Goal: Task Accomplishment & Management: Use online tool/utility

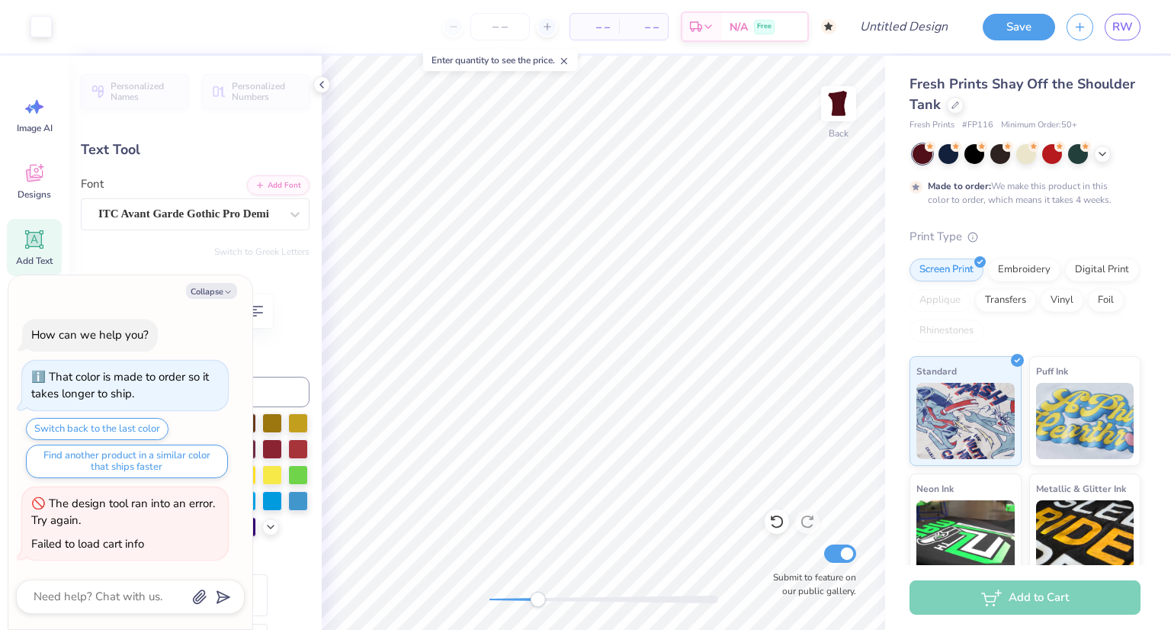
scroll to position [109, 0]
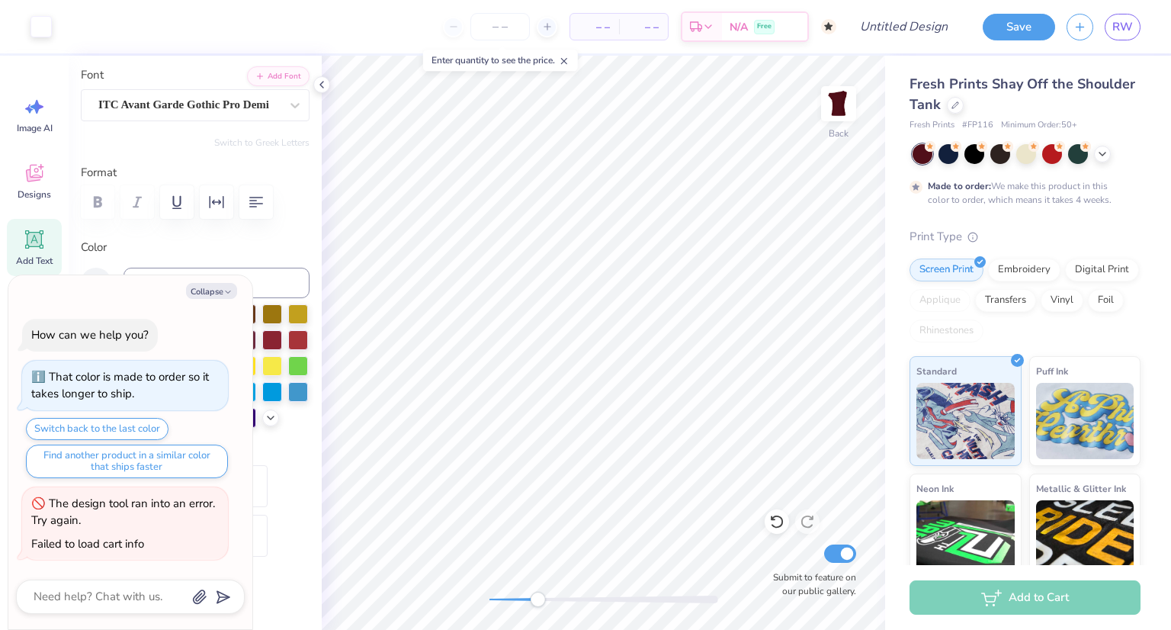
type textarea "x"
type input "8.8"
type textarea "x"
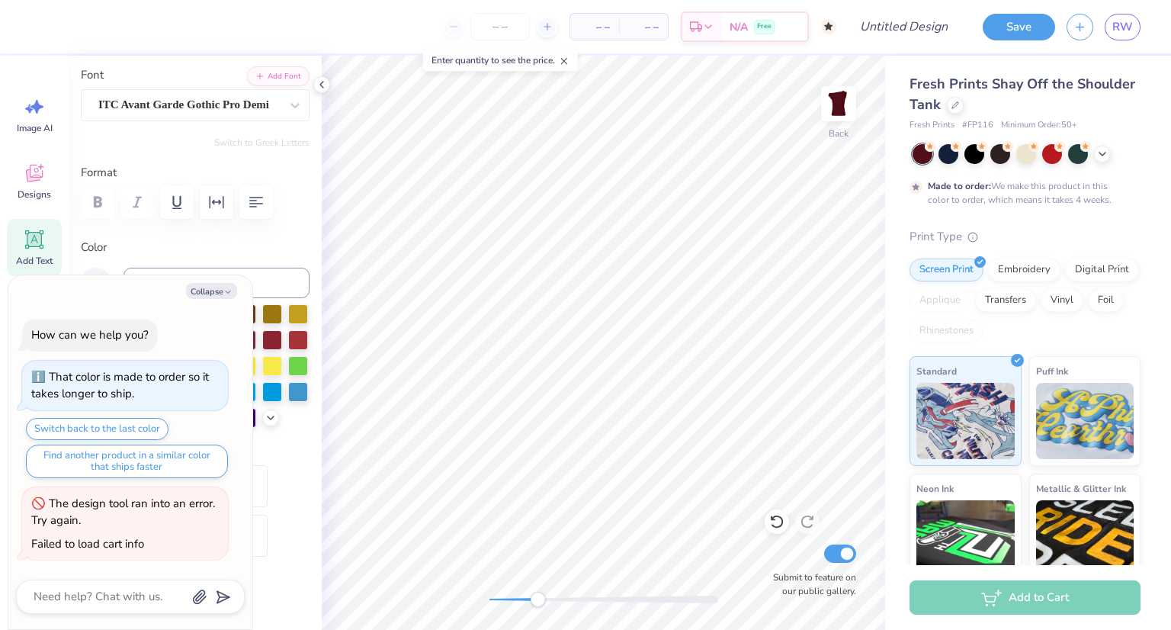
type textarea "H"
type input "0.41"
type input "0.42"
type input "5.07"
type textarea "x"
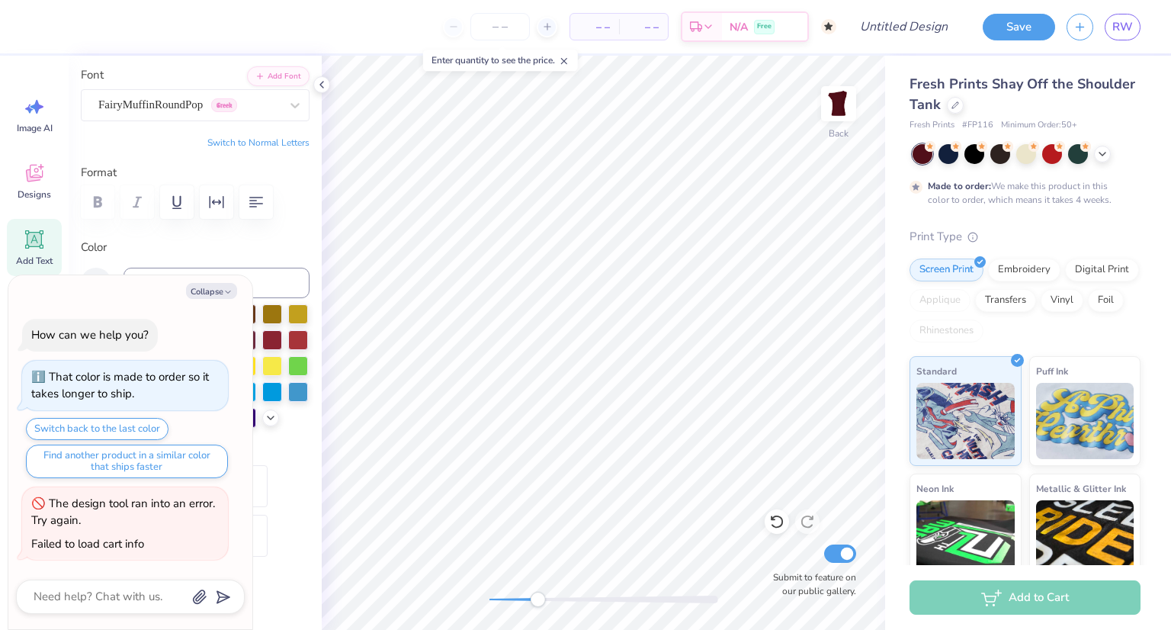
type input "2.9"
click at [217, 285] on button "Collapse" at bounding box center [211, 291] width 51 height 16
type textarea "x"
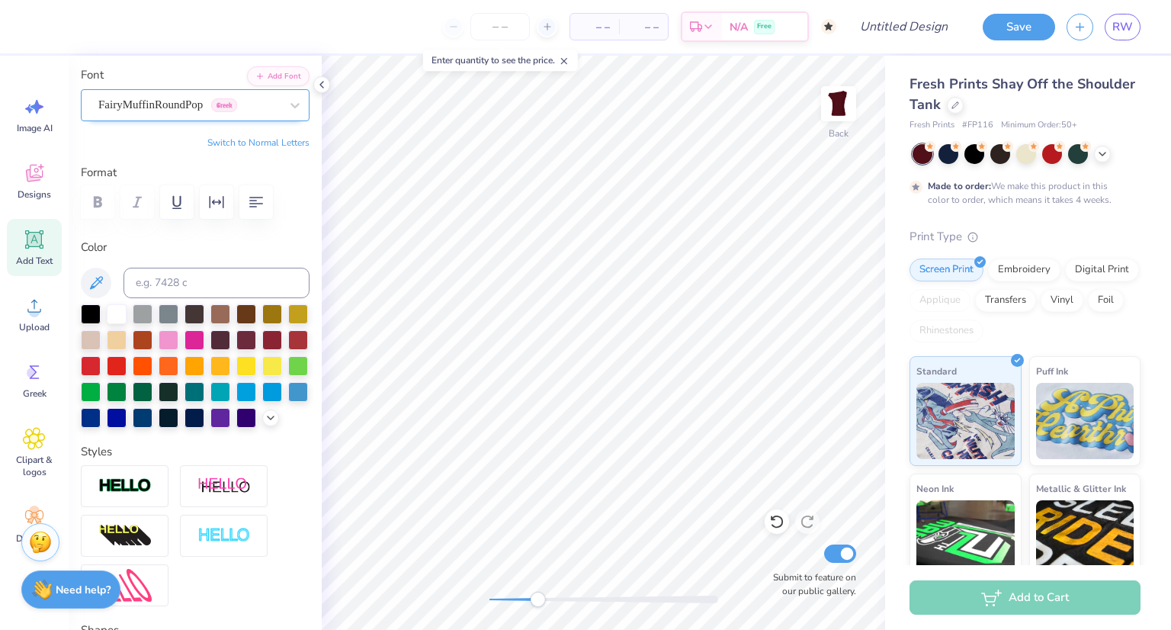
click at [202, 104] on div "FairyMuffinRoundPop Greek" at bounding box center [189, 105] width 185 height 24
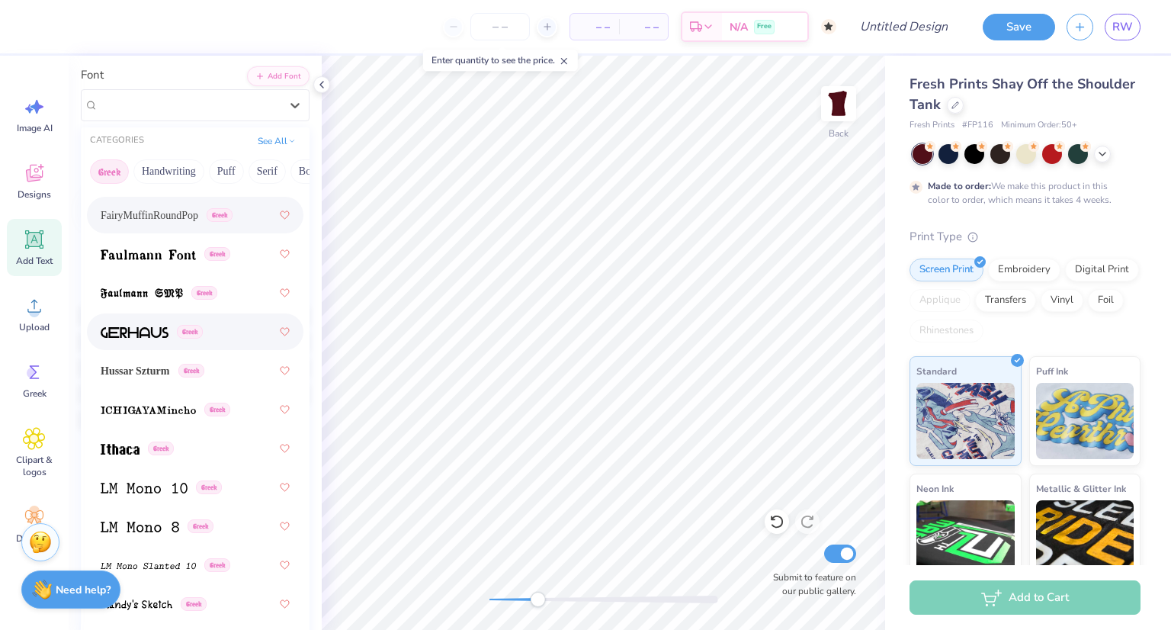
scroll to position [679, 0]
click at [161, 332] on img at bounding box center [135, 331] width 68 height 11
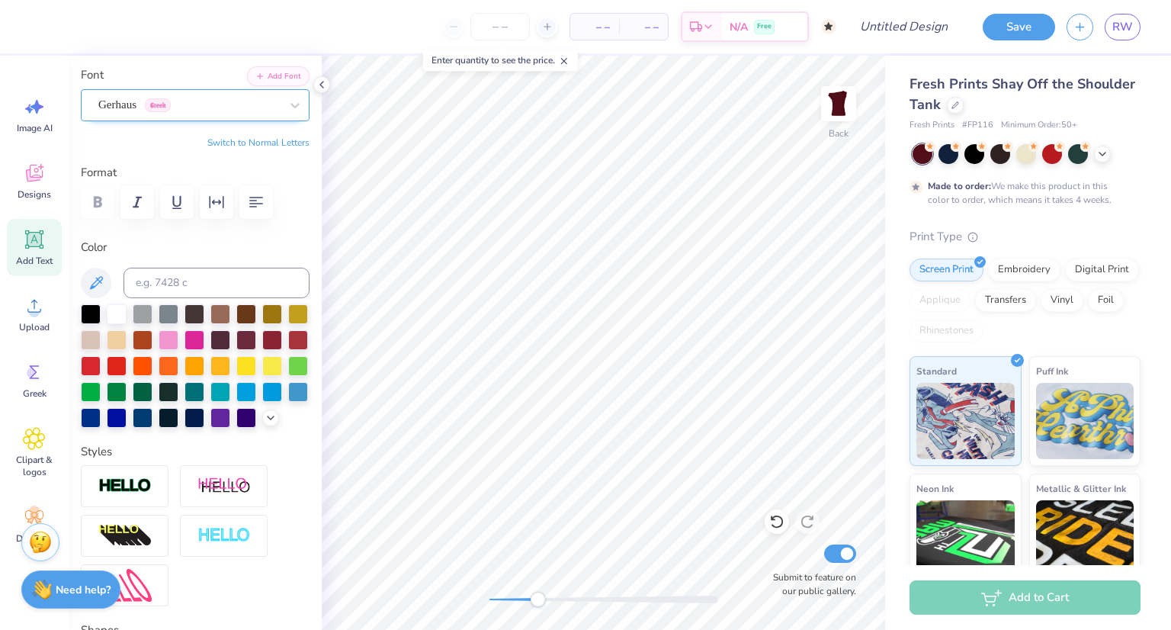
click at [207, 107] on div "Gerhaus Greek" at bounding box center [189, 105] width 185 height 24
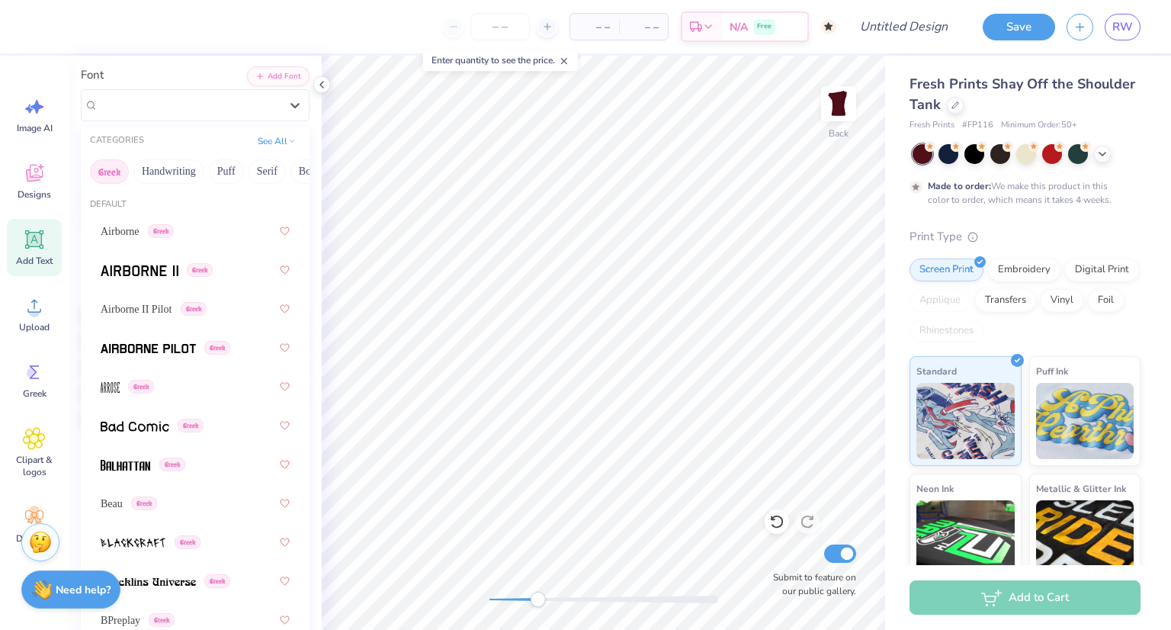
type input "0.0"
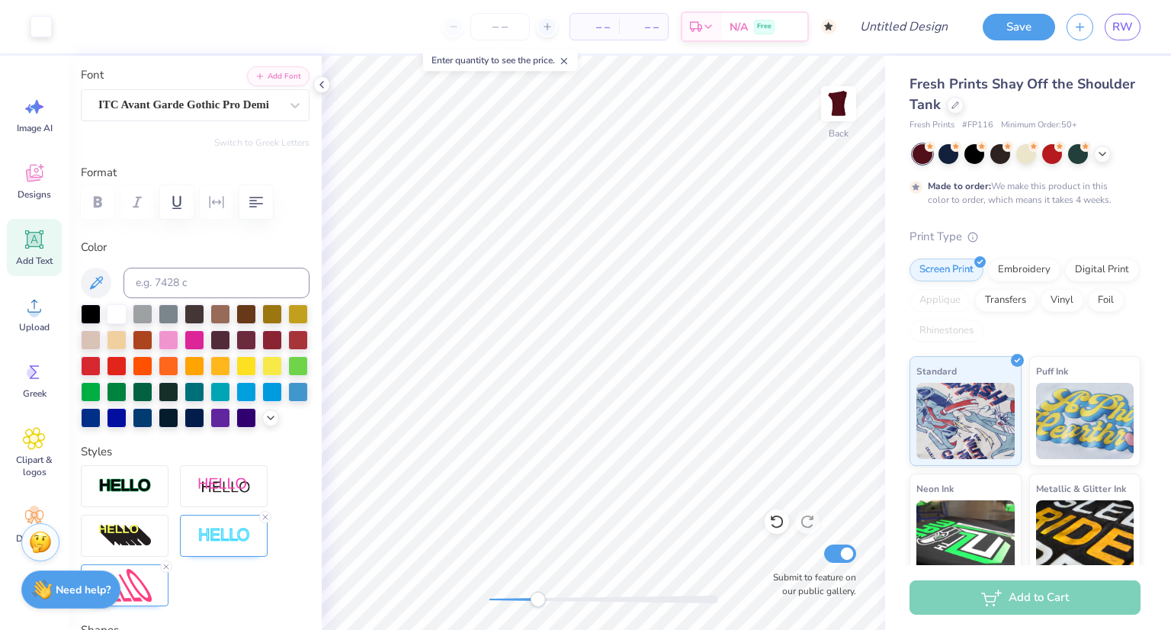
type input "3.84"
type input "1.94"
type input "3.84"
type textarea "1893"
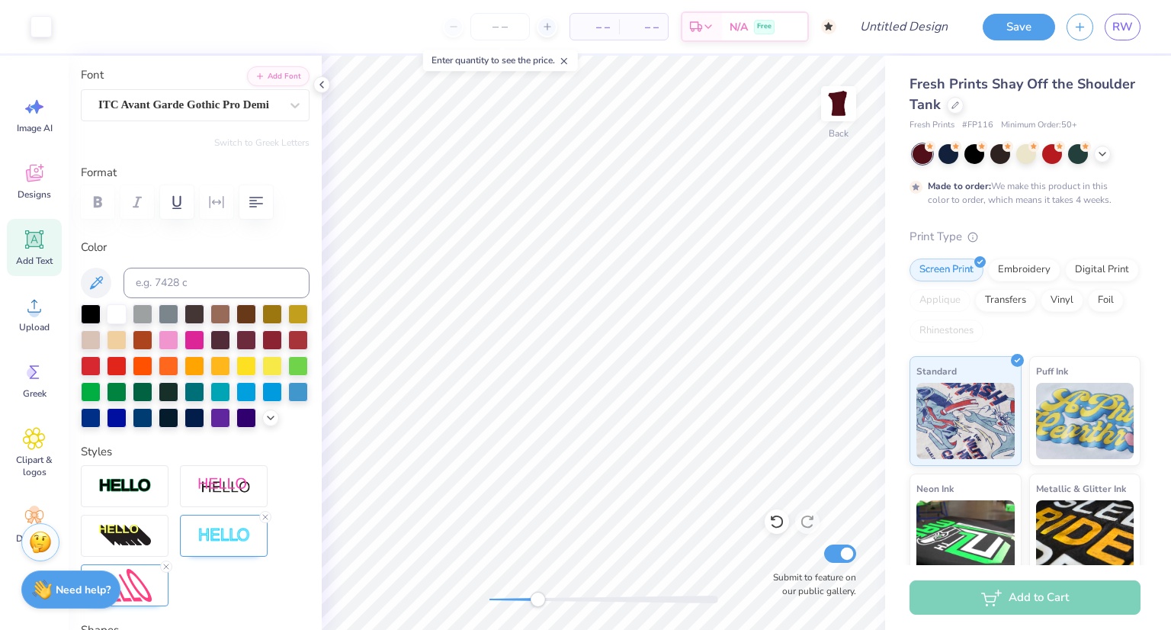
type input "0.28"
type input "0.44"
type input "4.41"
type input "-1.8"
type input "0.41"
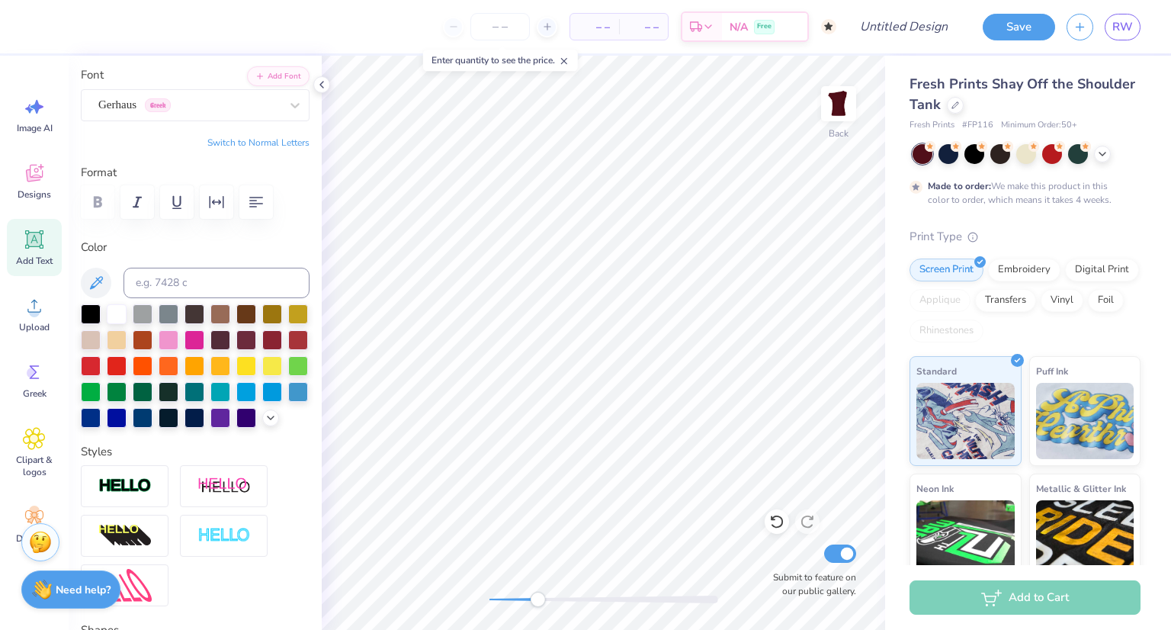
type input "0.42"
type input "5.07"
type input "2.9"
type input "0.38"
type input "0.48"
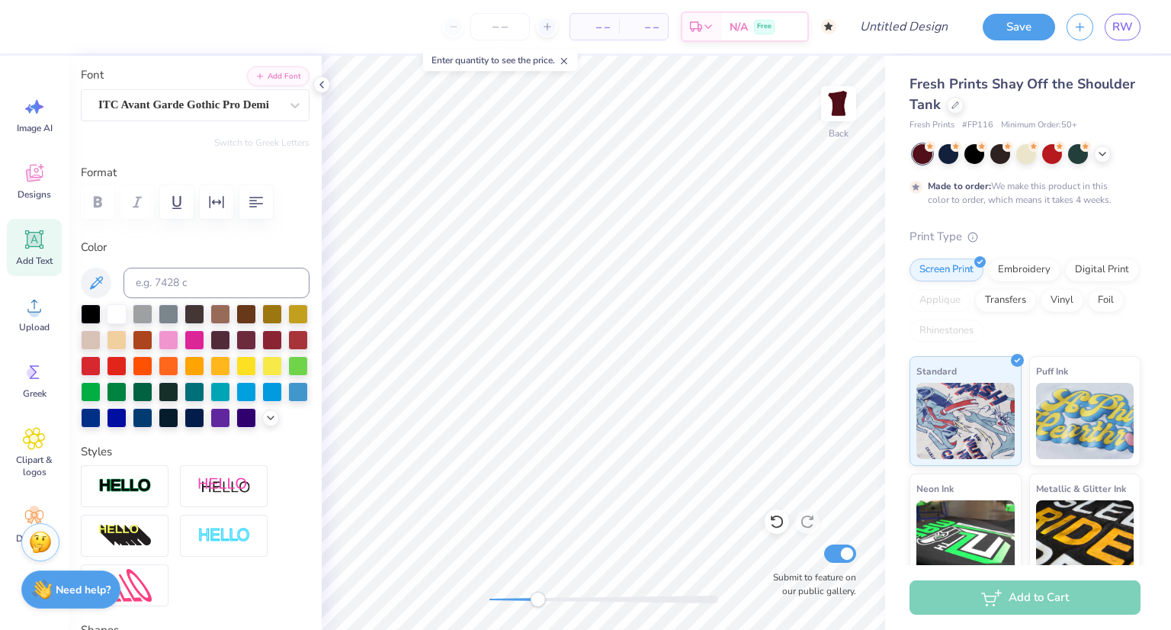
type input "5.69"
type input "8.8"
type input "0.51"
type input "0.64"
type input "5.54"
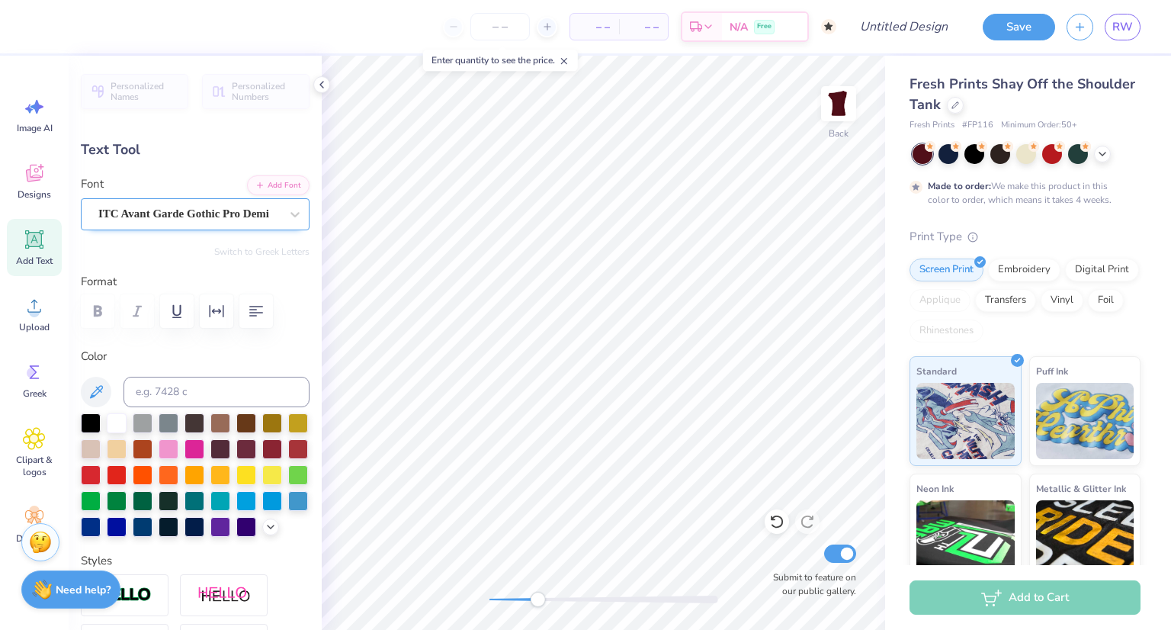
scroll to position [0, 0]
type input "0.41"
type input "0.42"
type input "4.81"
type input "2.9"
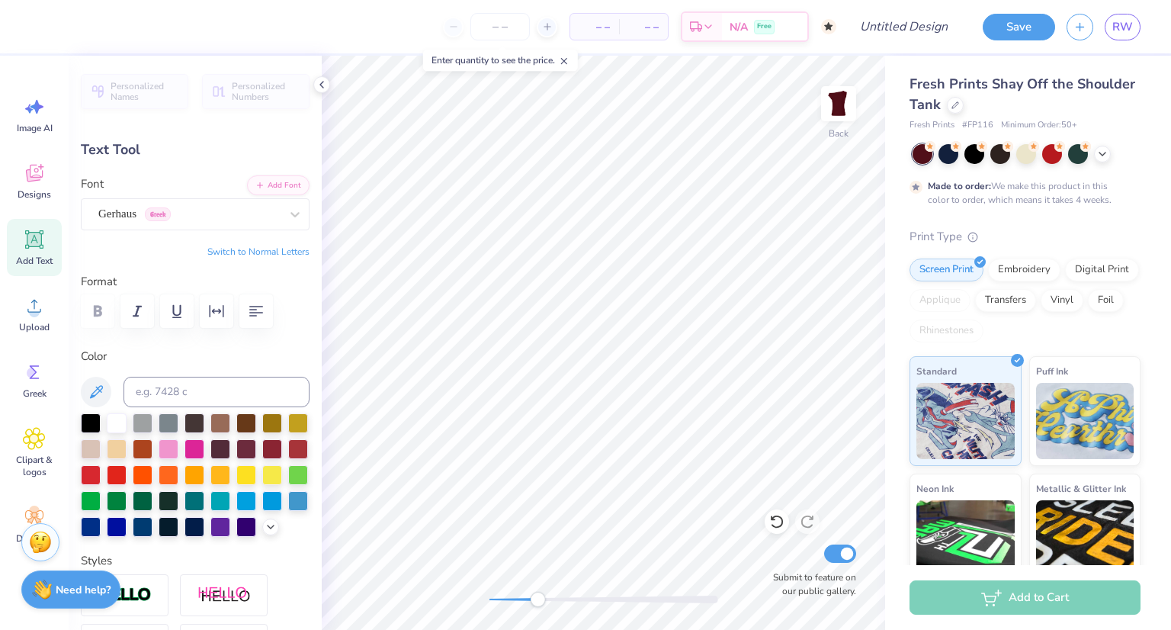
type input "0.64"
type input "4.57"
type input "0.0"
type input "0.28"
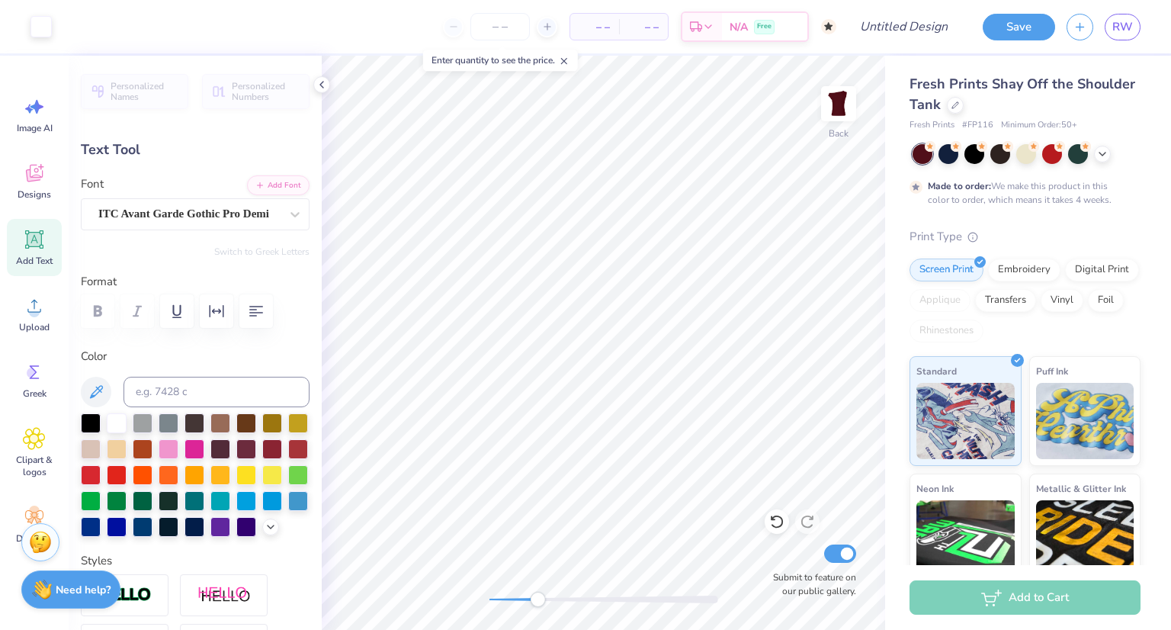
type input "0.44"
type input "4.01"
type input "-1.8"
type input "0.40"
type input "0.64"
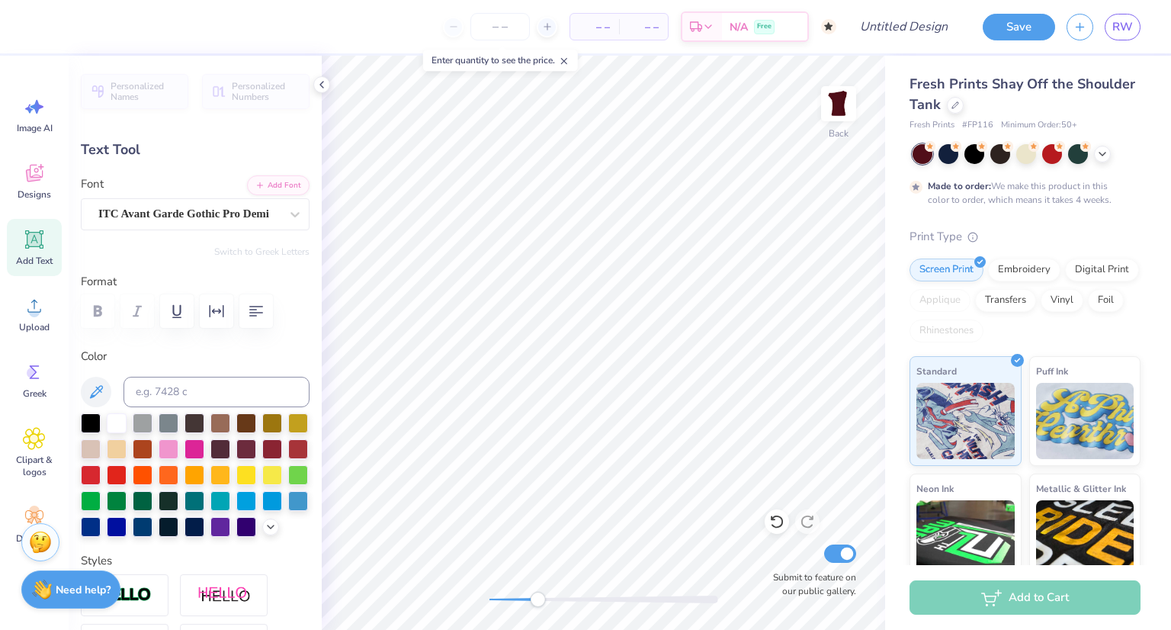
type input "3.82"
type input "0.51"
type input "5.54"
type input "8.8"
type input "0.64"
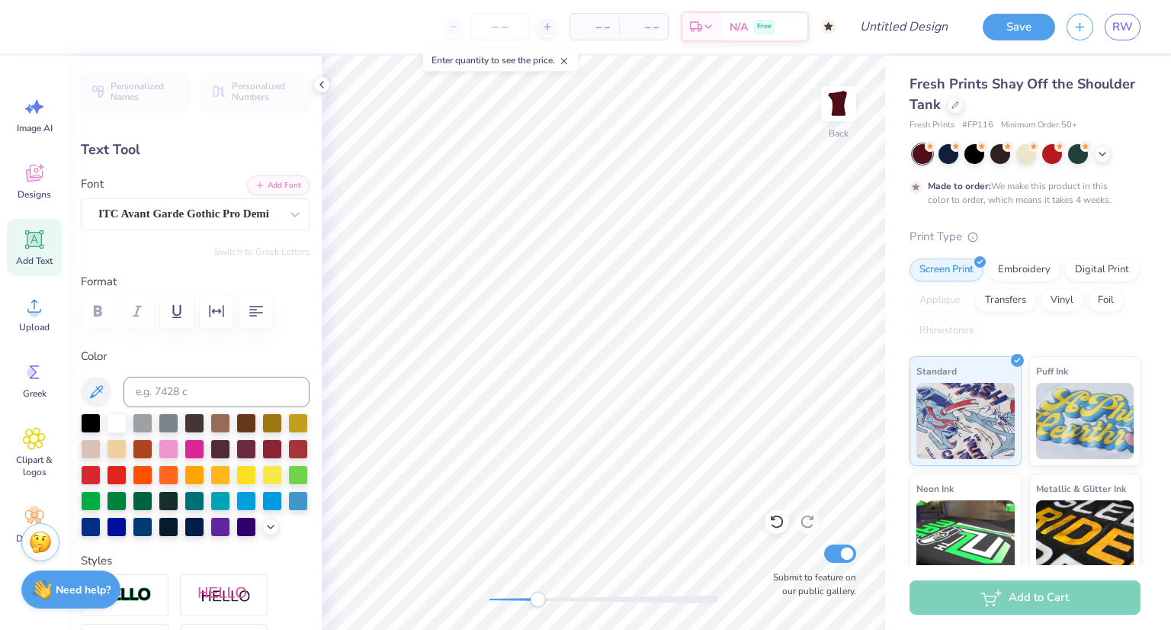
type input "4.57"
type input "2.9"
type input "0.68"
type input "0.69"
type input "4.69"
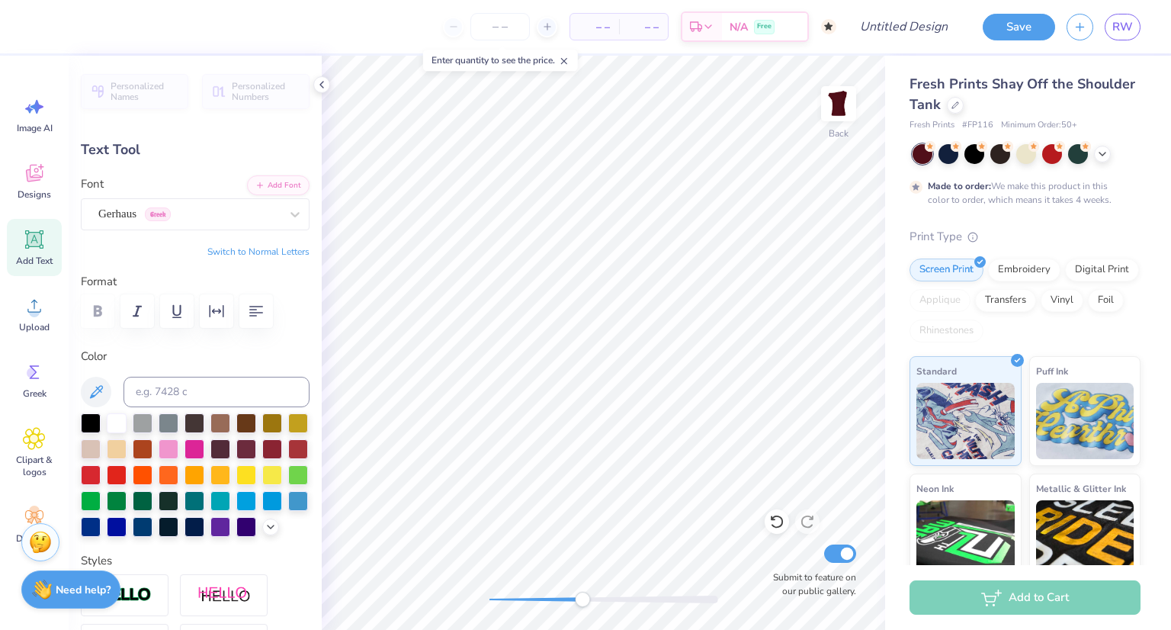
type input "0.64"
type input "4.73"
type input "0.0"
type input "0.51"
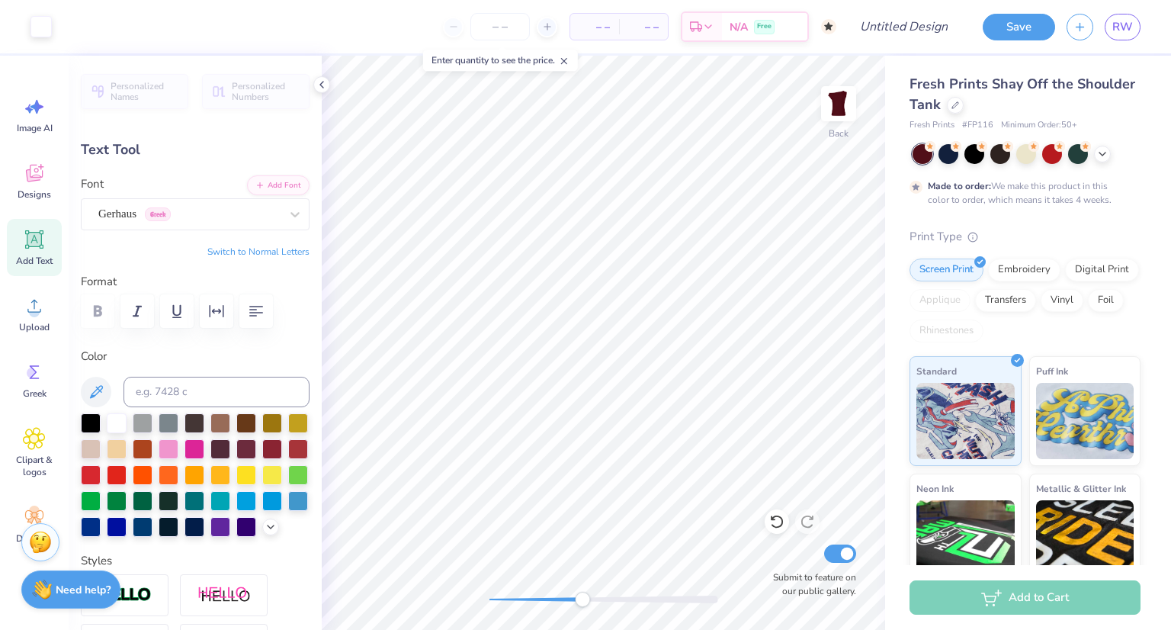
type input "5.58"
type input "0.0"
drag, startPoint x: 540, startPoint y: 599, endPoint x: 500, endPoint y: 596, distance: 39.7
click at [500, 596] on div "Accessibility label" at bounding box center [500, 599] width 15 height 15
type input "0.40"
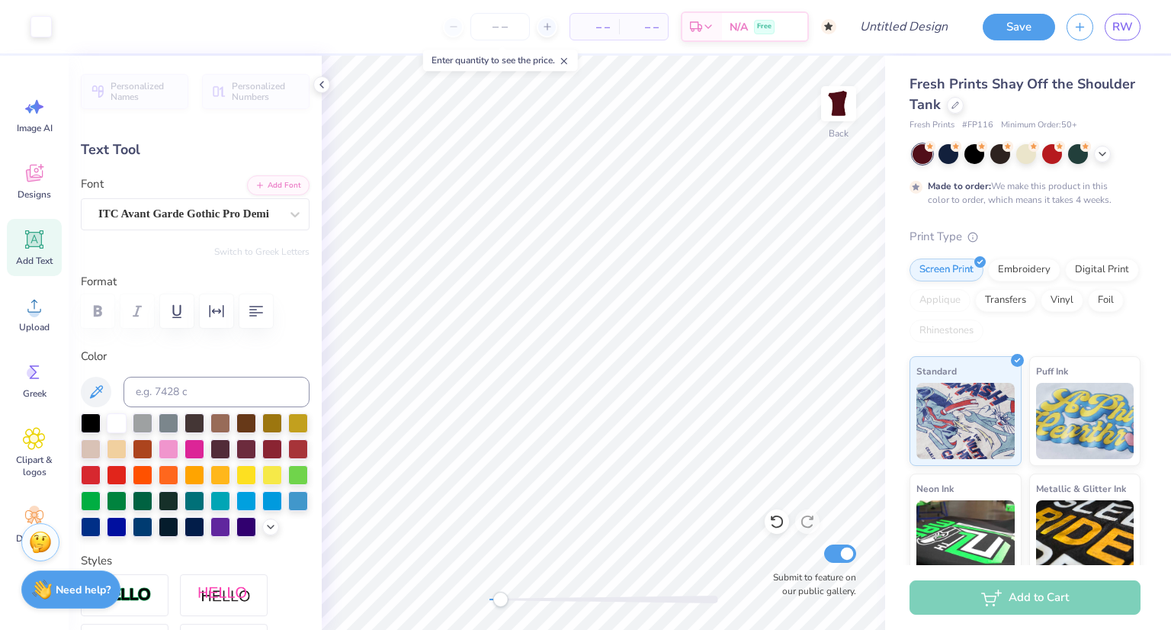
type input "3.76"
type input "-1.8"
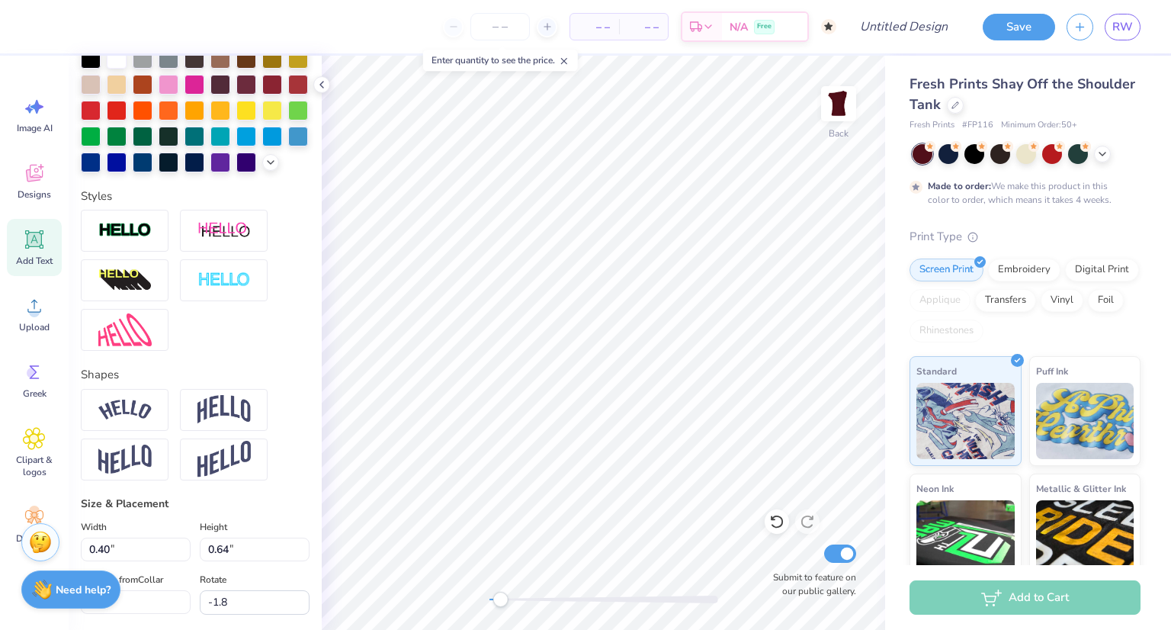
scroll to position [329, 0]
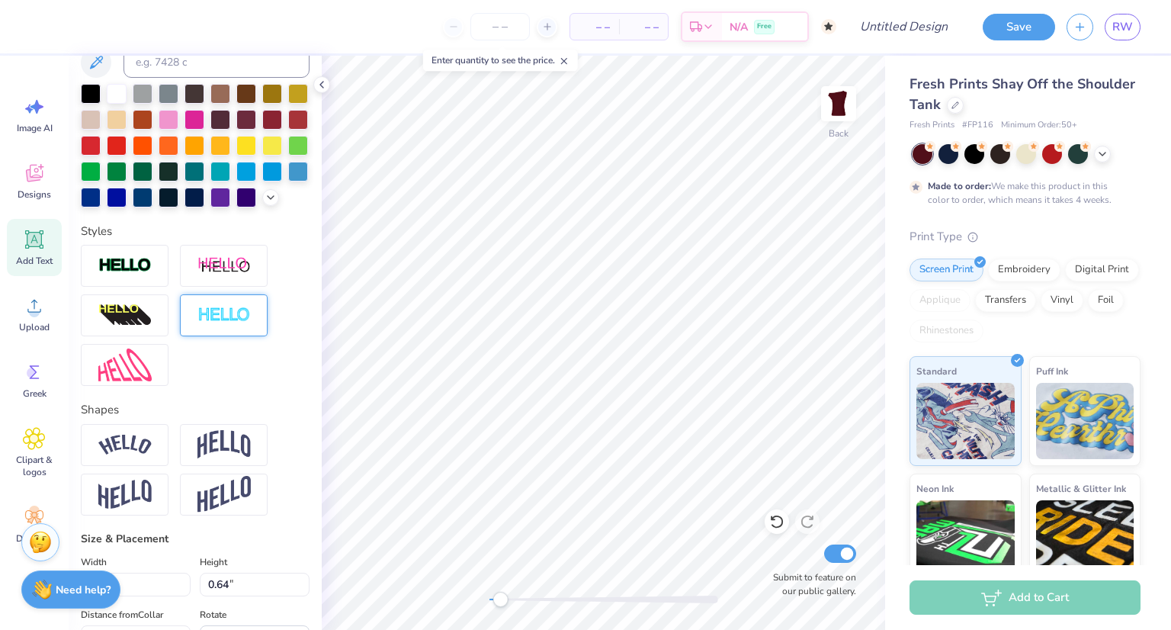
click at [252, 336] on div at bounding box center [224, 315] width 88 height 42
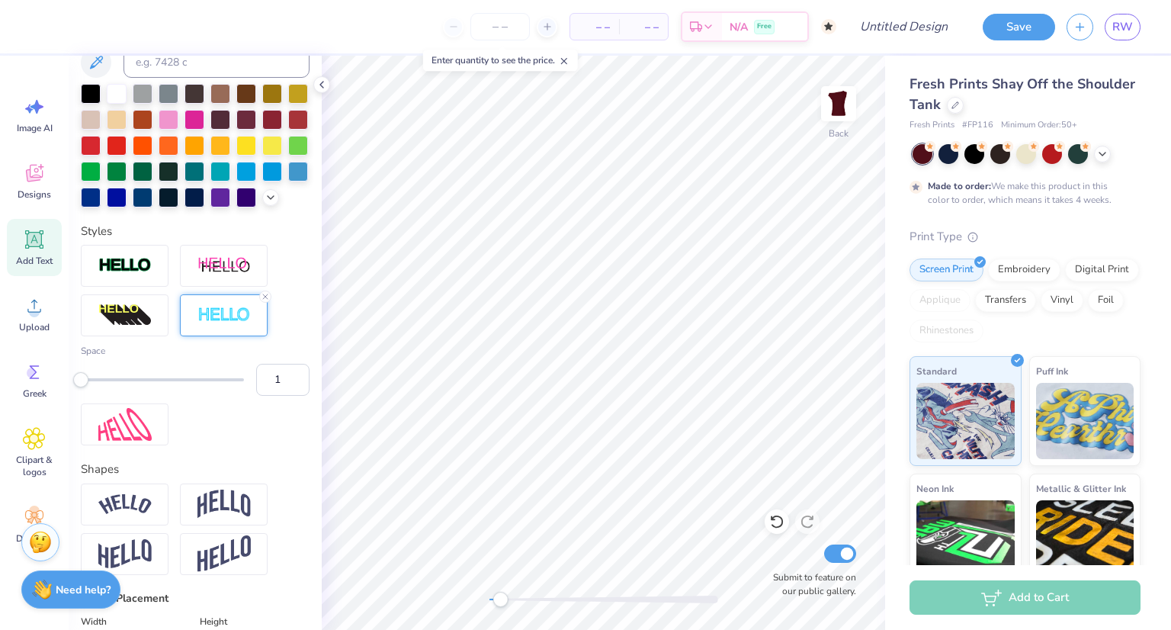
type input "0.64"
type input "4.73"
type input "2.9"
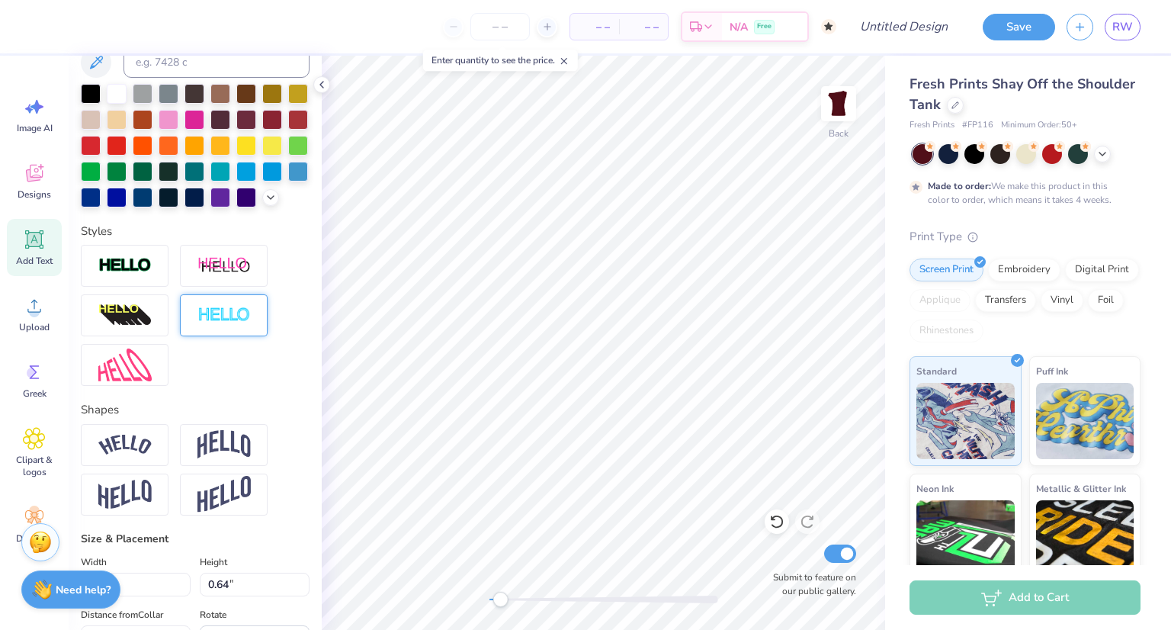
click at [243, 324] on img at bounding box center [223, 316] width 53 height 18
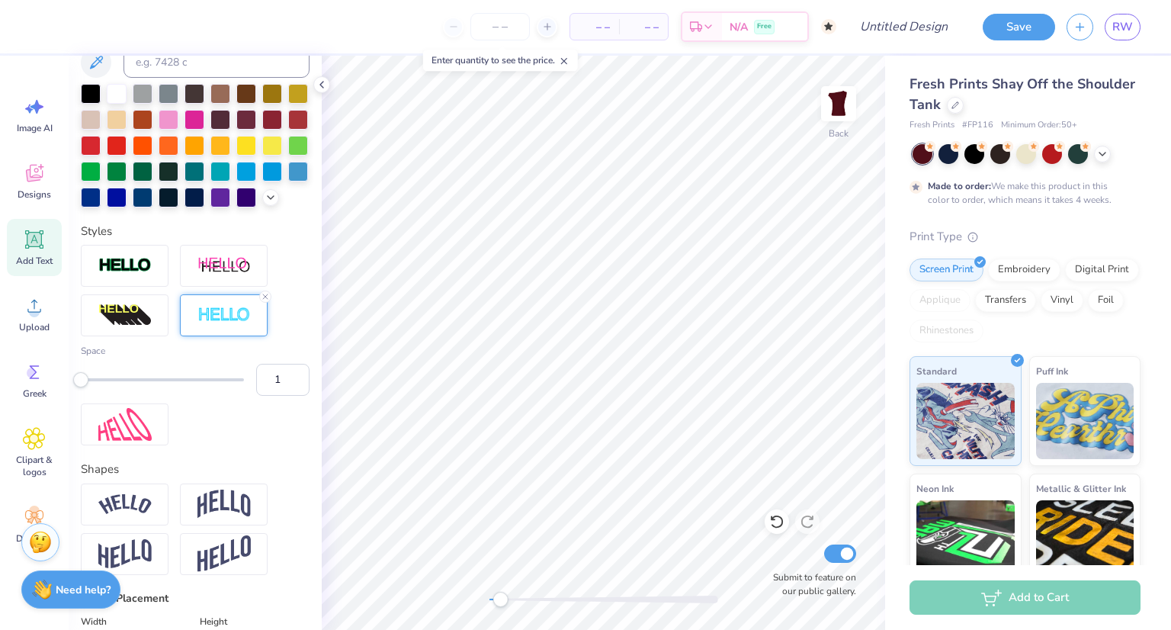
type input "0.51"
type input "5.68"
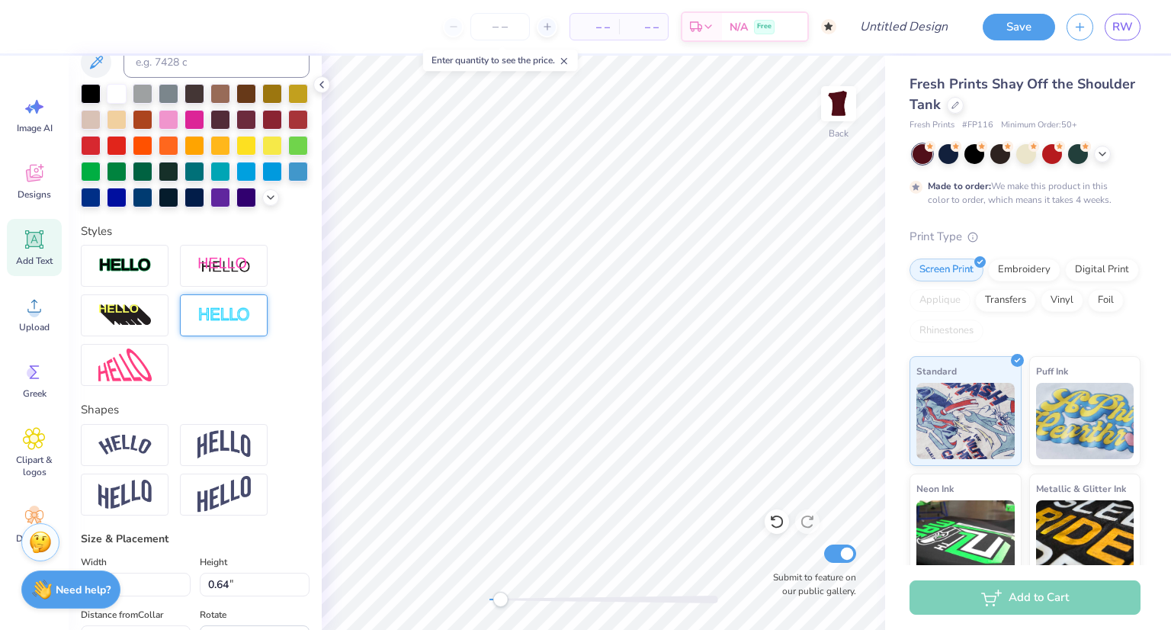
click at [249, 324] on img at bounding box center [223, 316] width 53 height 18
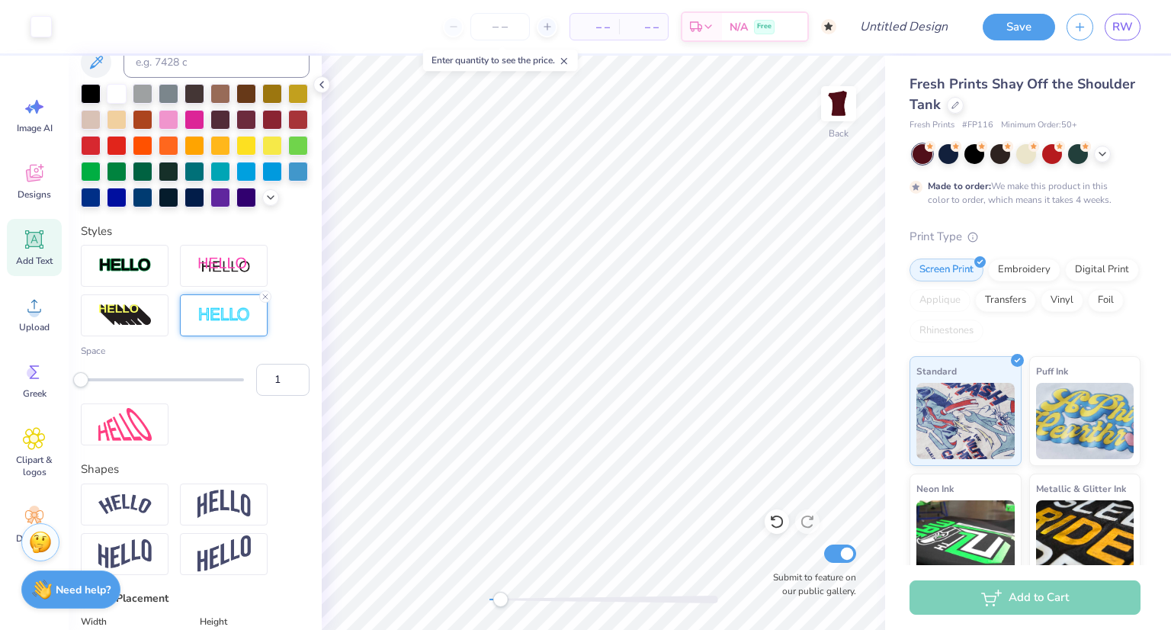
type input "0.0"
type input "0.44"
type input "0.68"
type input "3.74"
type input "-1.8"
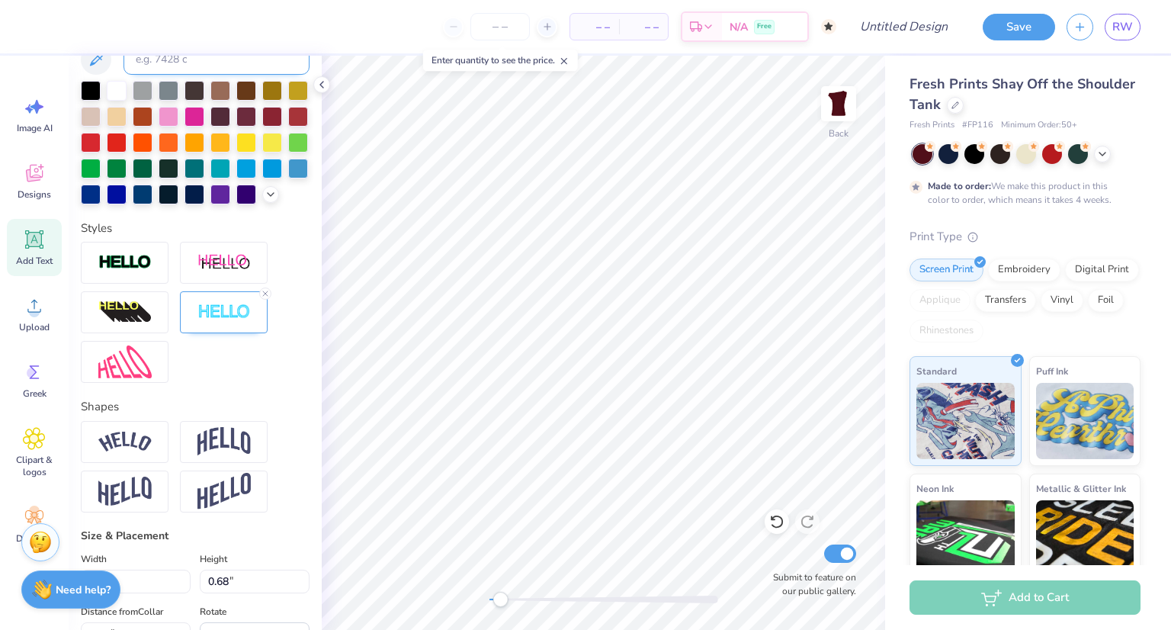
scroll to position [445, 0]
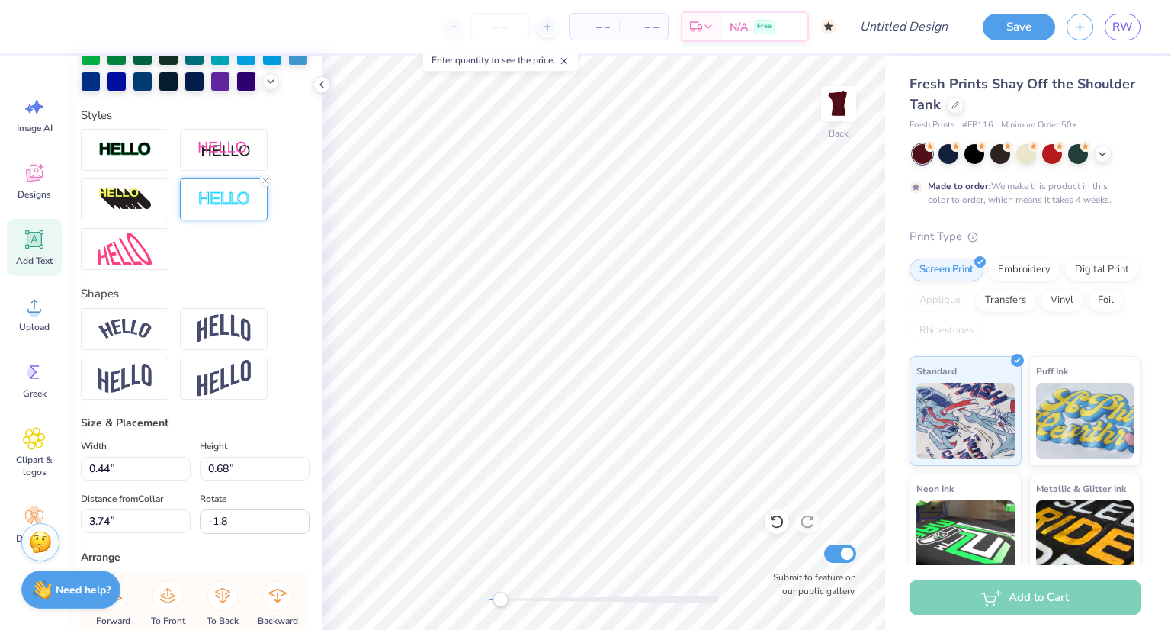
click at [212, 208] on img at bounding box center [223, 200] width 53 height 18
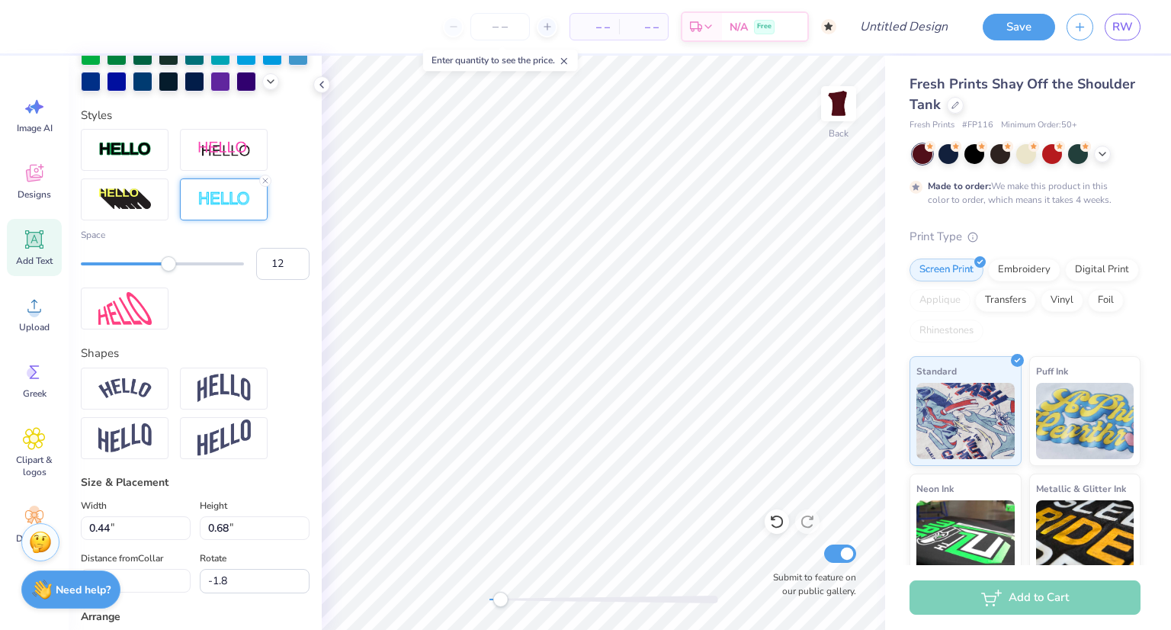
type input "15"
drag, startPoint x: 85, startPoint y: 288, endPoint x: 194, endPoint y: 303, distance: 110.0
click at [194, 280] on div "Space 15" at bounding box center [195, 254] width 229 height 52
type input "3"
drag, startPoint x: 193, startPoint y: 291, endPoint x: 101, endPoint y: 293, distance: 92.3
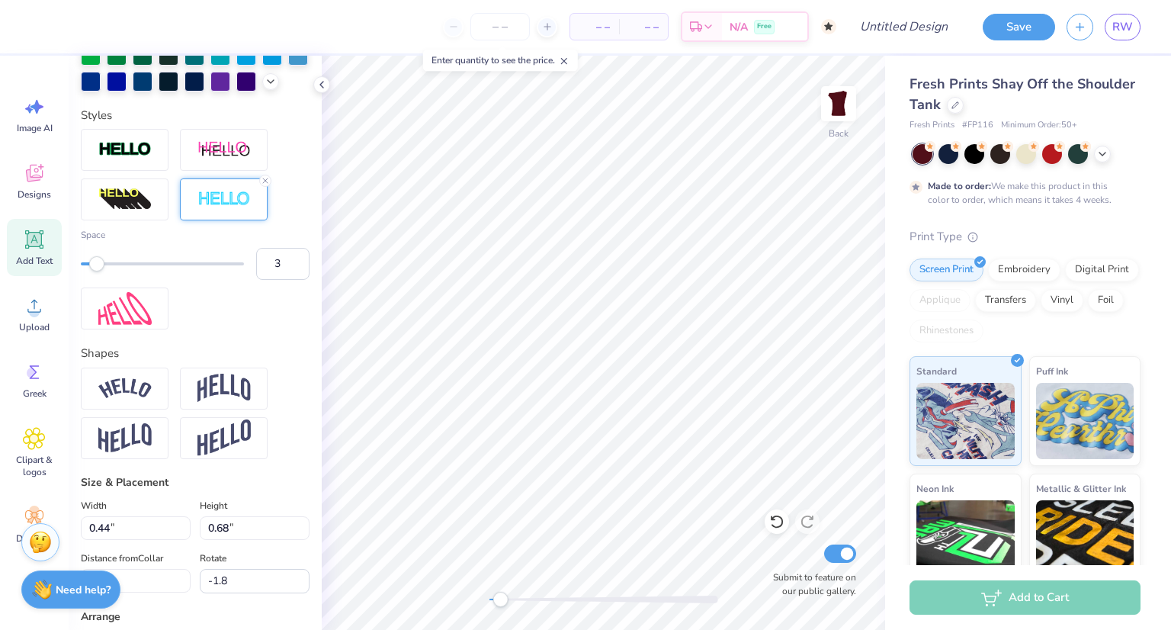
click at [101, 271] on div "Accessibility label" at bounding box center [96, 263] width 15 height 15
type input "2"
click at [90, 271] on div "Accessibility label" at bounding box center [88, 263] width 15 height 15
type input "1"
drag, startPoint x: 85, startPoint y: 291, endPoint x: 46, endPoint y: 283, distance: 40.4
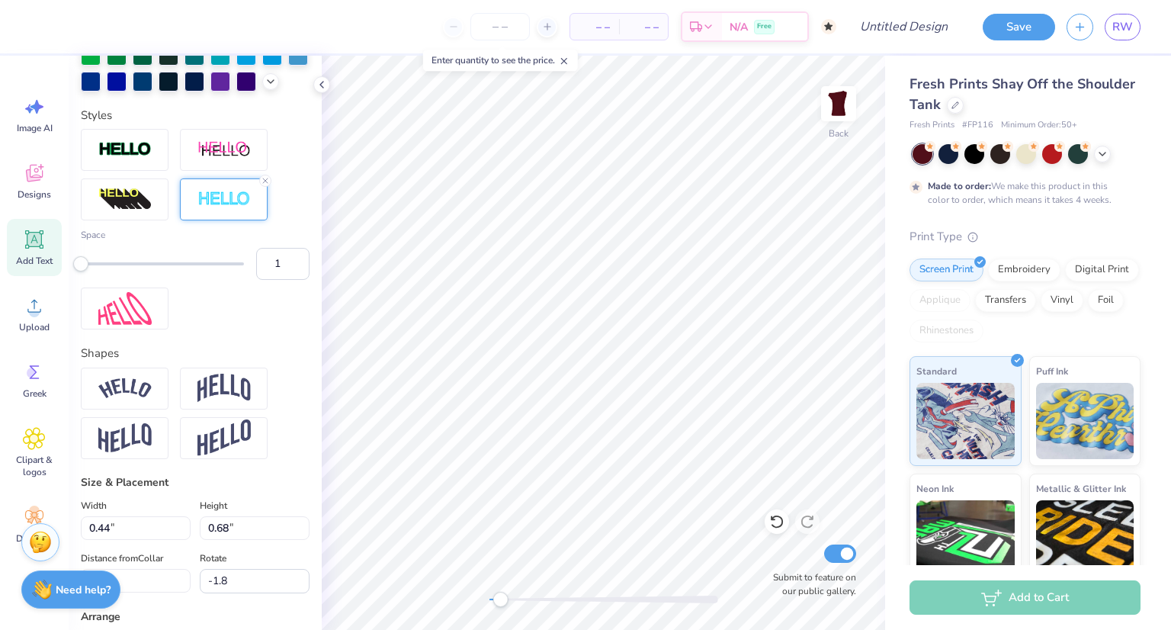
click at [46, 283] on div "– – Per Item – – Total Est. Delivery N/A Free Design Title Save RW Image AI Des…" at bounding box center [585, 315] width 1171 height 630
click at [263, 183] on line at bounding box center [265, 180] width 5 height 5
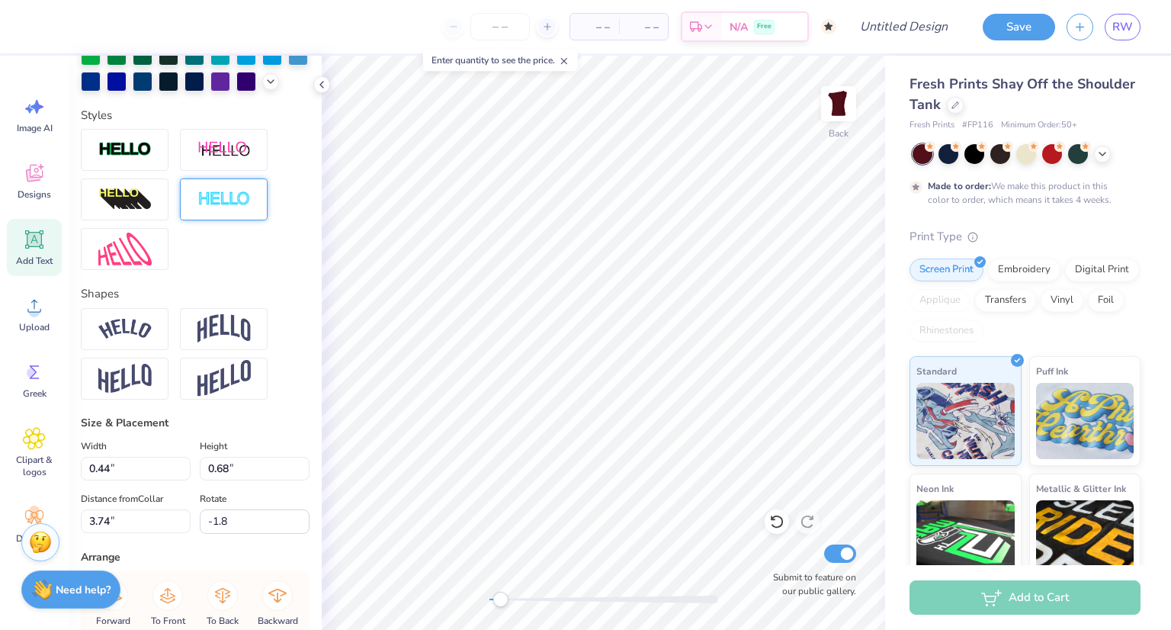
type input "0.69"
type input "4.71"
type input "2.9"
click at [269, 185] on icon at bounding box center [265, 180] width 9 height 9
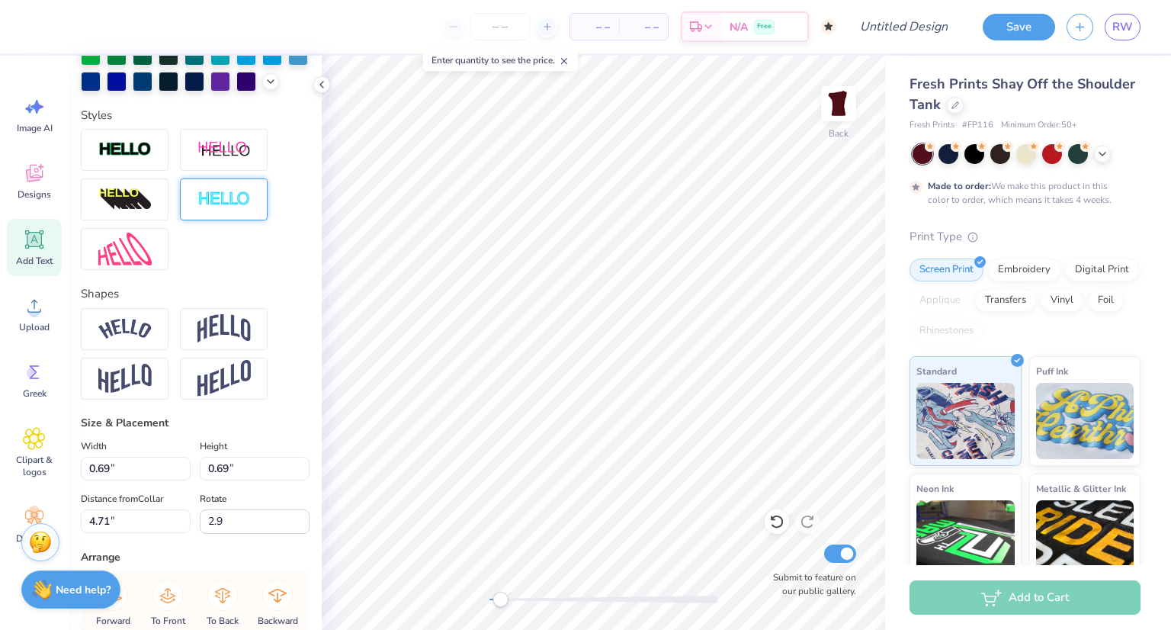
type input "0.55"
type input "0.68"
type input "5.66"
click at [265, 185] on icon at bounding box center [265, 180] width 9 height 9
type input "0.0"
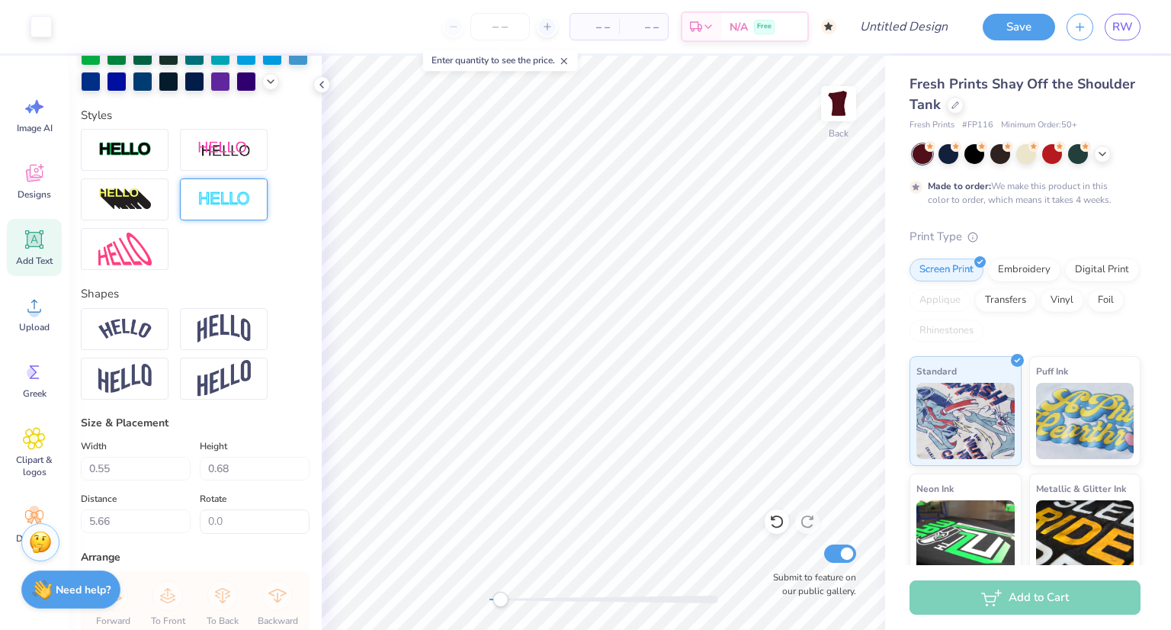
click at [612, 26] on div "– – Per Item" at bounding box center [594, 27] width 49 height 26
click at [512, 24] on input "number" at bounding box center [499, 26] width 59 height 27
click at [552, 28] on icon at bounding box center [547, 26] width 11 height 11
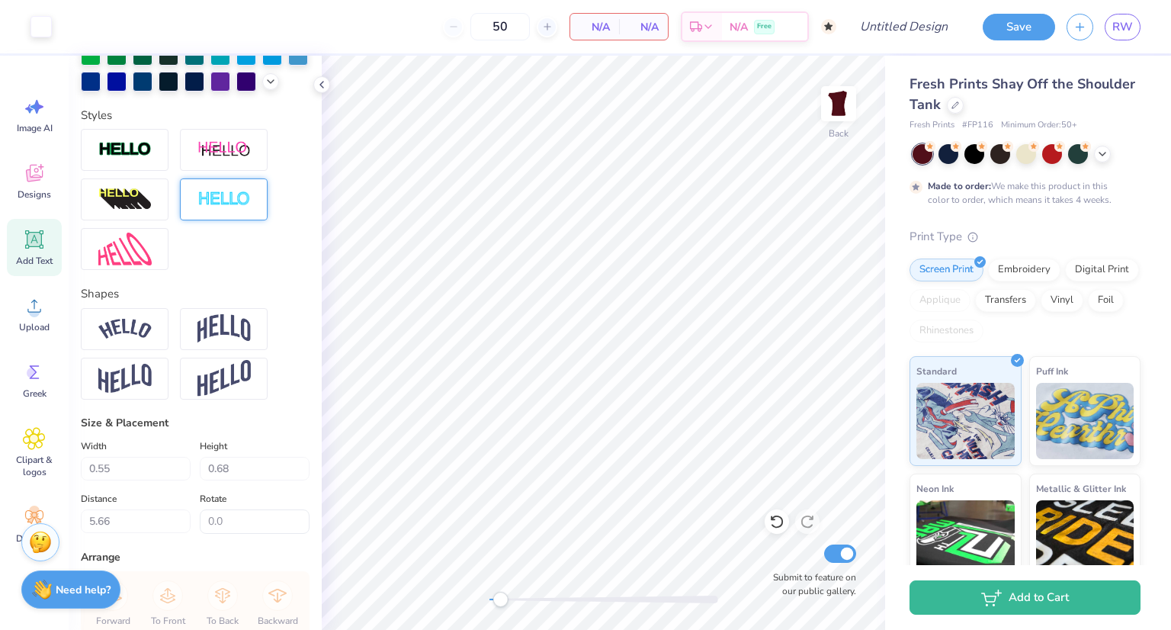
click at [451, 27] on div "50" at bounding box center [500, 26] width 114 height 27
click at [610, 27] on span "N/A" at bounding box center [594, 27] width 30 height 16
click at [739, 27] on span "N/A" at bounding box center [739, 29] width 18 height 16
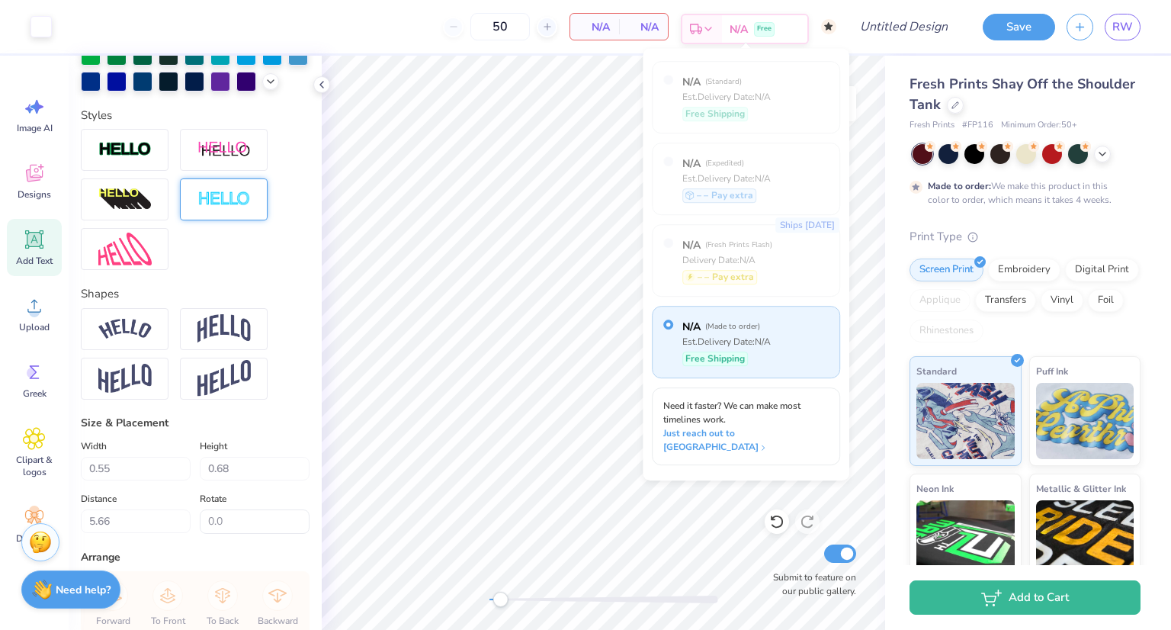
click at [742, 27] on span "N/A" at bounding box center [739, 29] width 18 height 16
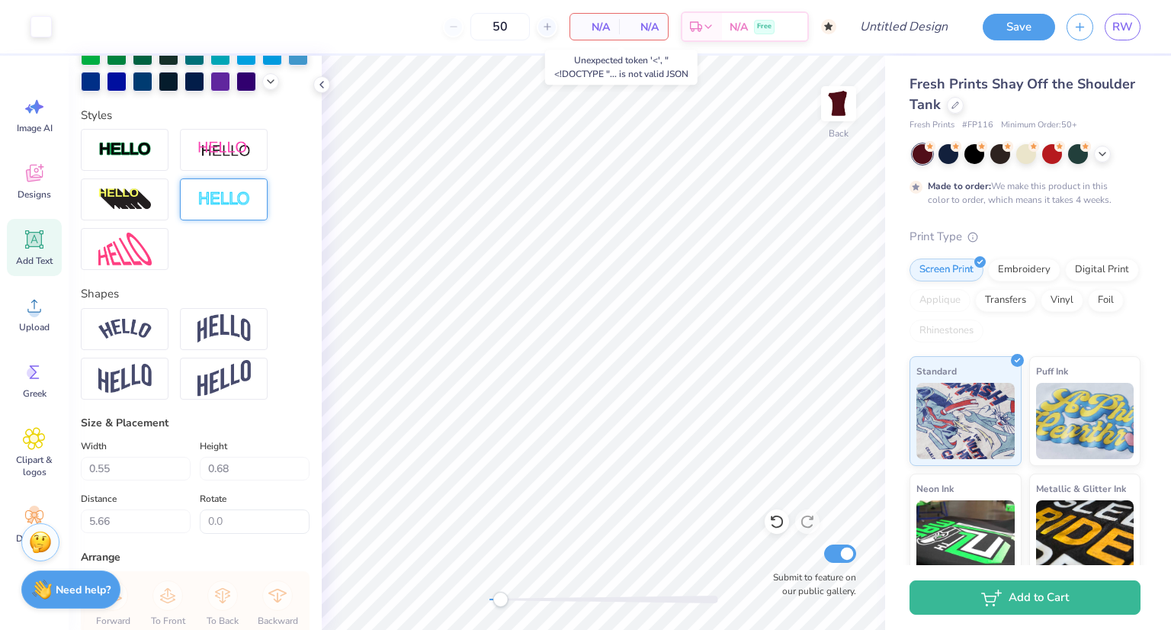
click at [650, 27] on span "N/A" at bounding box center [643, 27] width 30 height 16
click at [610, 28] on span "N/A" at bounding box center [594, 27] width 30 height 16
click at [541, 31] on div at bounding box center [547, 27] width 21 height 21
click at [544, 28] on icon at bounding box center [547, 26] width 11 height 11
click at [453, 30] on icon at bounding box center [453, 26] width 11 height 11
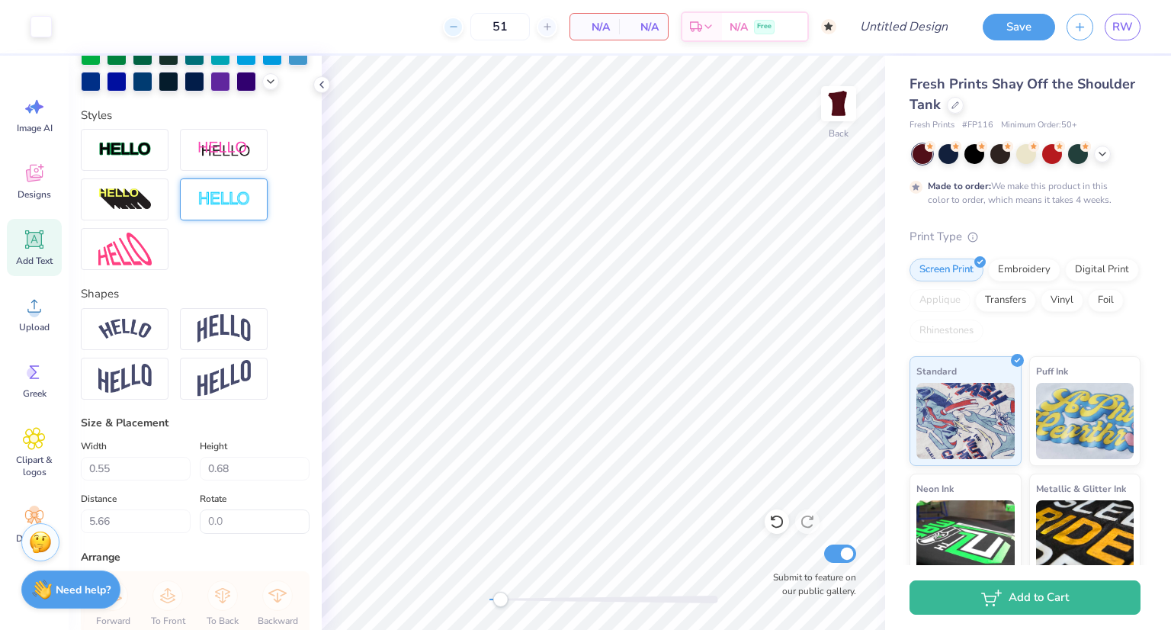
click at [453, 30] on icon at bounding box center [453, 26] width 11 height 11
type input "50"
click at [836, 555] on input "Submit to feature on our public gallery." at bounding box center [840, 553] width 32 height 18
checkbox input "false"
click at [1034, 27] on button "Save" at bounding box center [1019, 24] width 72 height 27
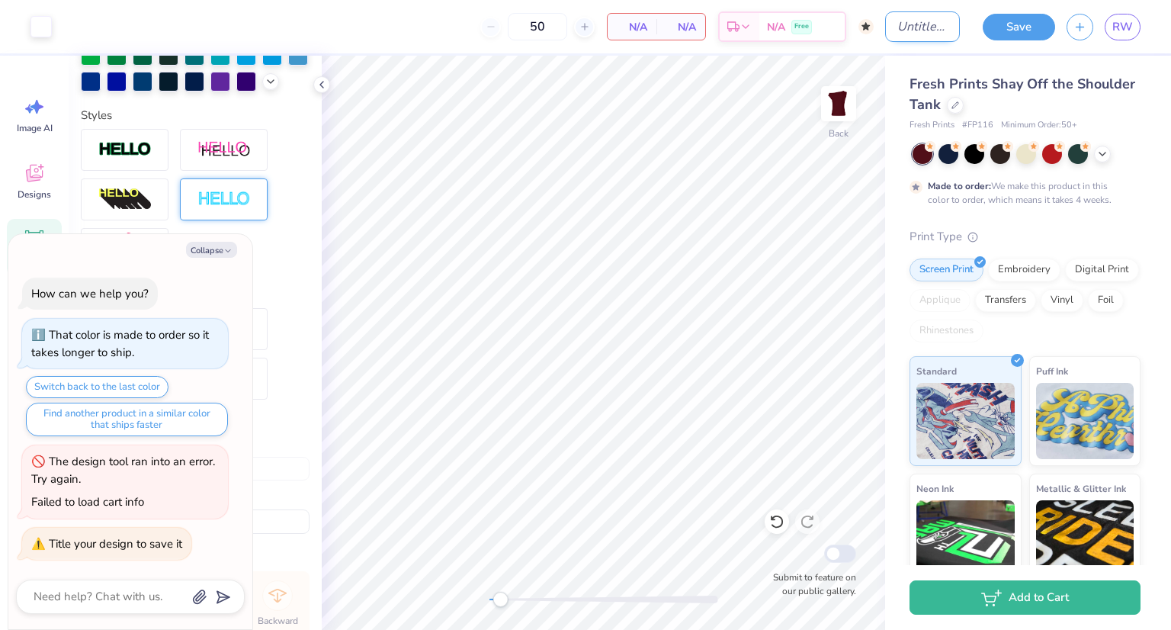
type textarea "x"
click at [900, 27] on input "Design Title" at bounding box center [922, 26] width 75 height 30
type input "z"
type textarea "x"
type input "ze"
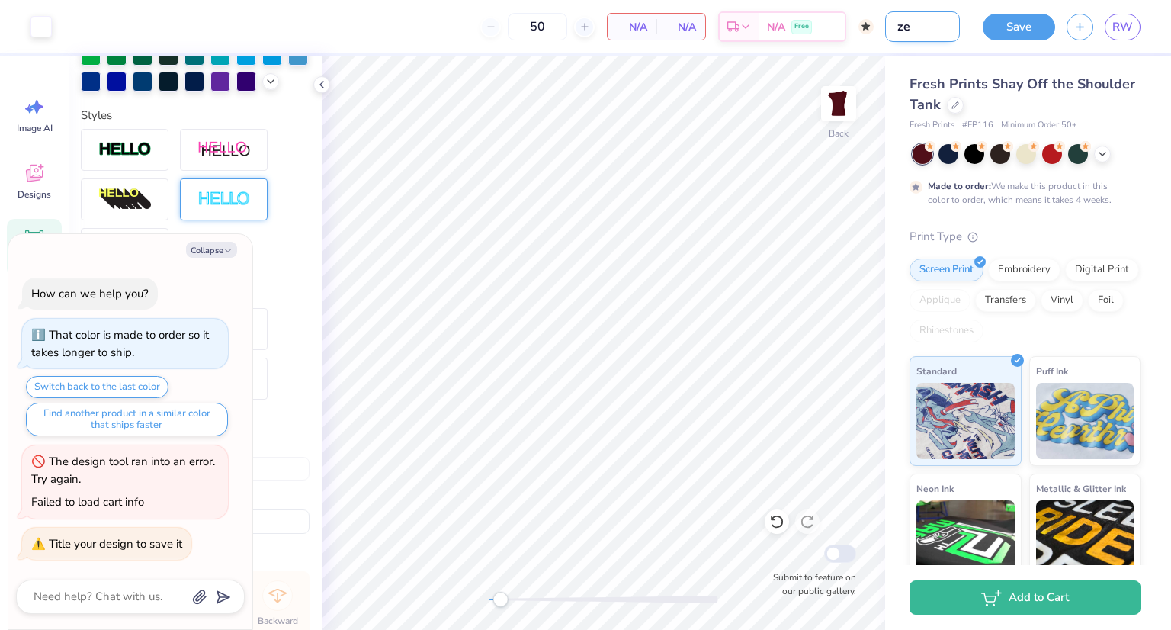
type textarea "x"
type input "zet"
type textarea "x"
type input "zeta"
type textarea "x"
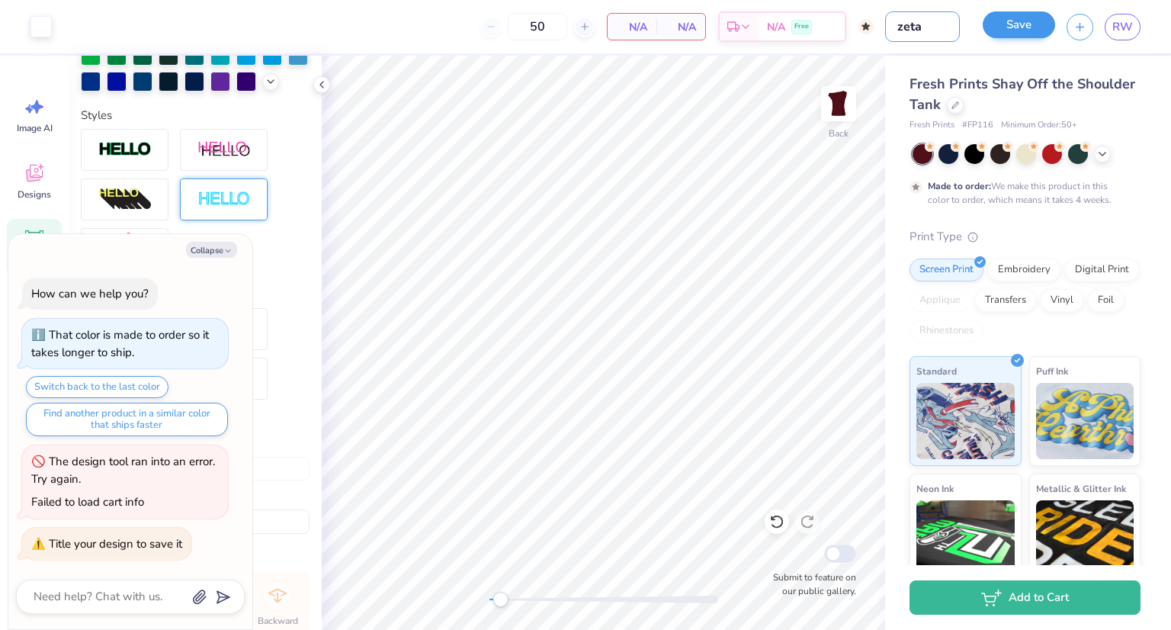
type input "zeta"
click at [1031, 26] on button "Save" at bounding box center [1019, 24] width 72 height 27
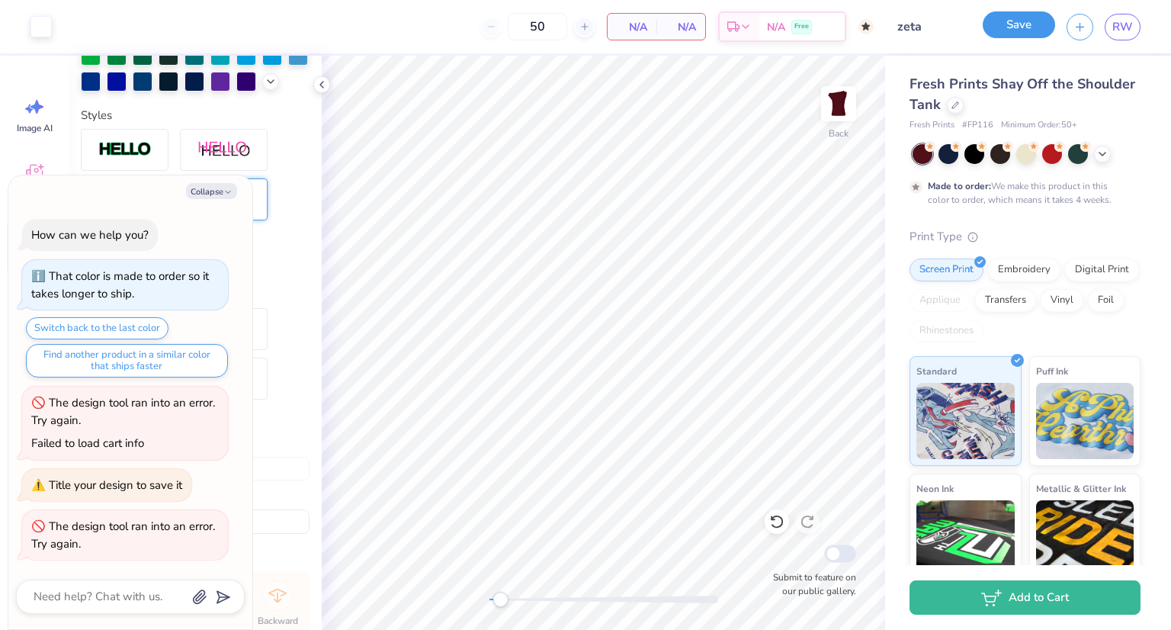
click at [988, 31] on button "Save" at bounding box center [1019, 24] width 72 height 27
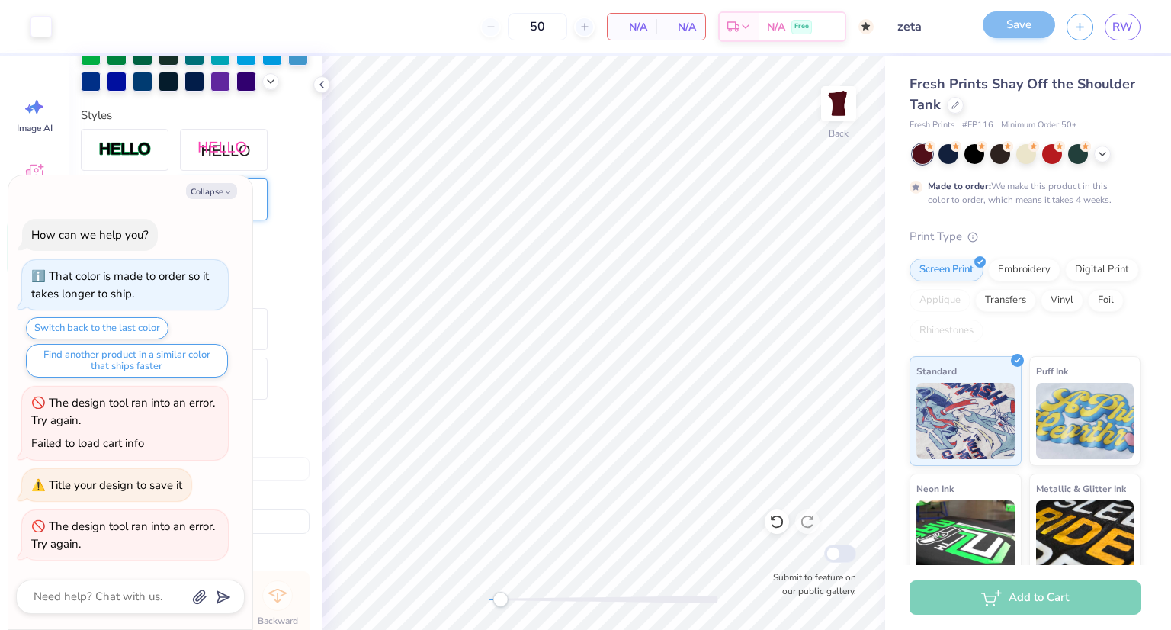
scroll to position [54, 0]
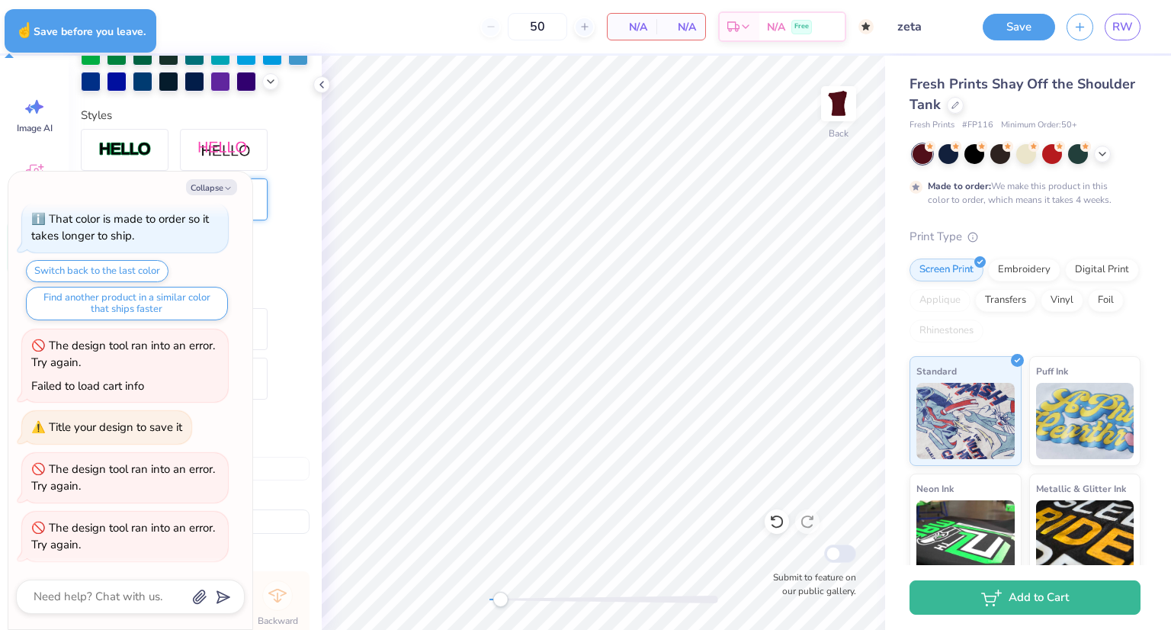
type textarea "x"
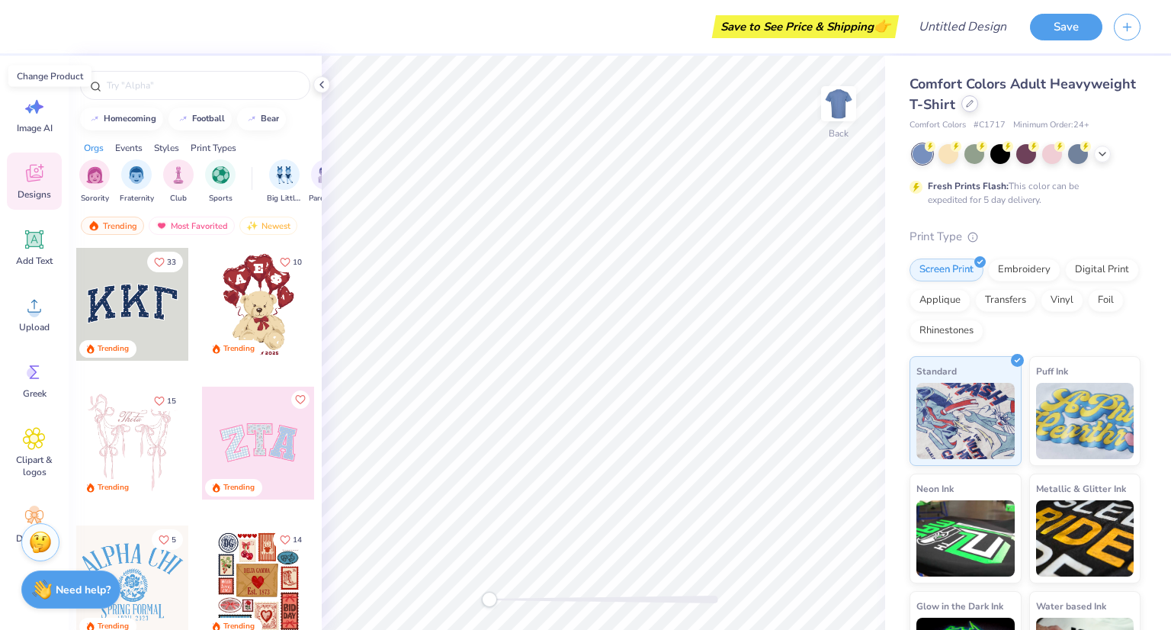
click at [973, 104] on icon at bounding box center [970, 104] width 6 height 6
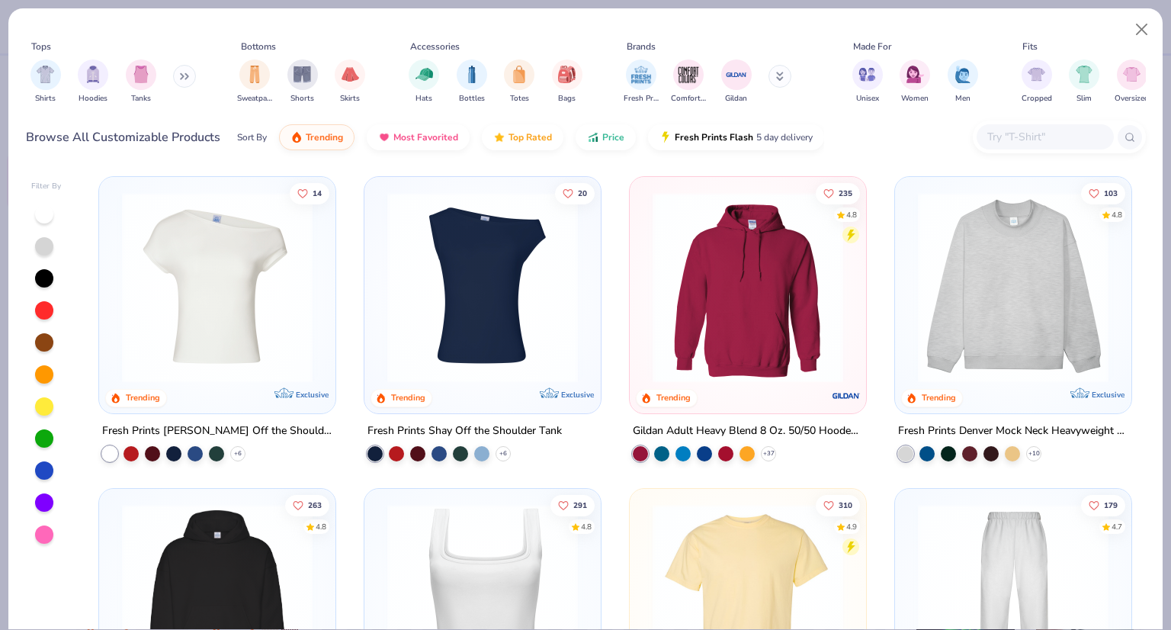
click at [461, 297] on img at bounding box center [483, 287] width 206 height 191
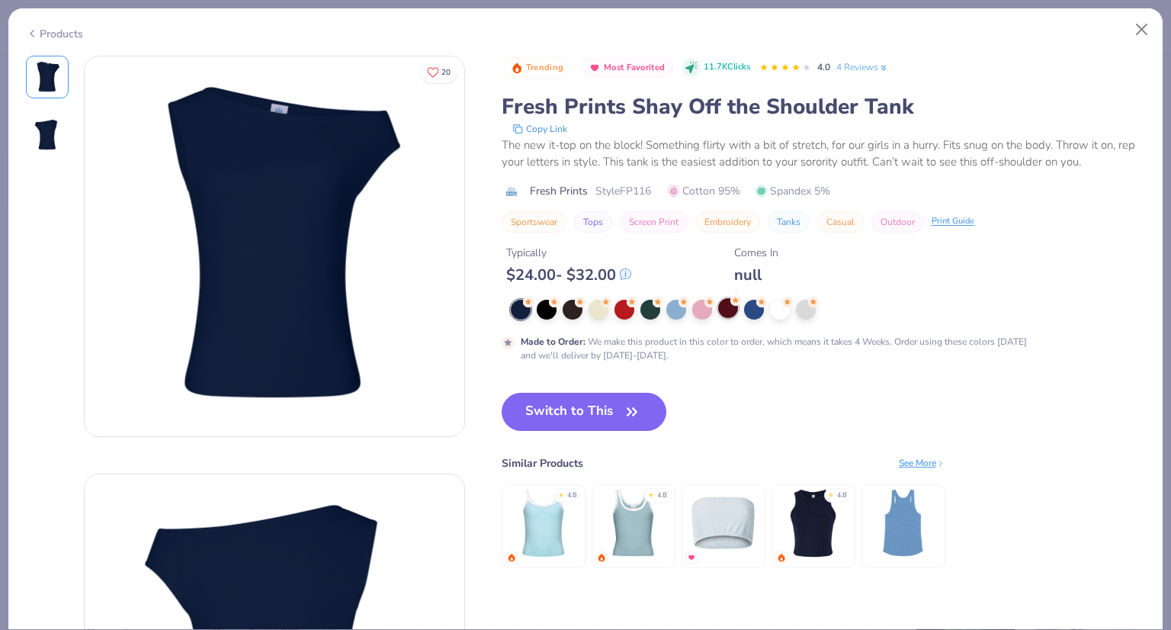
click at [724, 314] on div at bounding box center [728, 308] width 20 height 20
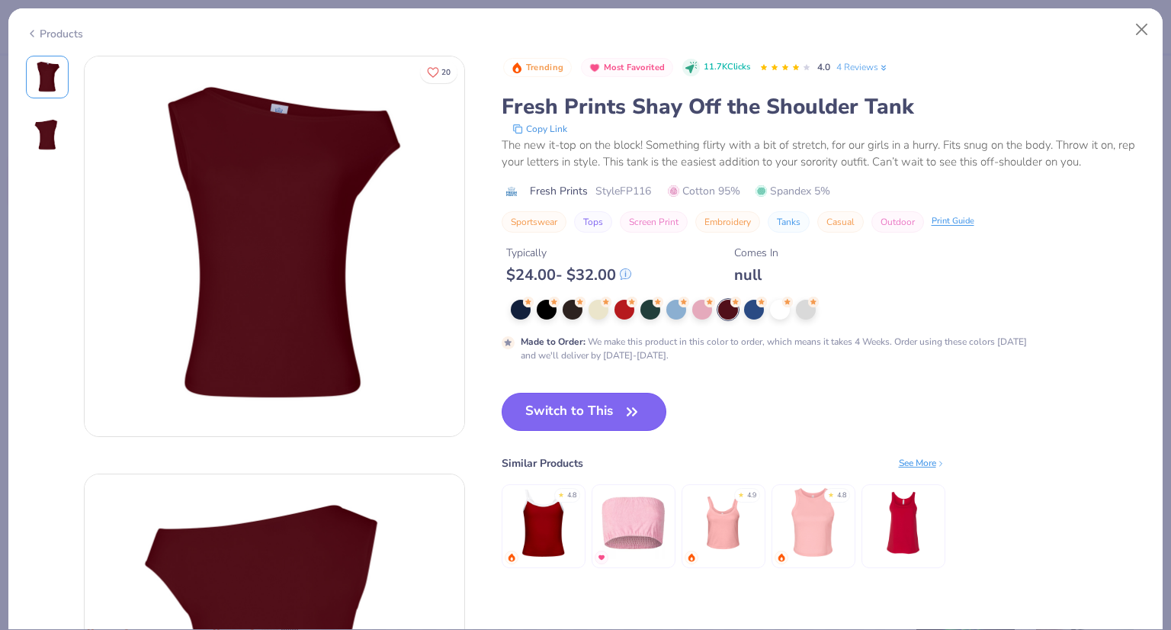
click at [549, 406] on button "Switch to This" at bounding box center [584, 412] width 165 height 38
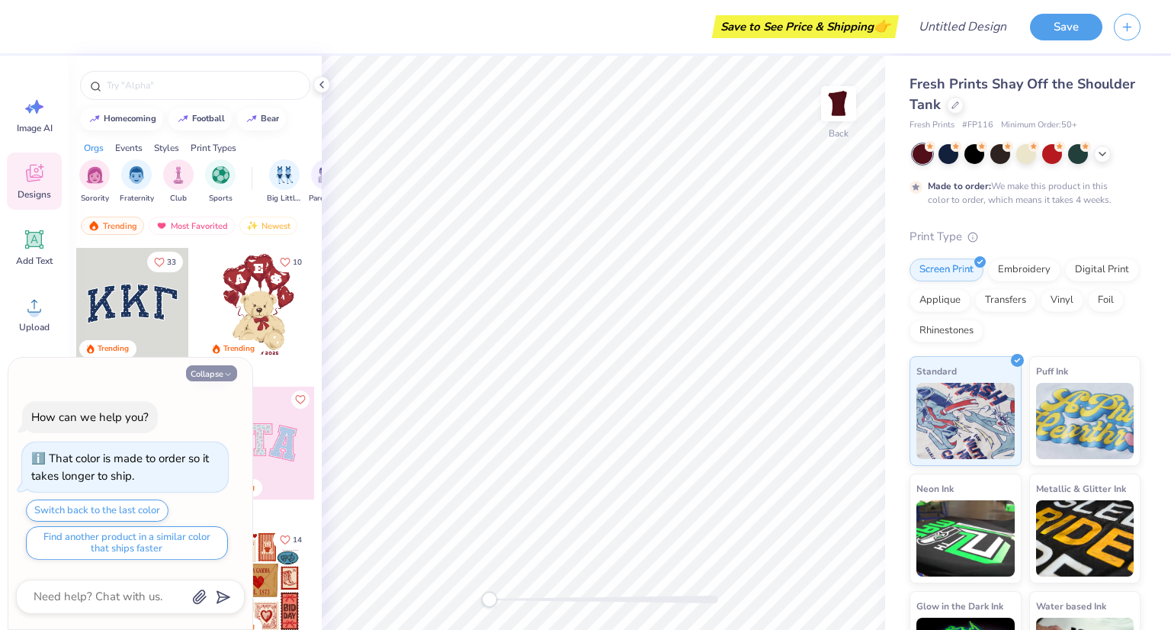
click at [220, 371] on button "Collapse" at bounding box center [211, 373] width 51 height 16
type textarea "x"
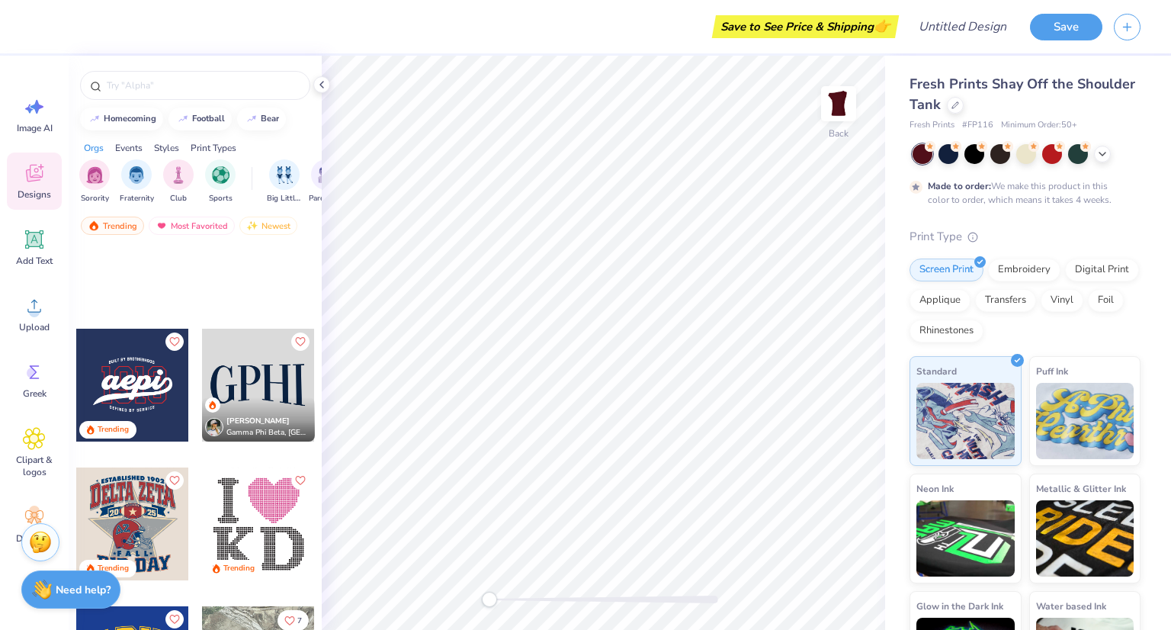
scroll to position [5261, 0]
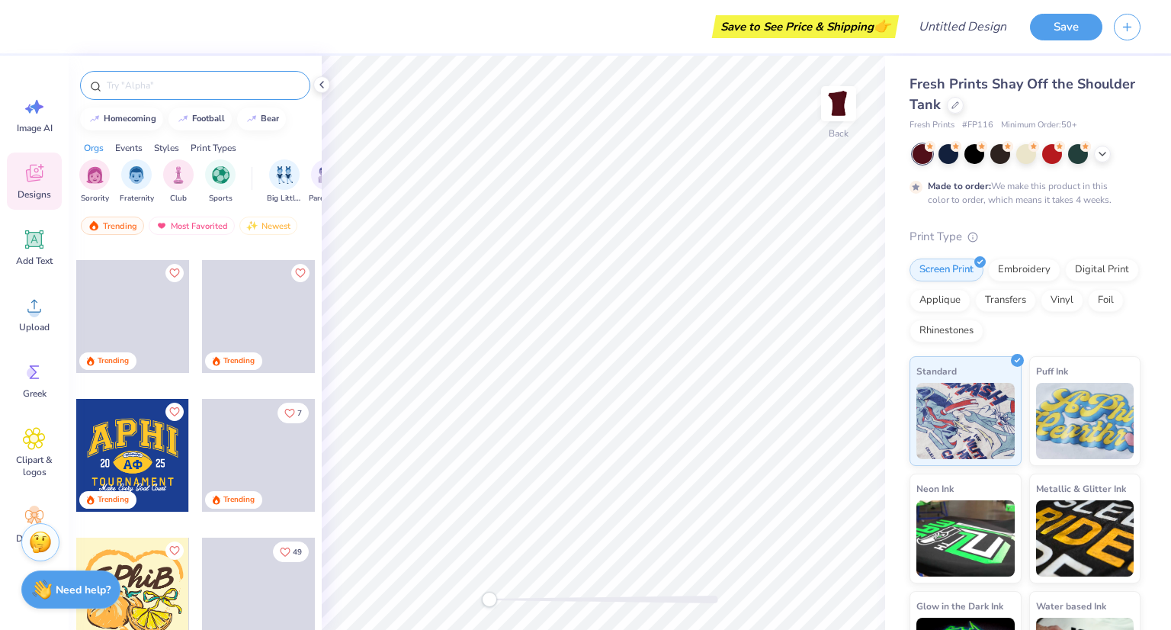
click at [133, 86] on input "text" at bounding box center [202, 85] width 195 height 15
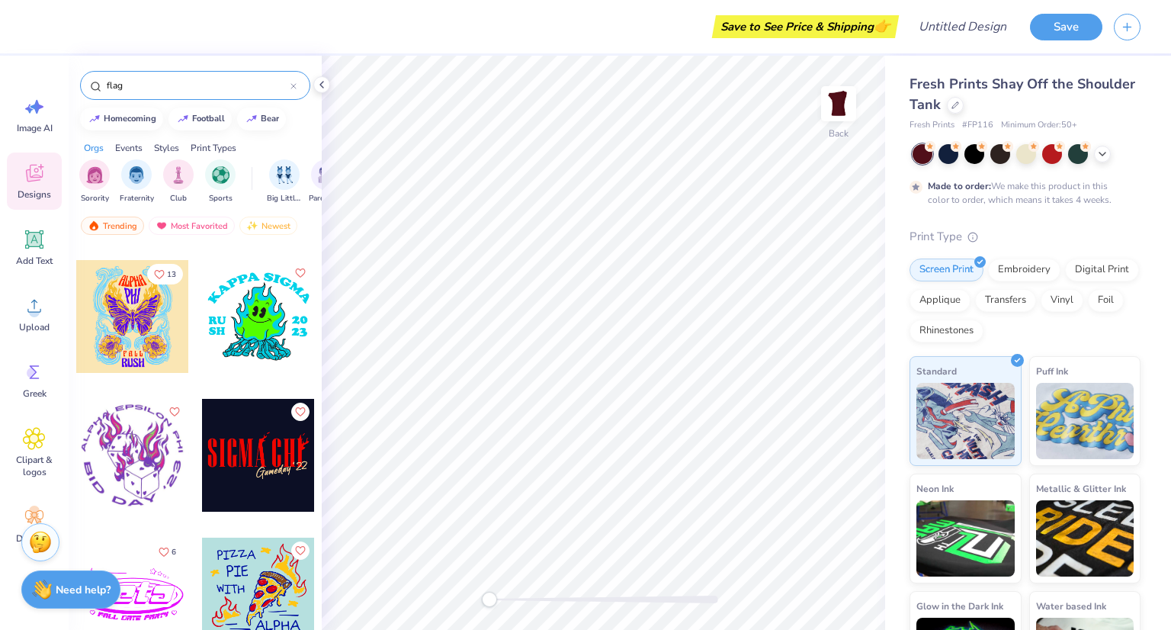
scroll to position [12744, 0]
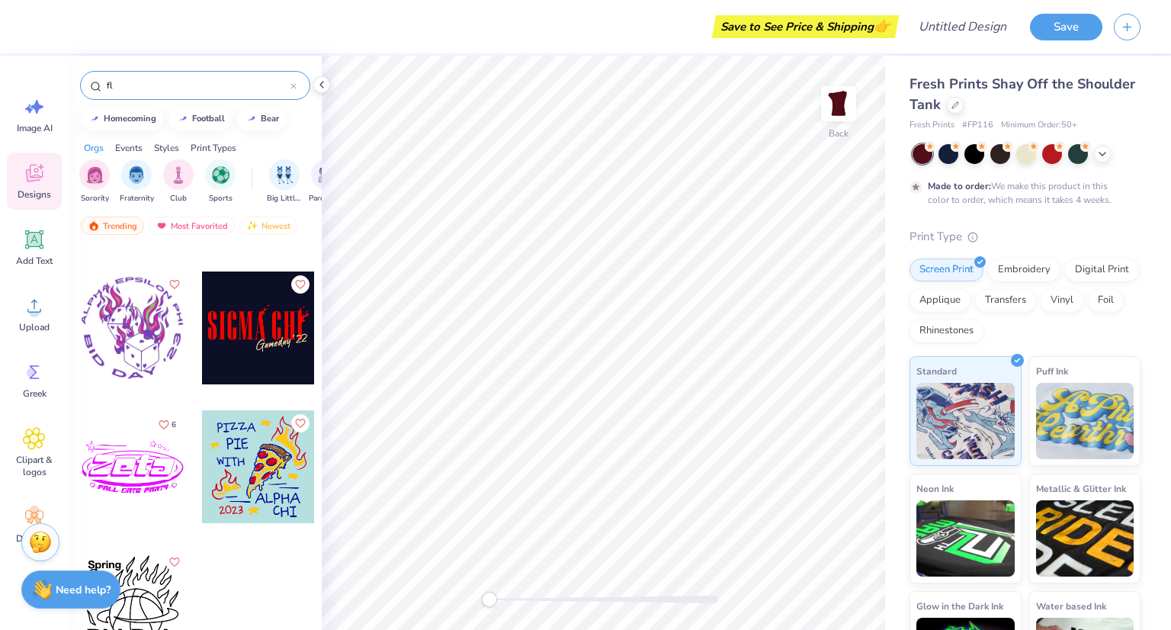
type input "f"
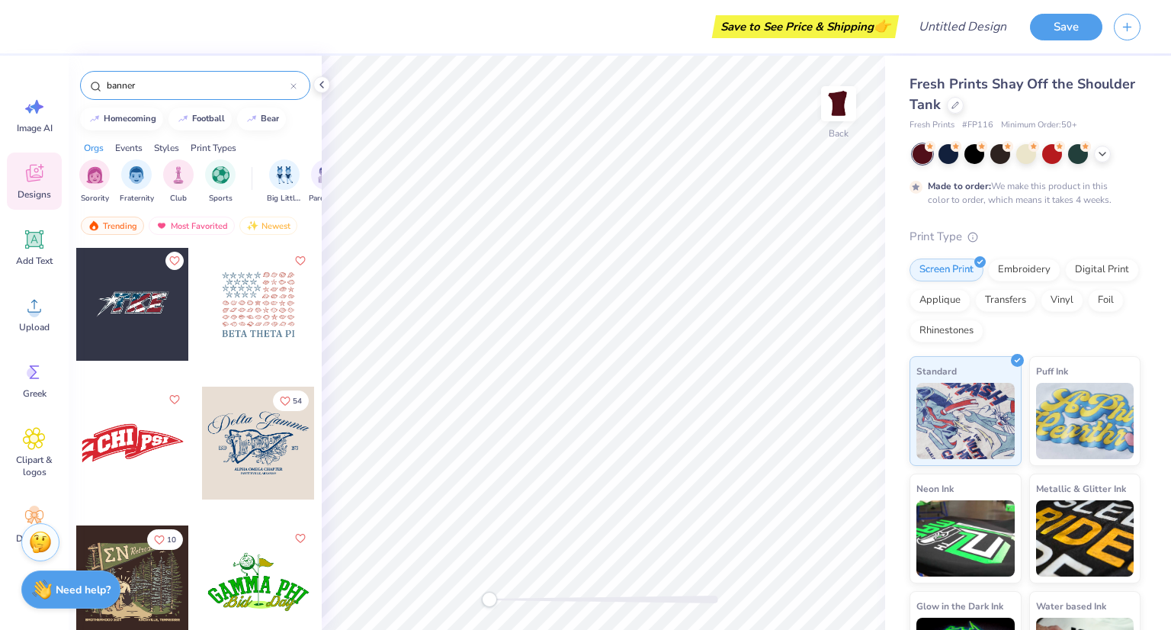
type input "banner"
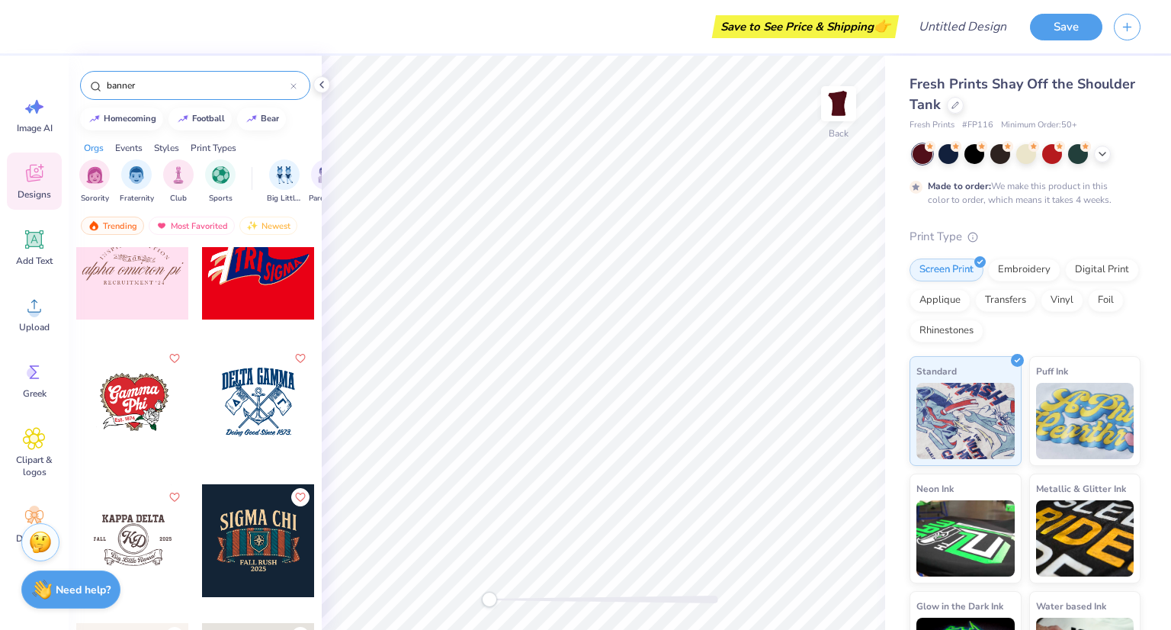
scroll to position [0, 0]
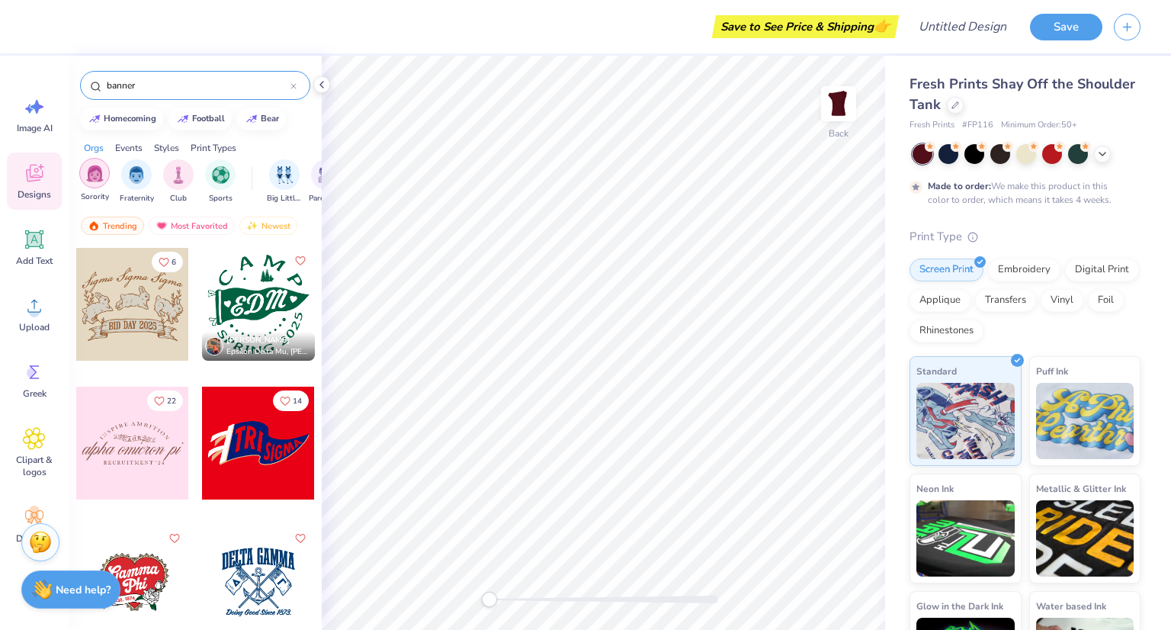
click at [98, 176] on img "filter for Sorority" at bounding box center [95, 174] width 18 height 18
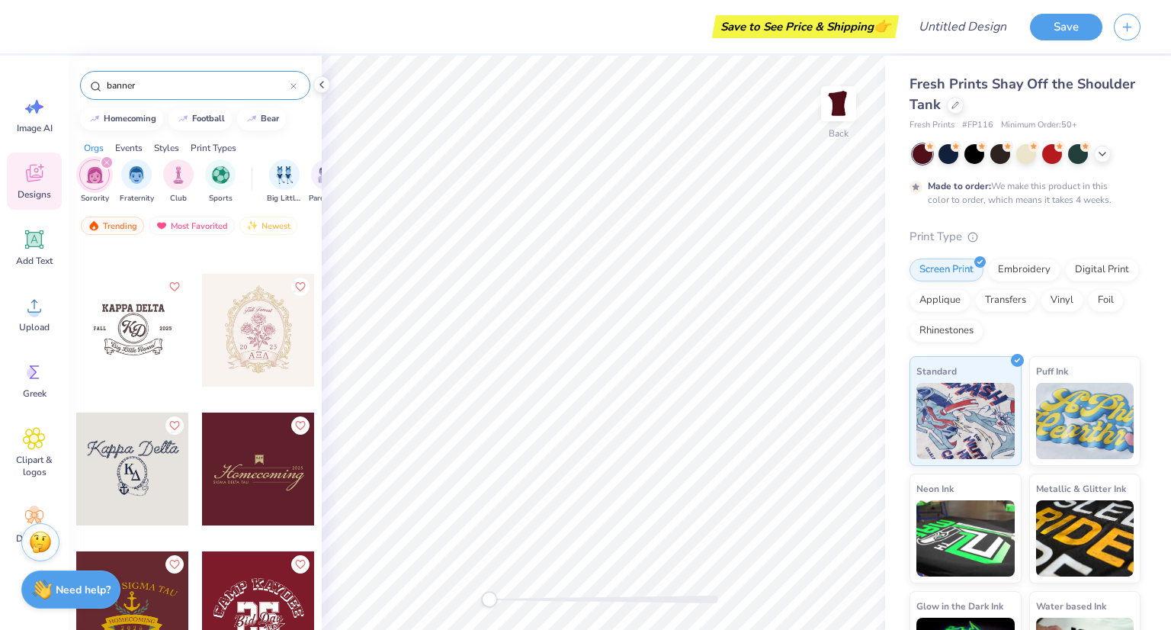
scroll to position [392, 0]
click at [295, 85] on icon at bounding box center [294, 86] width 6 height 6
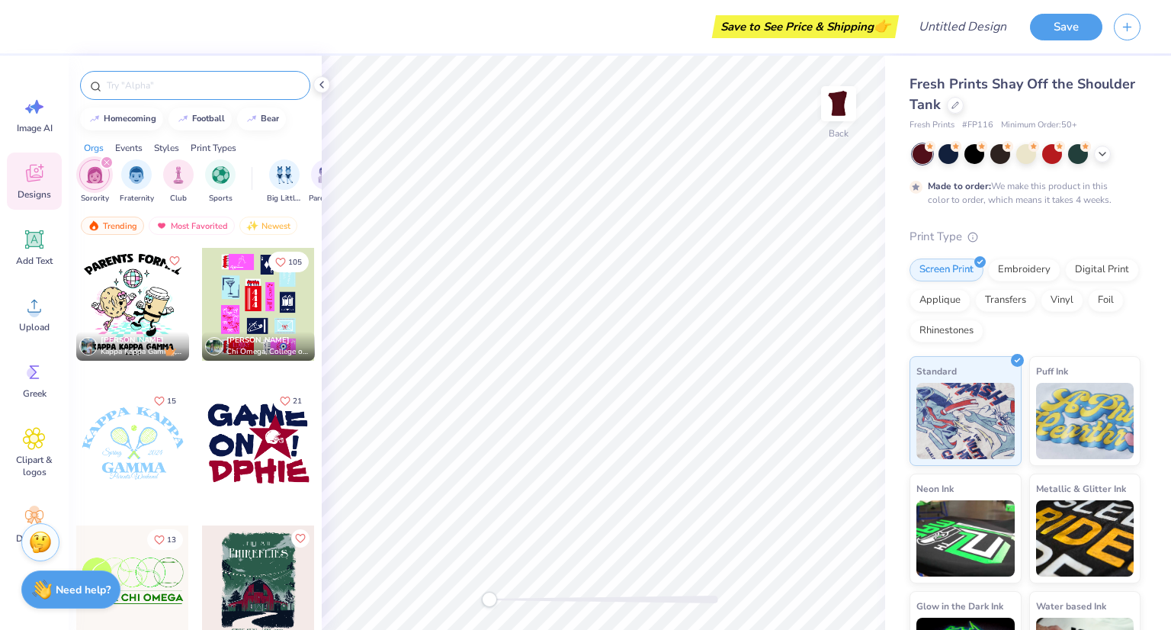
scroll to position [12078, 0]
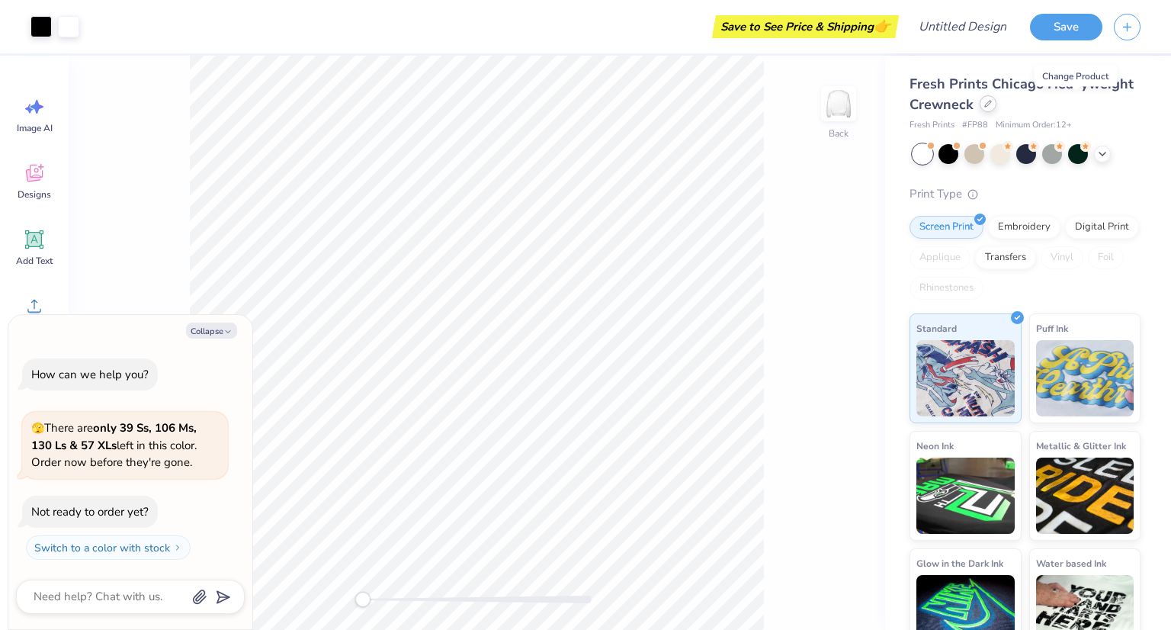
click at [997, 108] on div at bounding box center [988, 103] width 17 height 17
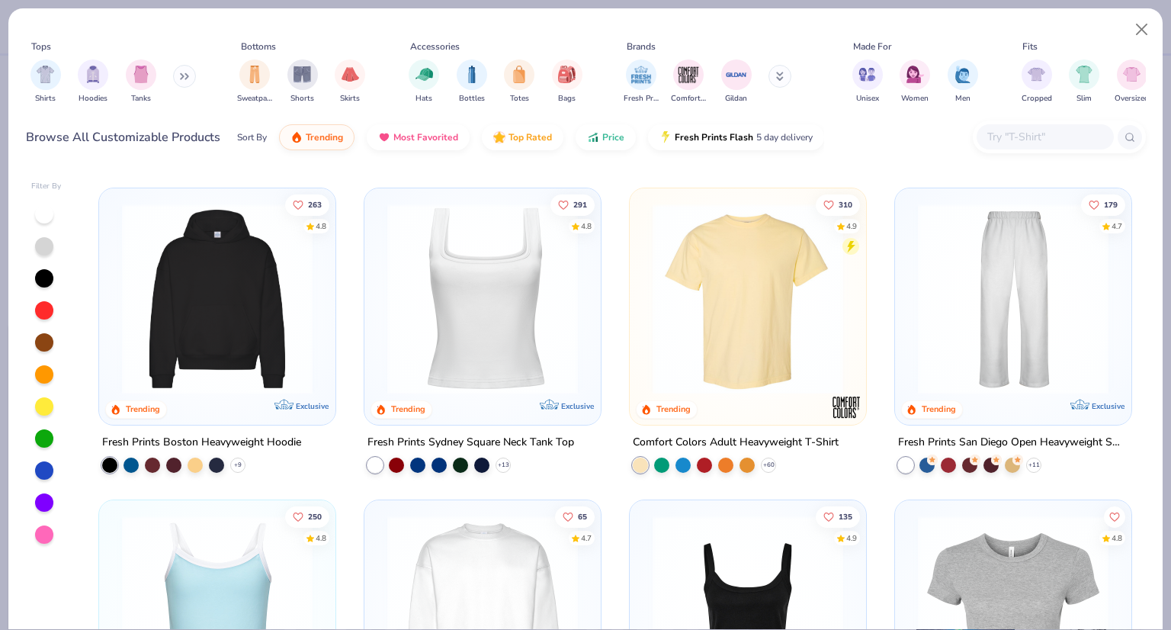
scroll to position [301, 0]
click at [758, 331] on img at bounding box center [748, 298] width 206 height 191
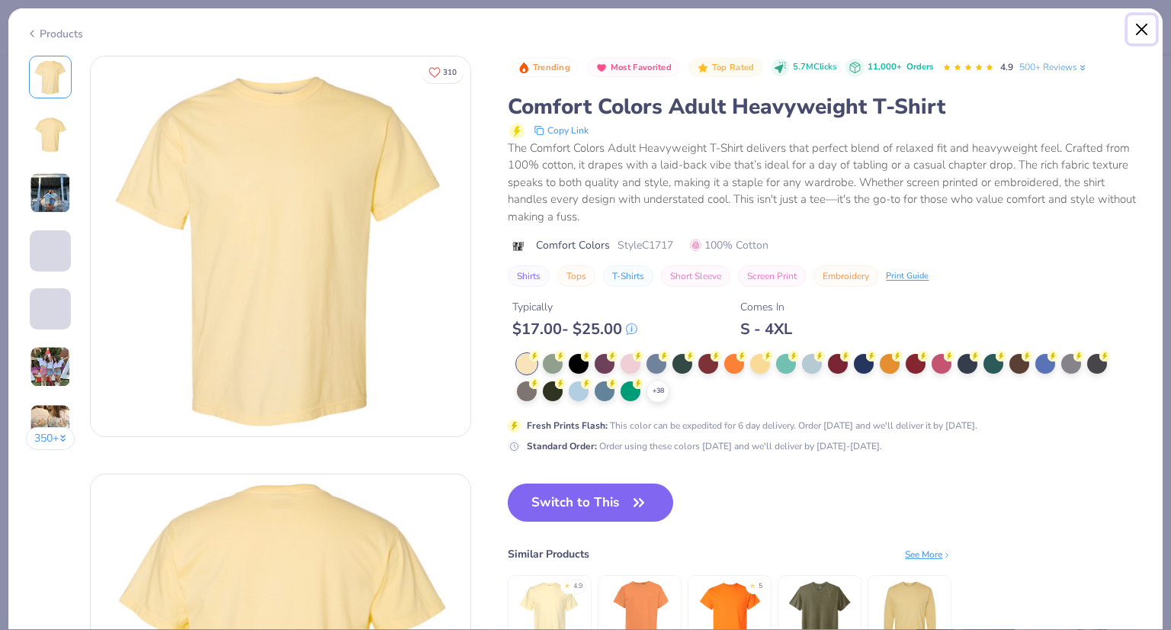
click at [1138, 34] on button "Close" at bounding box center [1142, 29] width 29 height 29
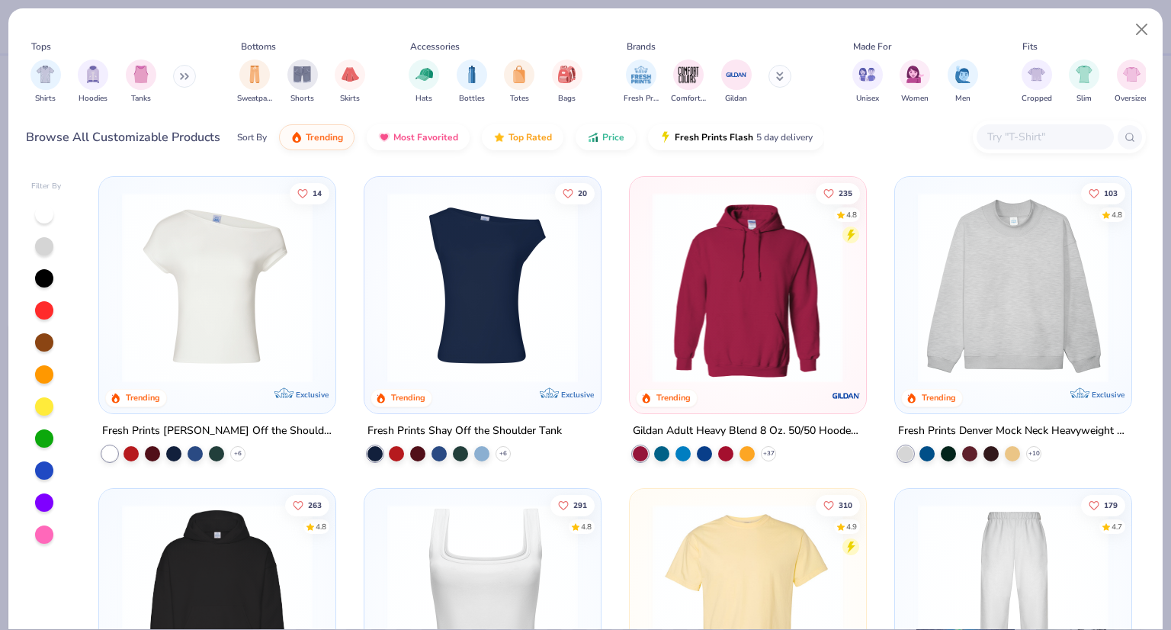
click at [759, 321] on div at bounding box center [541, 287] width 617 height 191
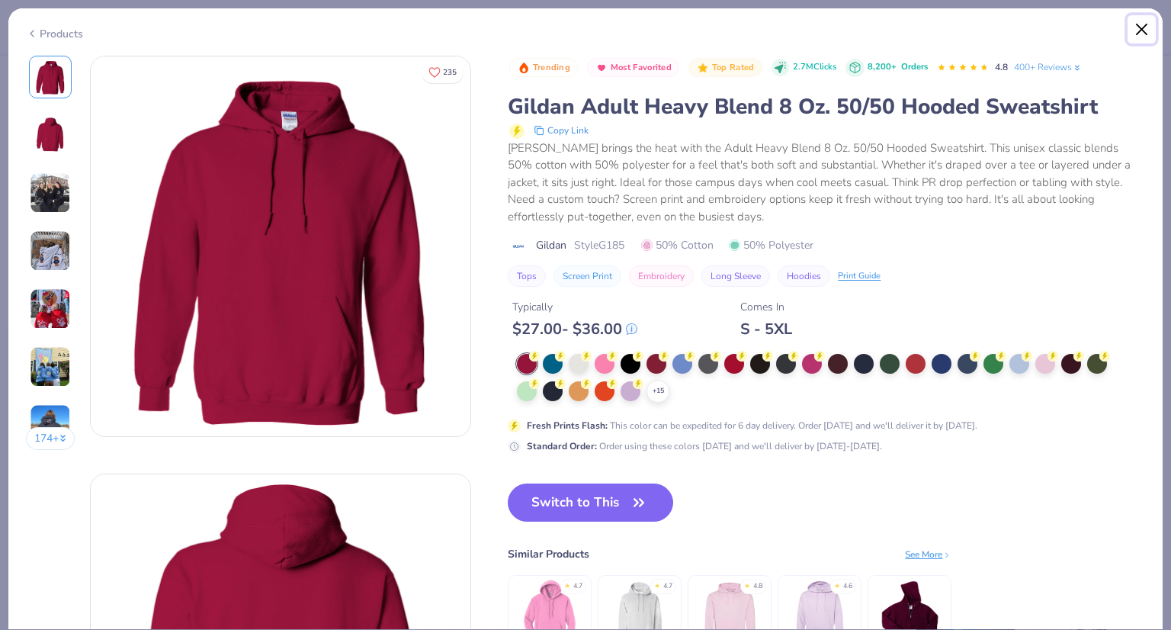
click at [1135, 28] on button "Close" at bounding box center [1142, 29] width 29 height 29
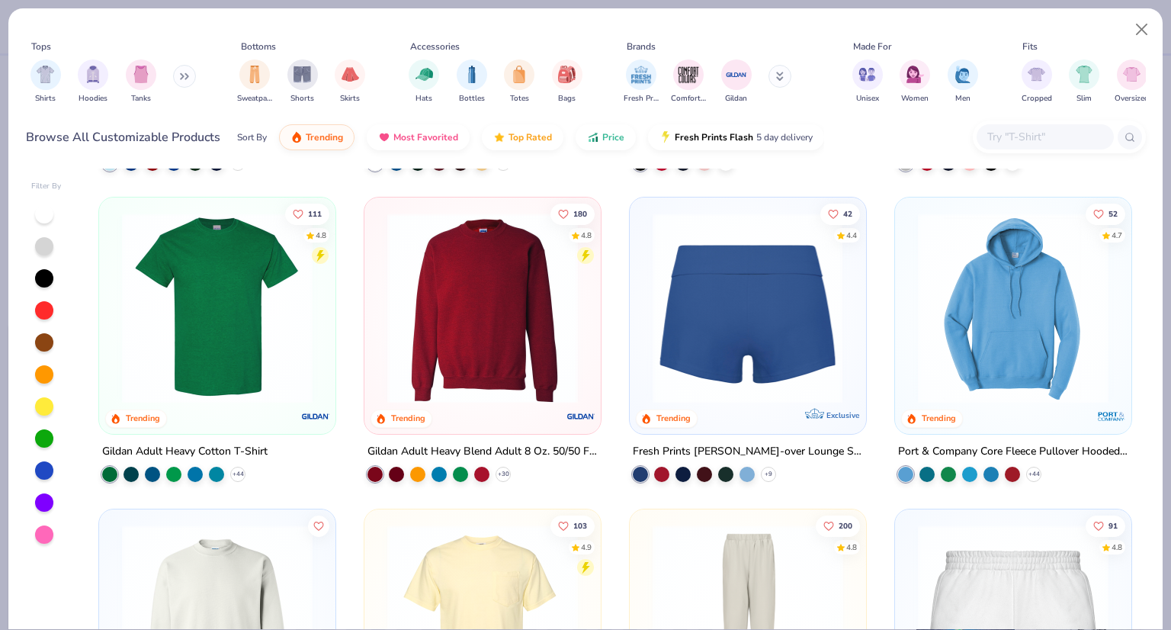
scroll to position [920, 0]
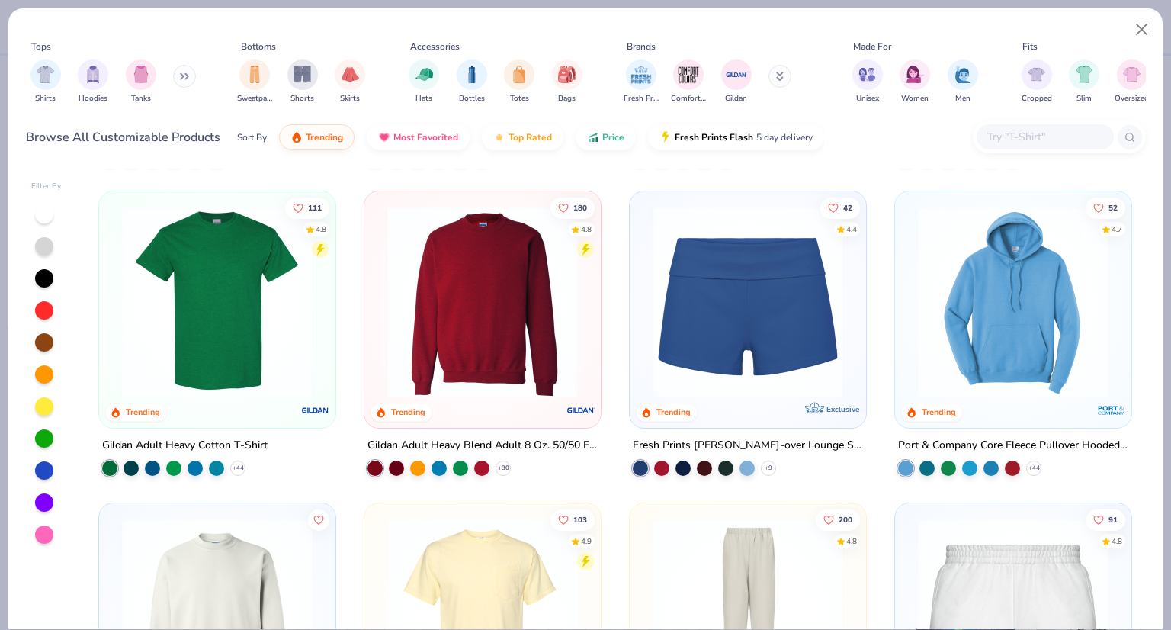
click at [201, 339] on img at bounding box center [217, 302] width 206 height 191
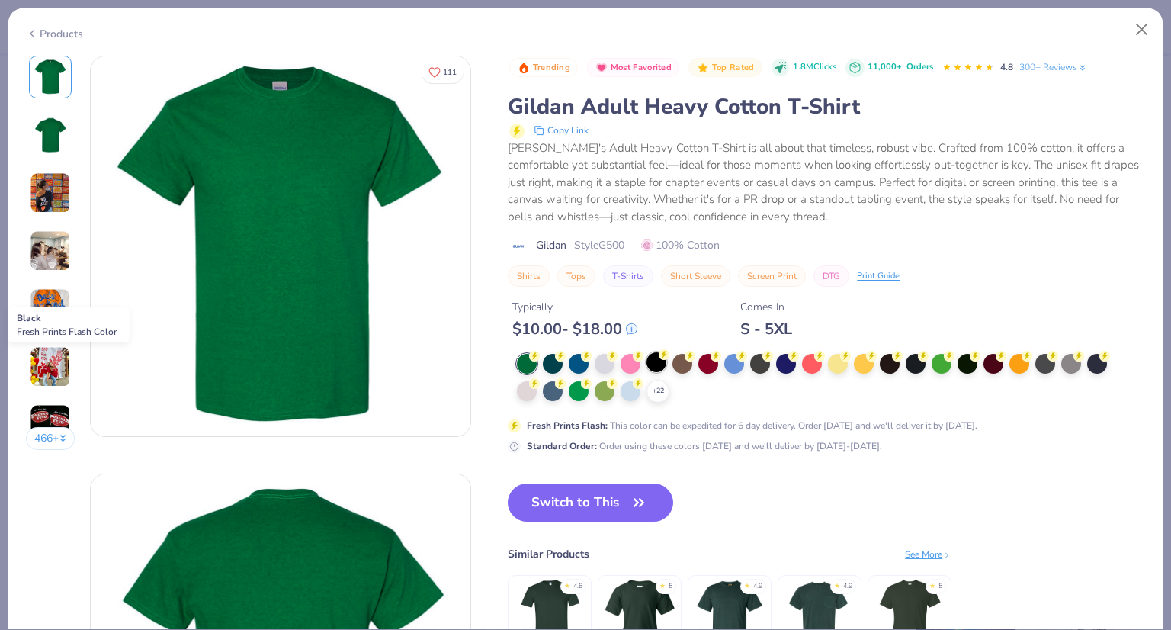
click at [655, 364] on div at bounding box center [657, 362] width 20 height 20
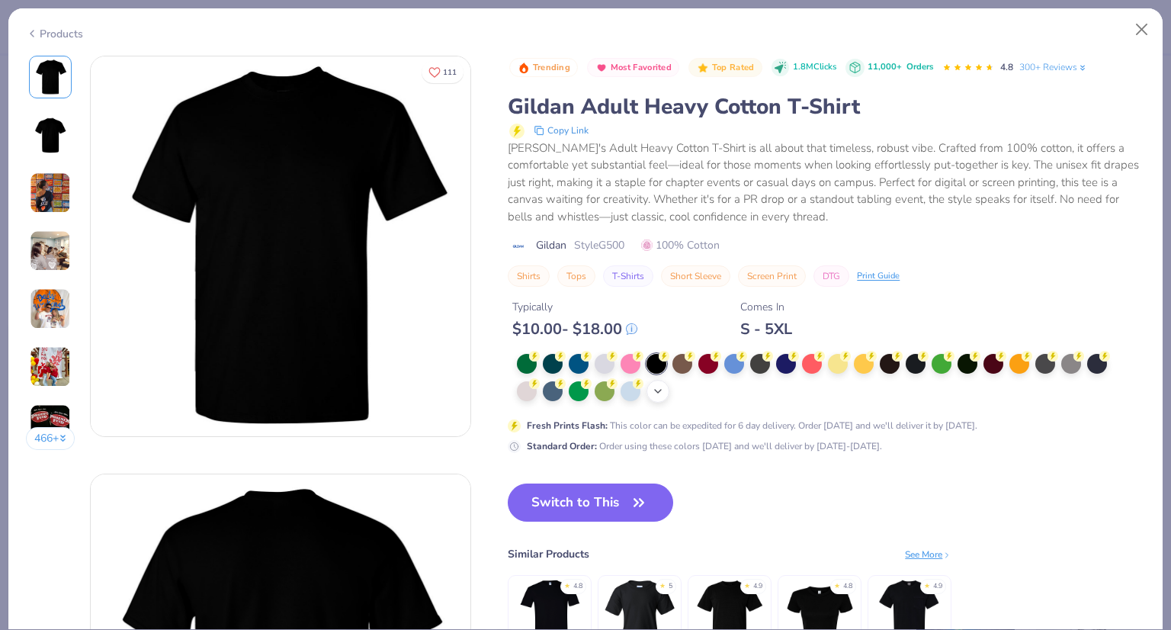
click at [663, 389] on icon at bounding box center [658, 391] width 12 height 12
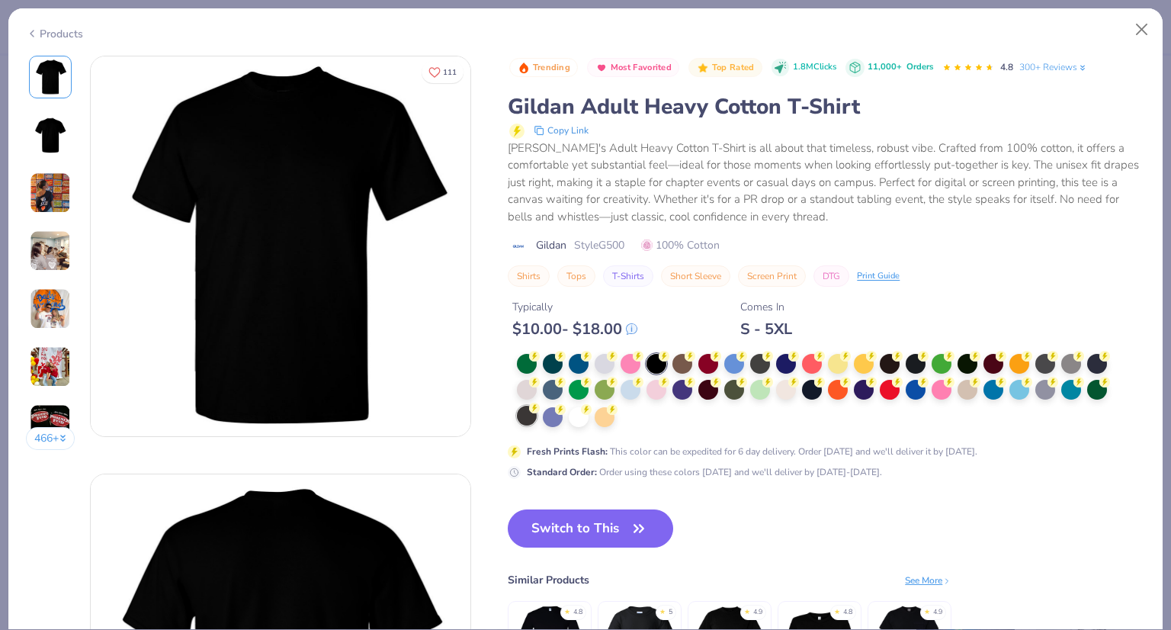
click at [521, 420] on div at bounding box center [527, 416] width 20 height 20
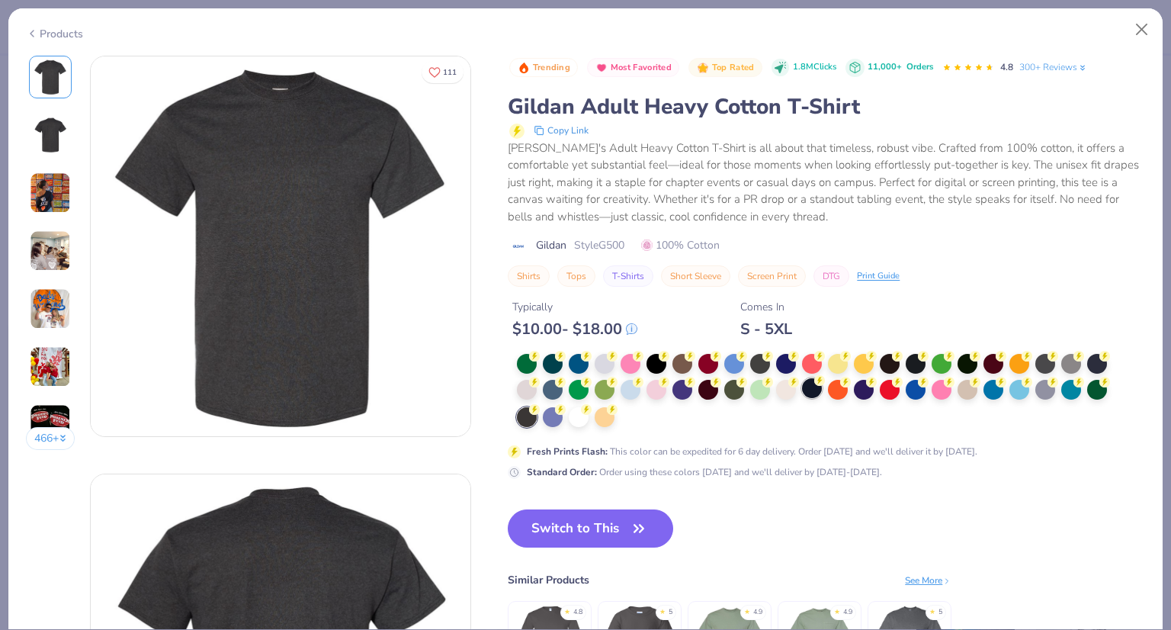
click at [814, 387] on div at bounding box center [812, 388] width 20 height 20
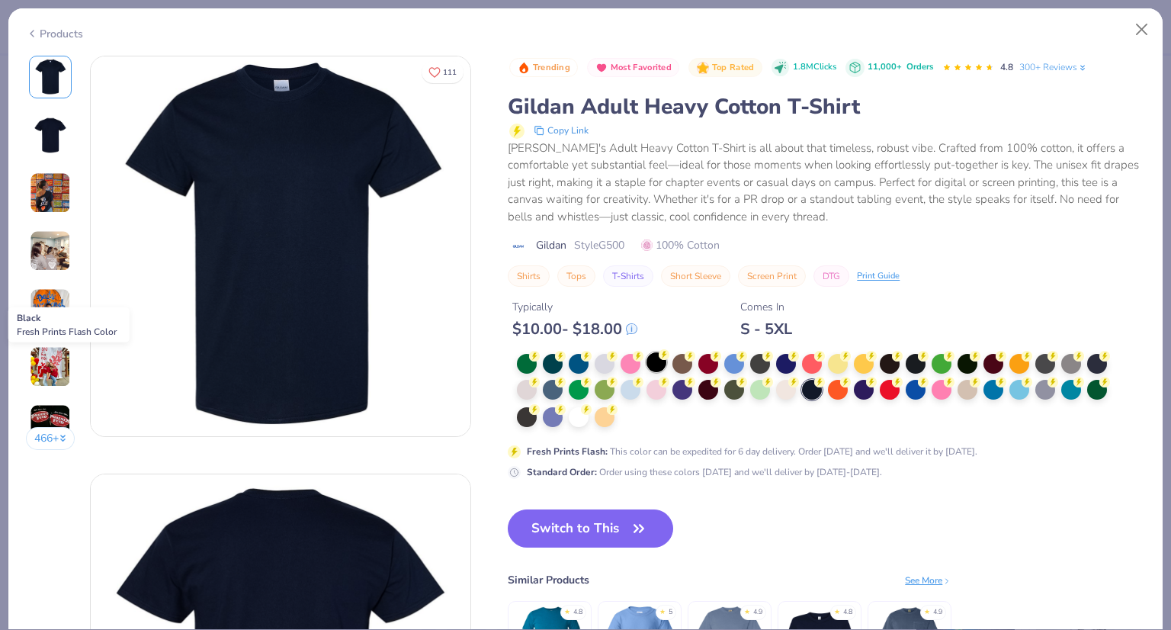
click at [657, 360] on div at bounding box center [657, 362] width 20 height 20
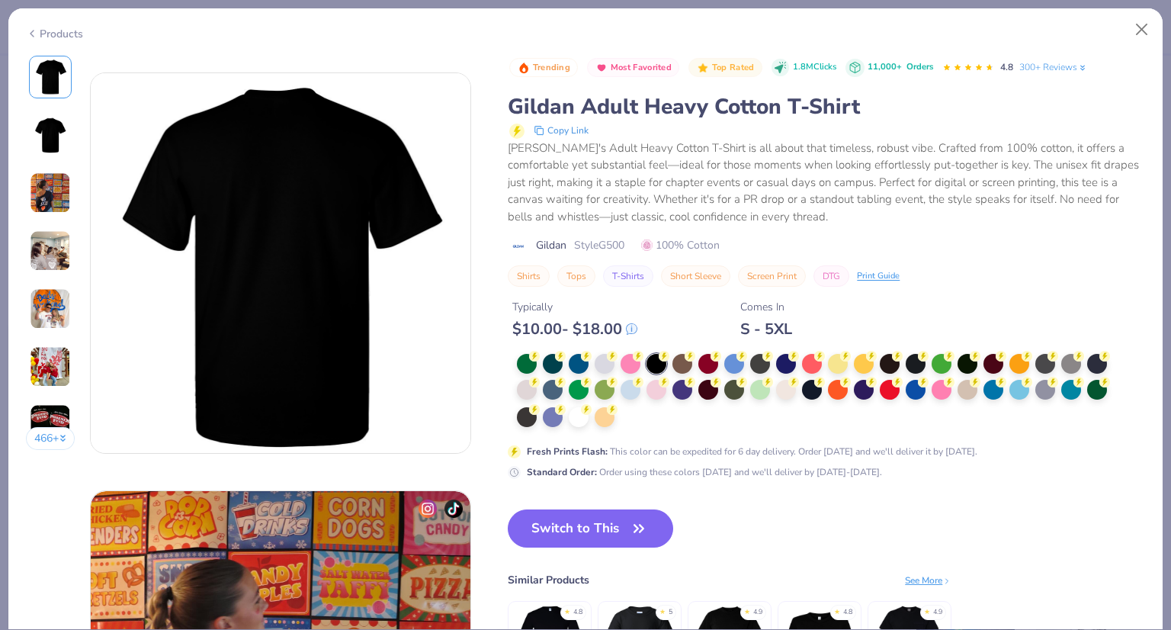
scroll to position [411, 0]
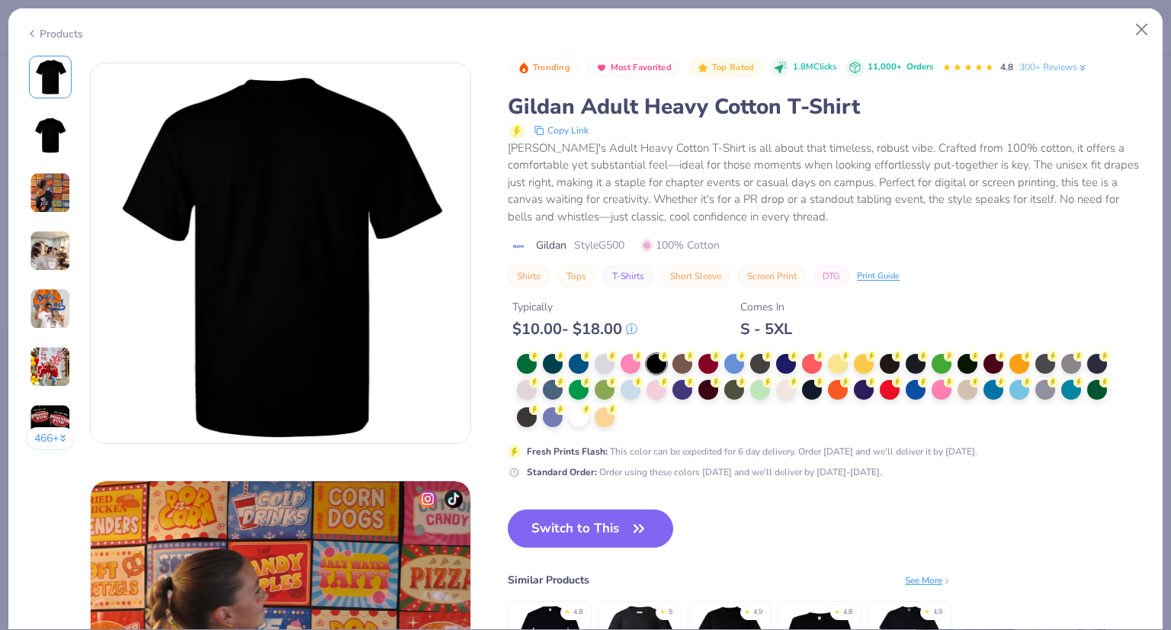
click at [929, 576] on div "See More" at bounding box center [928, 580] width 47 height 14
type textarea "x"
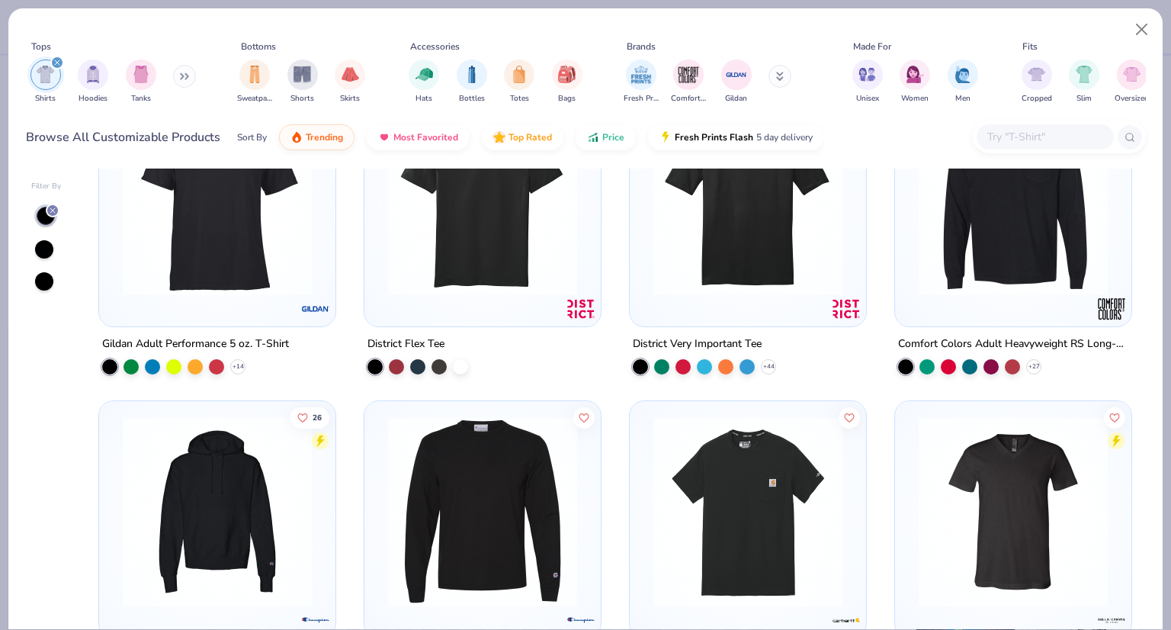
scroll to position [5742, 0]
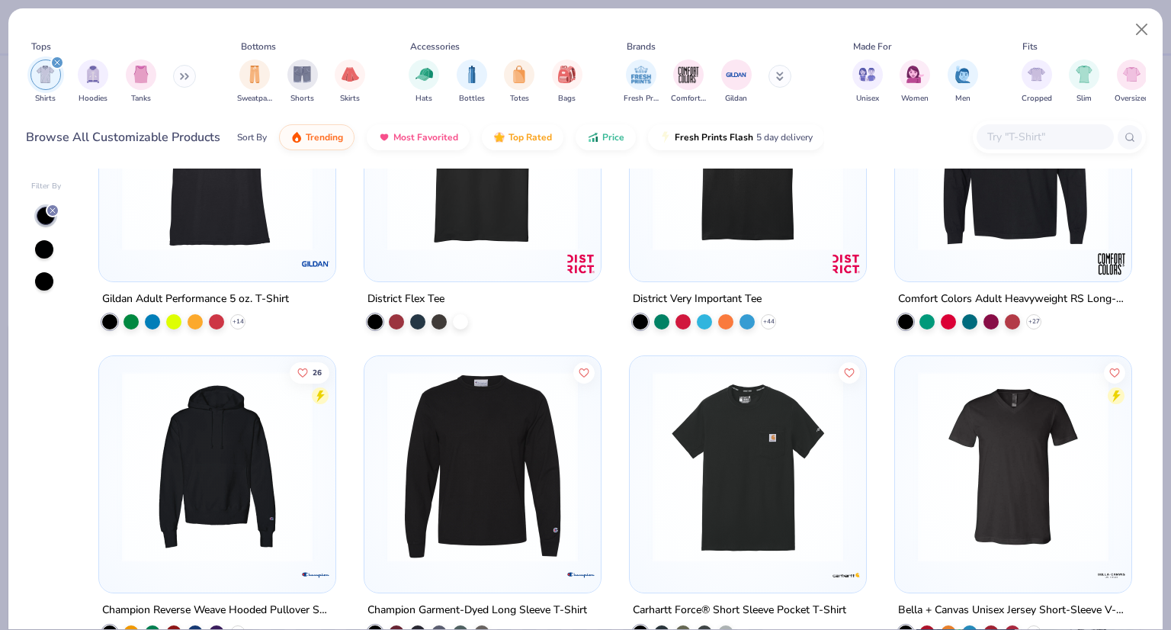
click at [1015, 148] on div at bounding box center [1045, 136] width 137 height 25
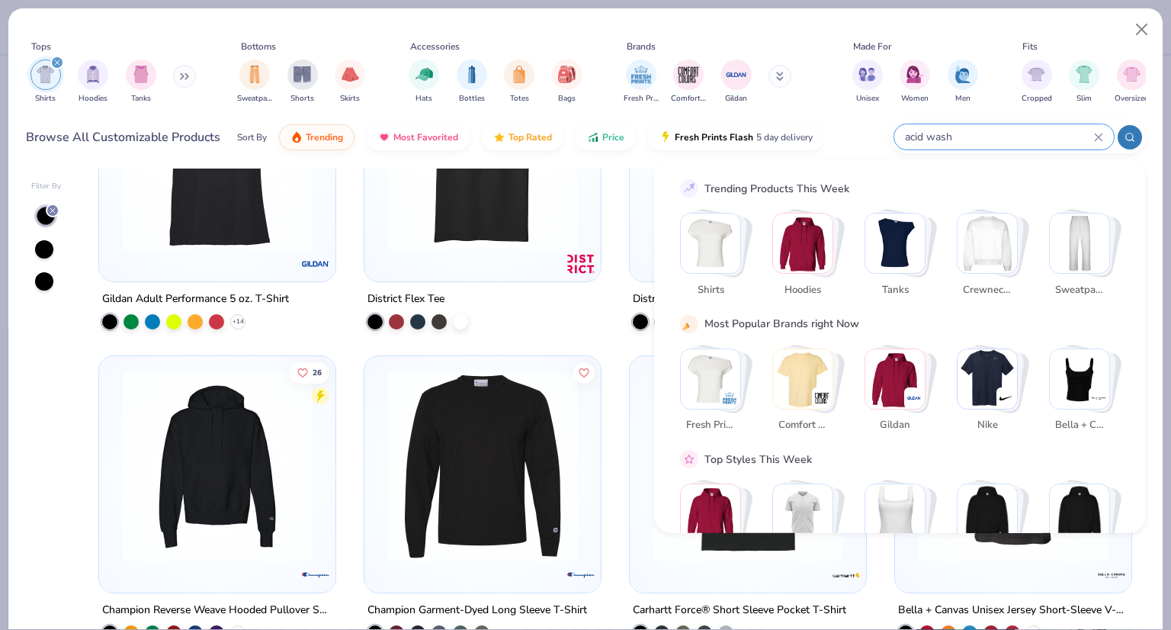
type input "acid wash"
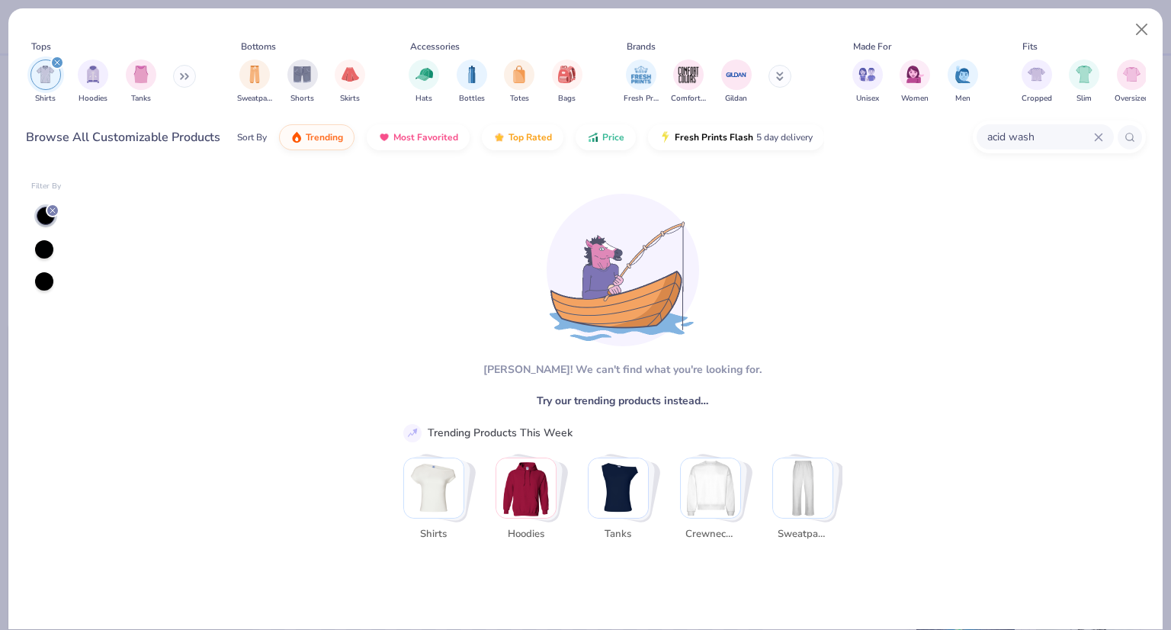
click at [1092, 133] on input "acid wash" at bounding box center [1040, 137] width 108 height 18
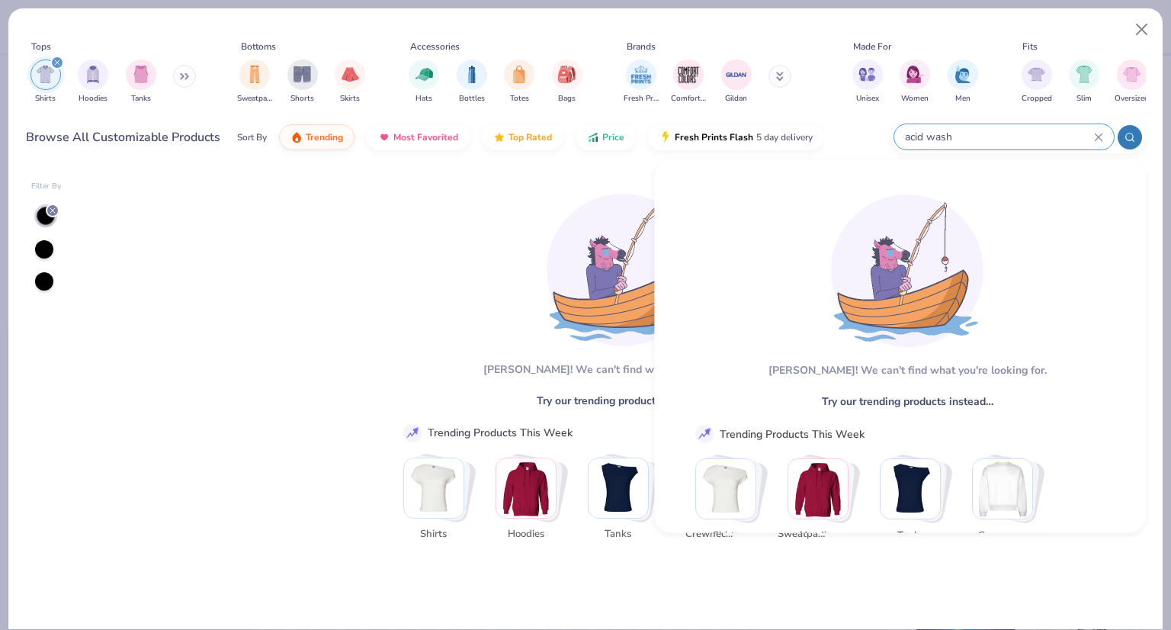
click at [114, 145] on div "Browse All Customizable Products" at bounding box center [123, 137] width 194 height 18
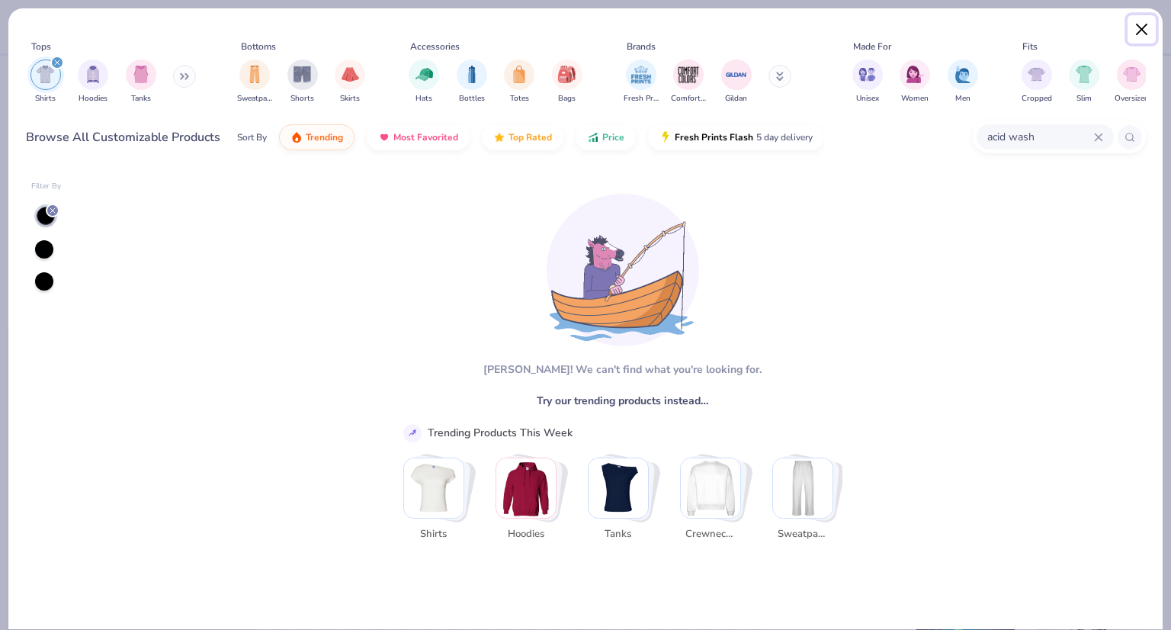
click at [1146, 30] on button "Close" at bounding box center [1142, 29] width 29 height 29
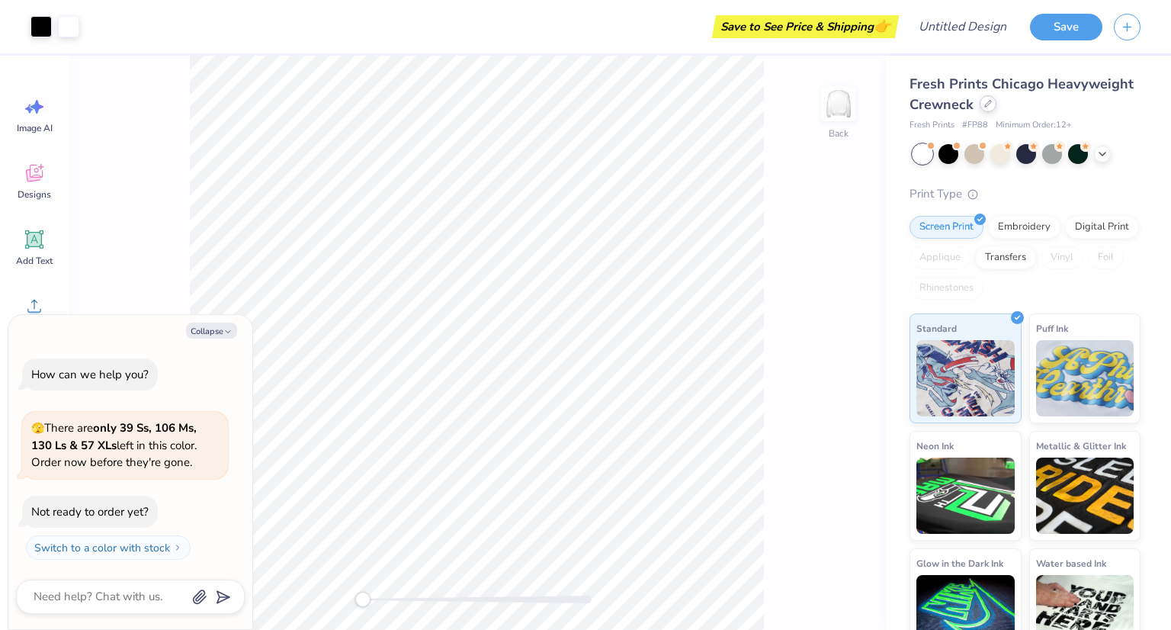
click at [997, 108] on div at bounding box center [988, 103] width 17 height 17
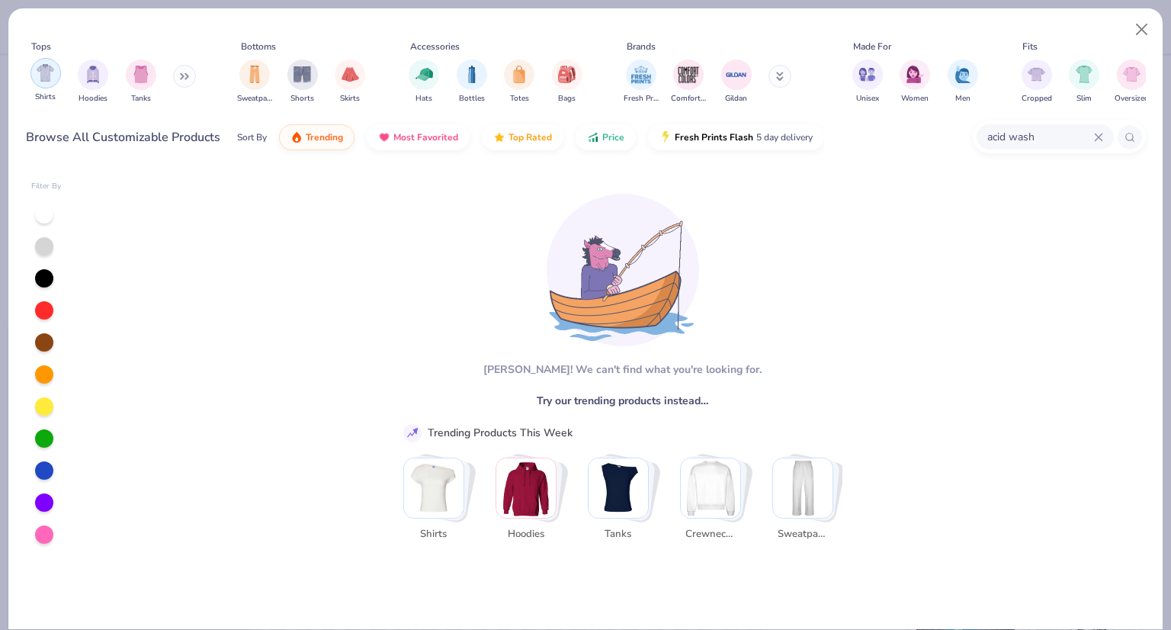
click at [48, 84] on div "filter for Shirts" at bounding box center [45, 73] width 30 height 30
type textarea "x"
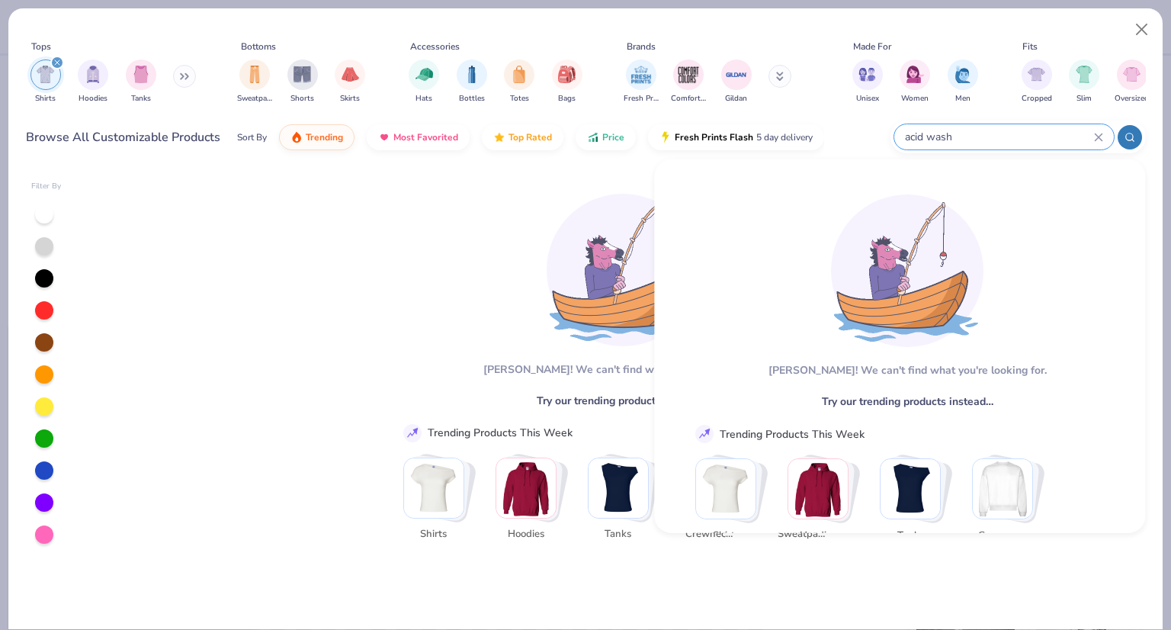
click at [1093, 138] on input "acid wash" at bounding box center [999, 137] width 191 height 18
click at [1099, 138] on icon at bounding box center [1098, 136] width 7 height 7
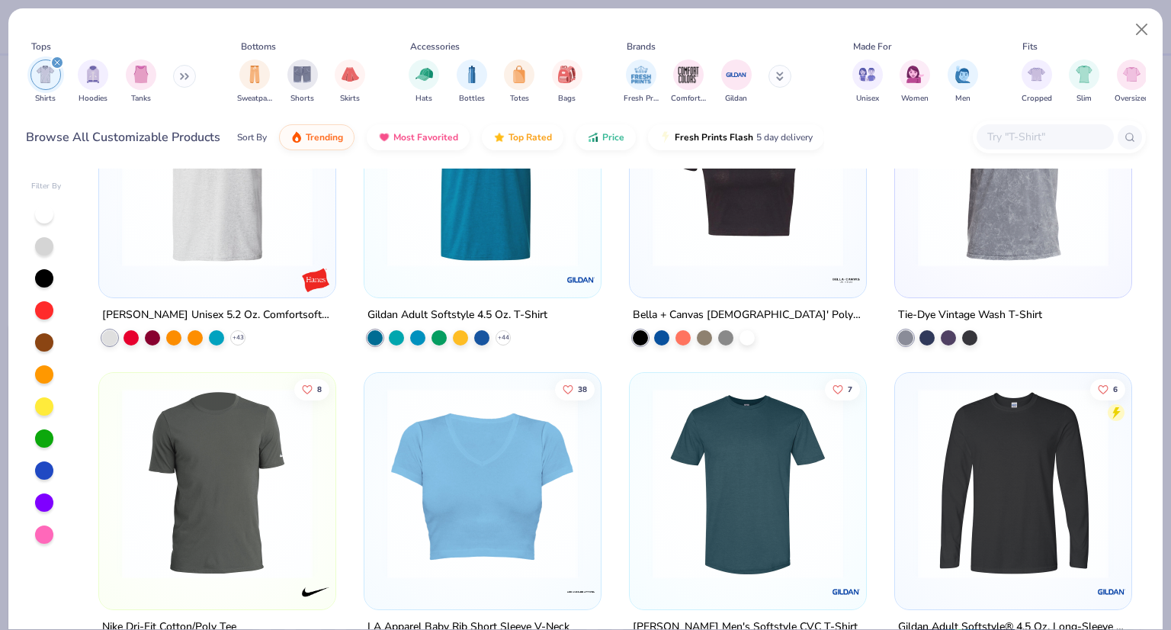
scroll to position [2608, 0]
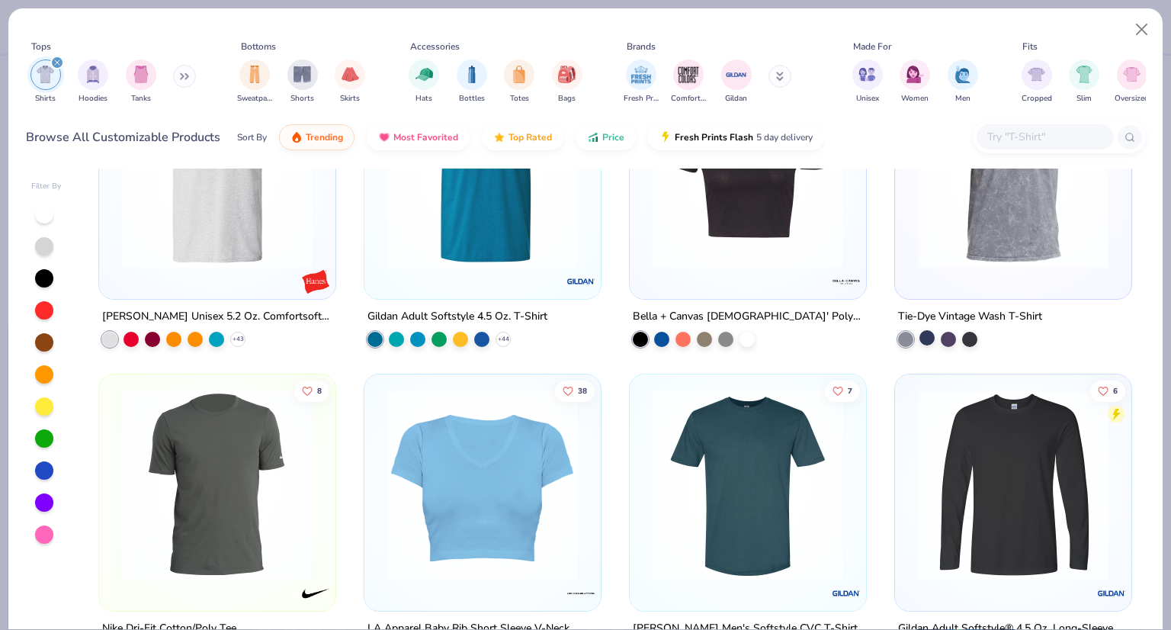
click at [923, 337] on div at bounding box center [927, 337] width 15 height 15
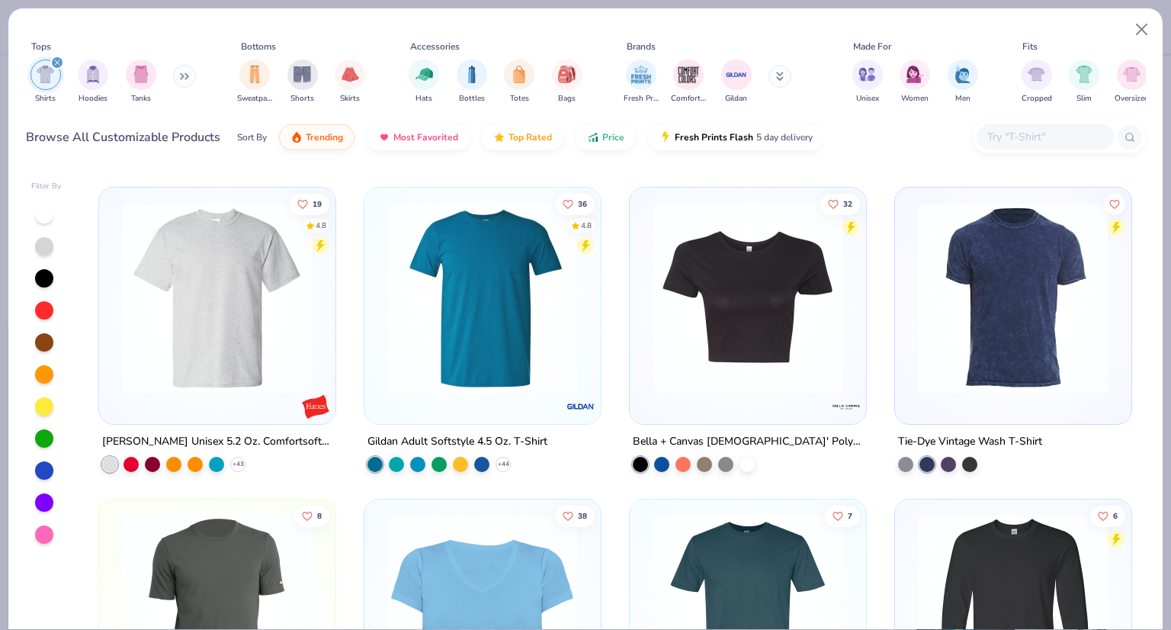
scroll to position [2483, 0]
click at [944, 462] on div at bounding box center [948, 462] width 15 height 15
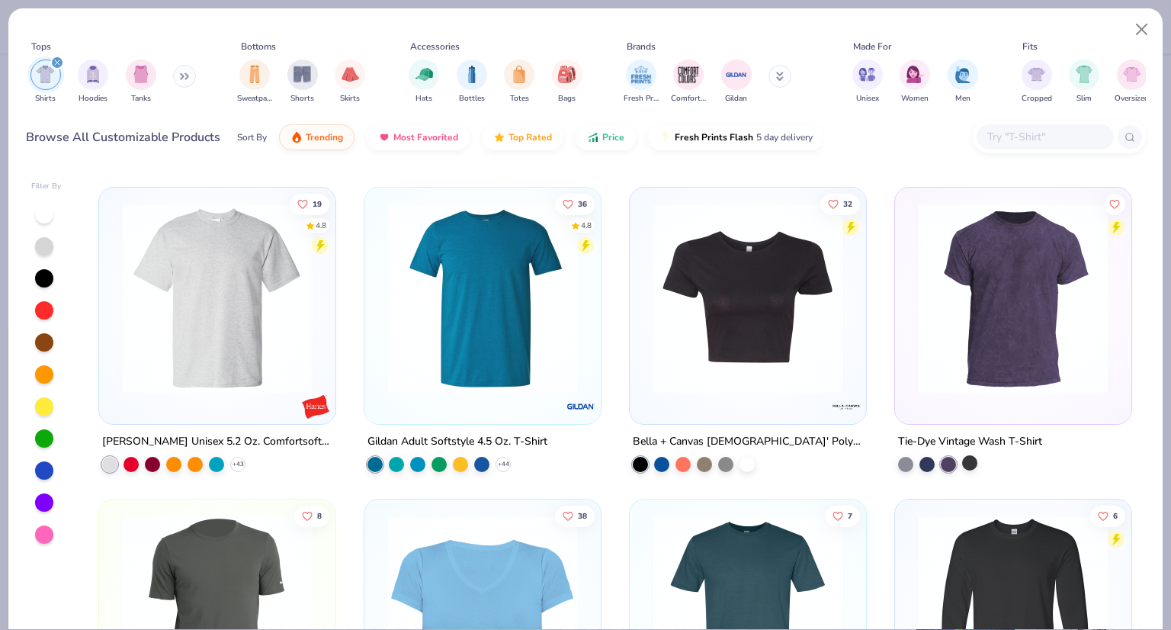
click at [962, 462] on div at bounding box center [969, 462] width 15 height 15
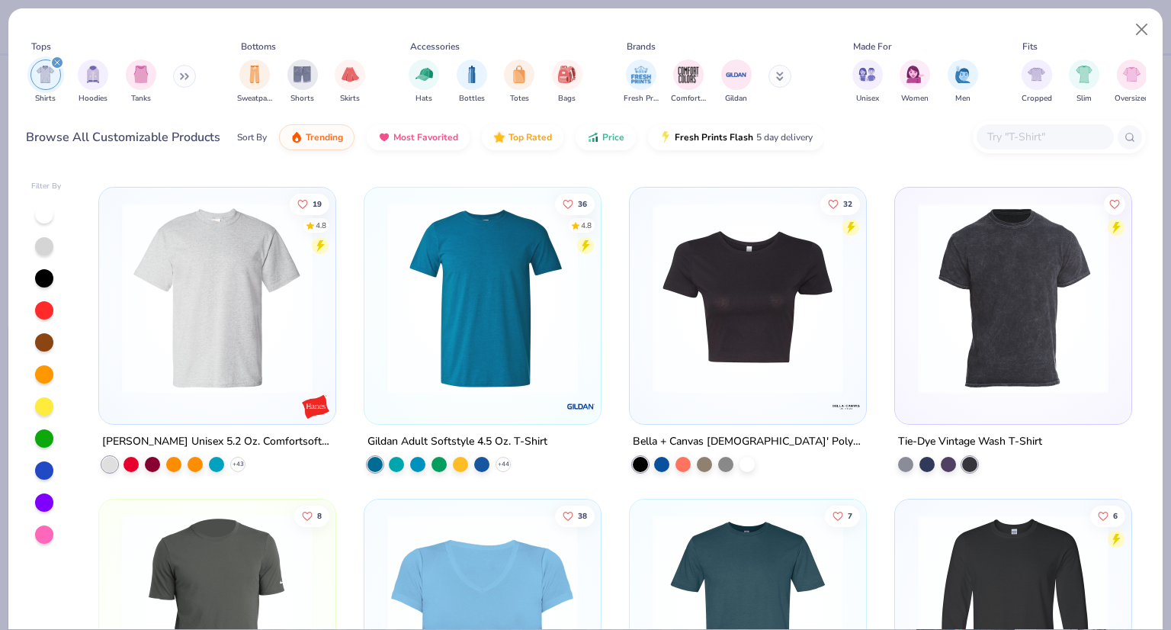
click at [1010, 364] on img at bounding box center [1013, 298] width 206 height 191
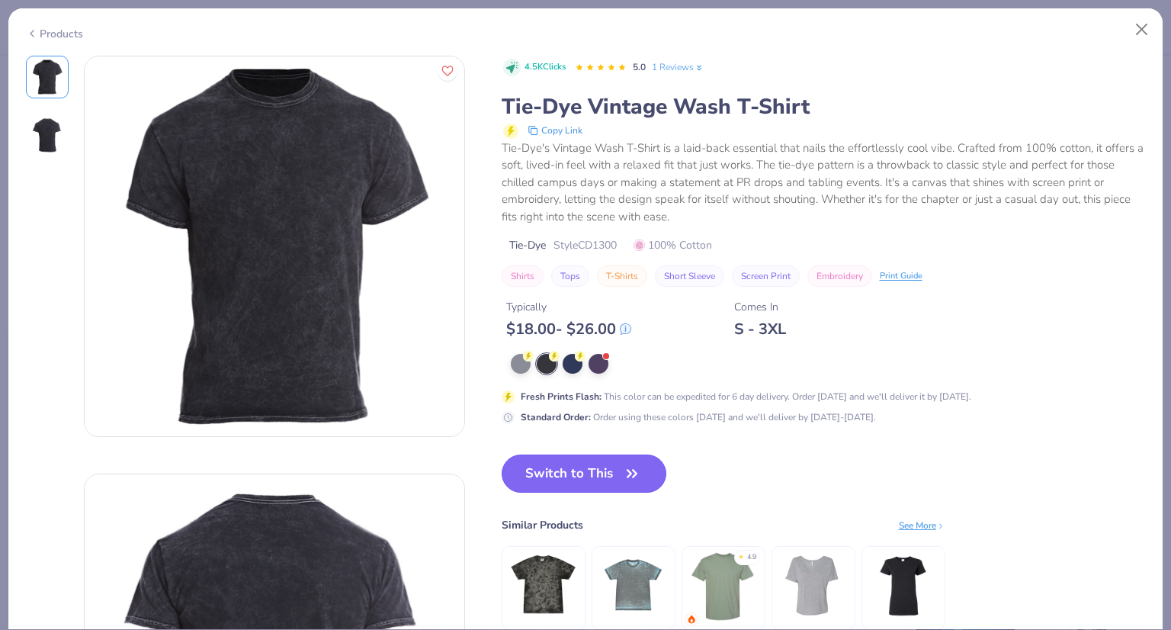
click at [564, 476] on button "Switch to This" at bounding box center [584, 473] width 165 height 38
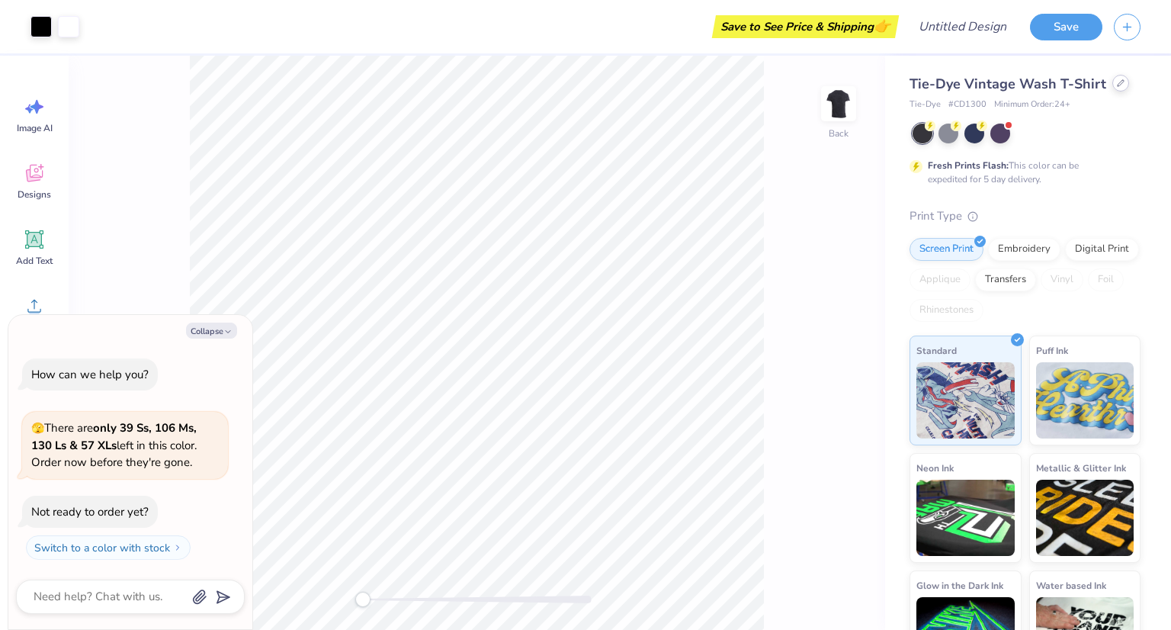
click at [1112, 88] on div at bounding box center [1120, 83] width 17 height 17
type textarea "x"
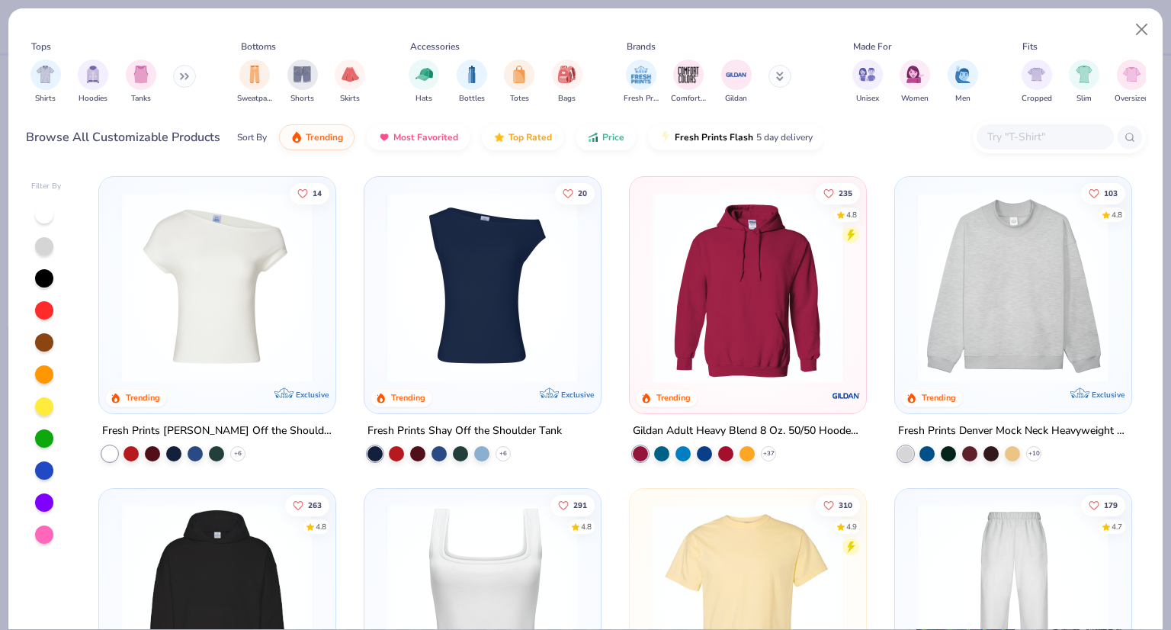
click at [1009, 142] on input "text" at bounding box center [1044, 137] width 117 height 18
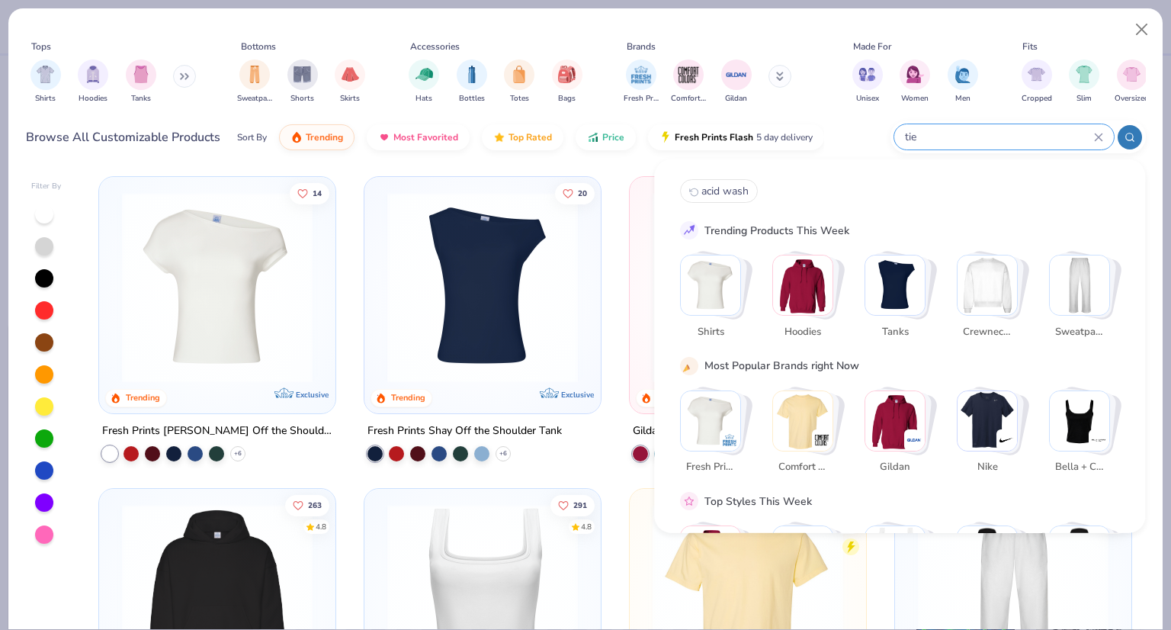
type input "tie"
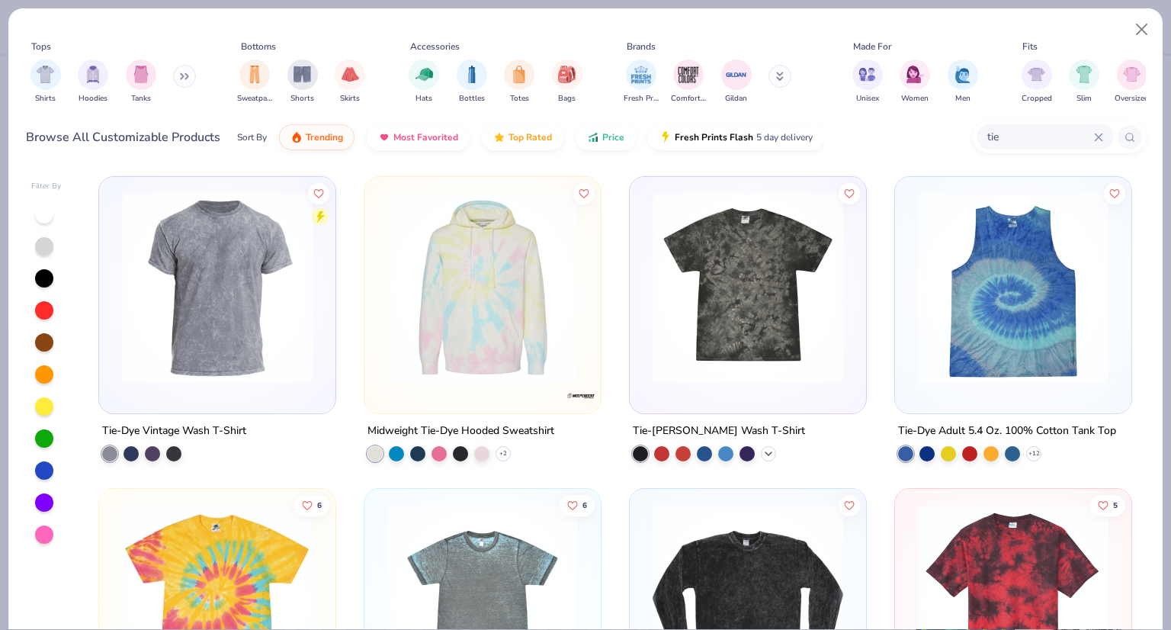
click at [762, 453] on icon at bounding box center [768, 454] width 12 height 12
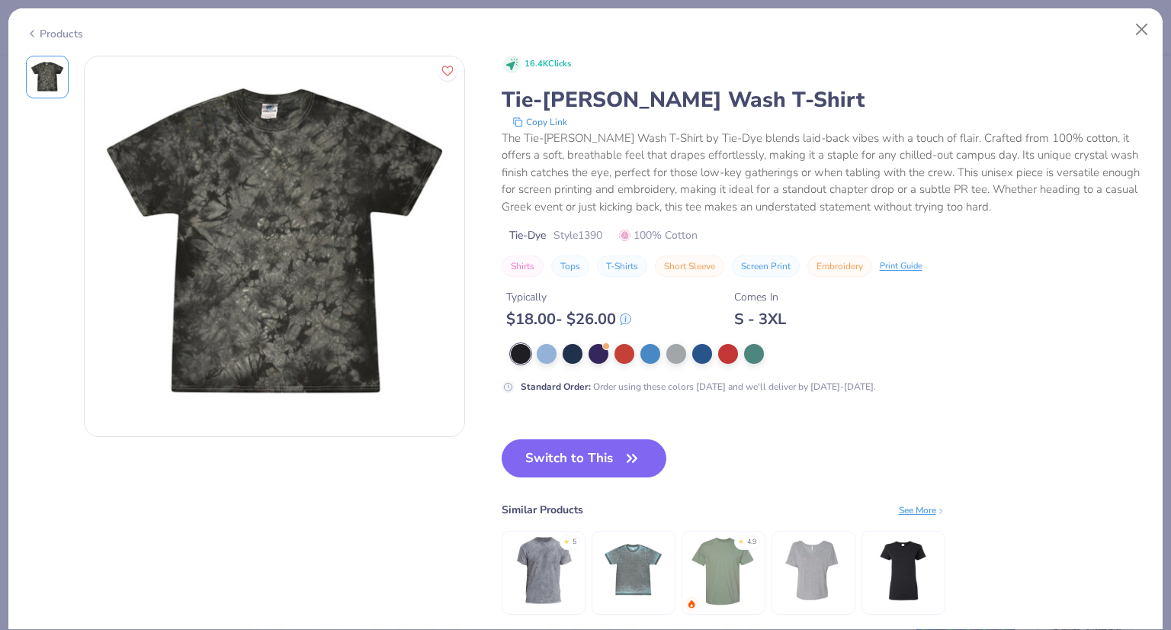
click at [30, 34] on icon at bounding box center [32, 33] width 12 height 18
type textarea "x"
